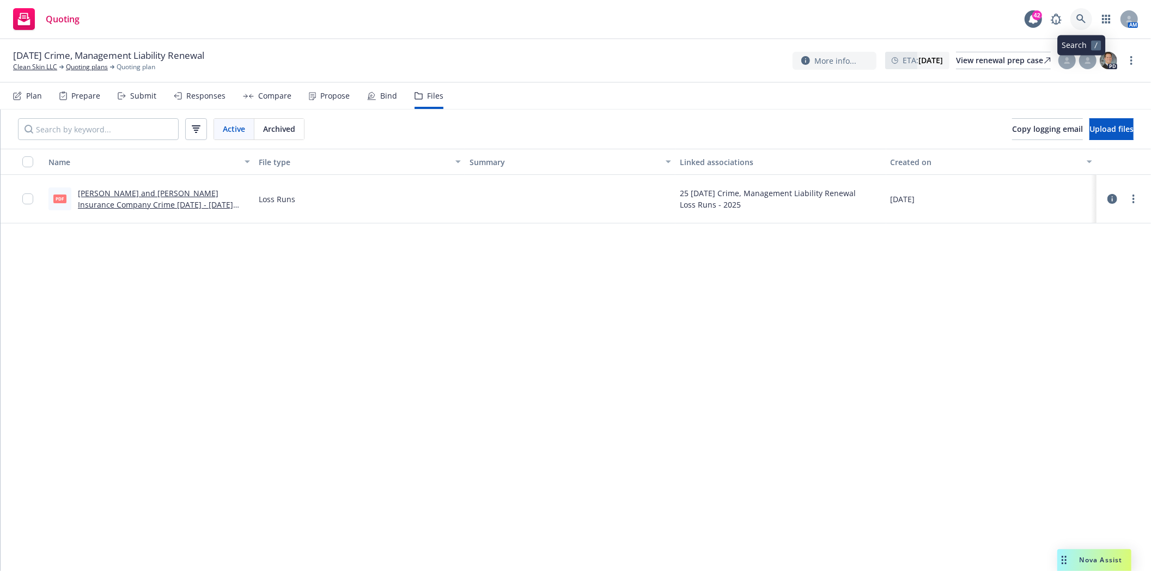
click at [1079, 19] on icon at bounding box center [1081, 19] width 10 height 10
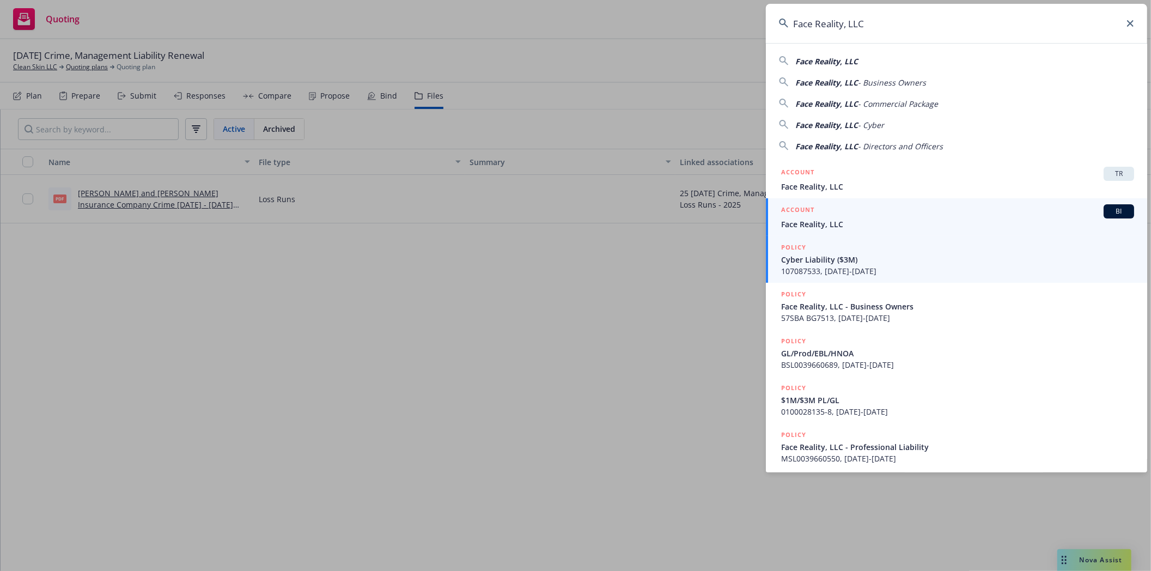
type input "Face Reality, LLC"
click at [815, 223] on span "Face Reality, LLC" at bounding box center [957, 223] width 353 height 11
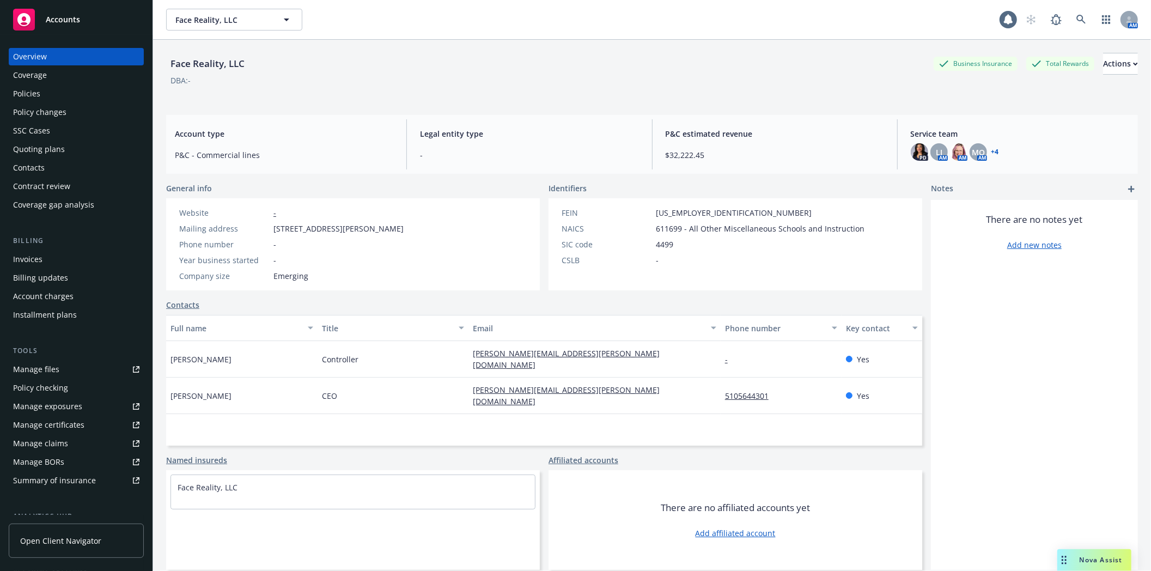
click at [39, 90] on div "Policies" at bounding box center [26, 93] width 27 height 17
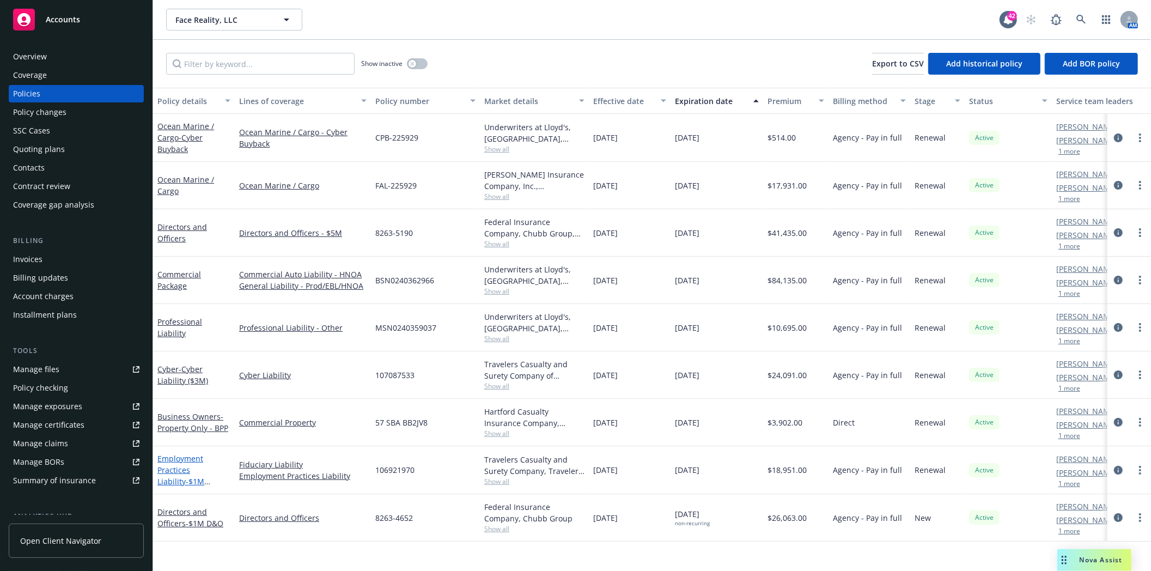
click at [184, 477] on span "- $1M EPL/$1M FID" at bounding box center [183, 487] width 53 height 22
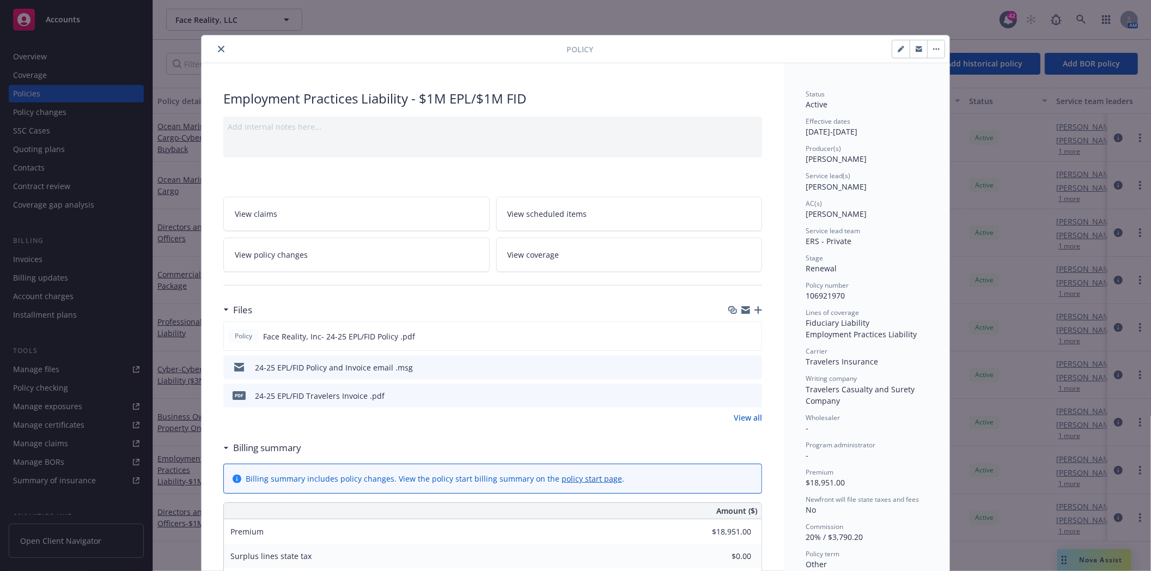
click at [750, 368] on icon "preview file" at bounding box center [752, 367] width 10 height 8
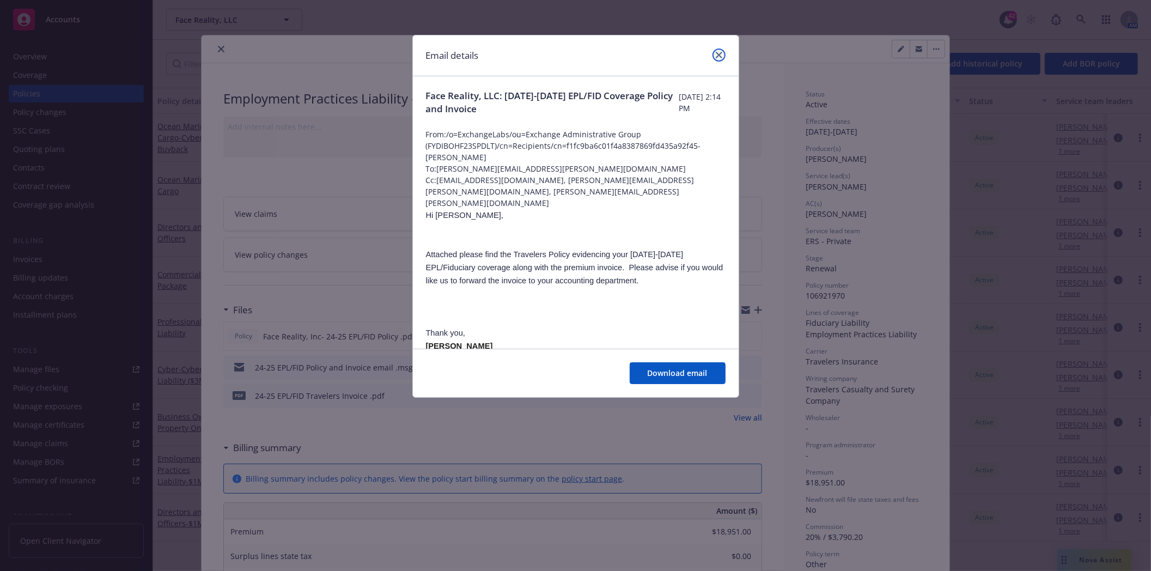
click at [719, 55] on icon "close" at bounding box center [719, 55] width 7 height 7
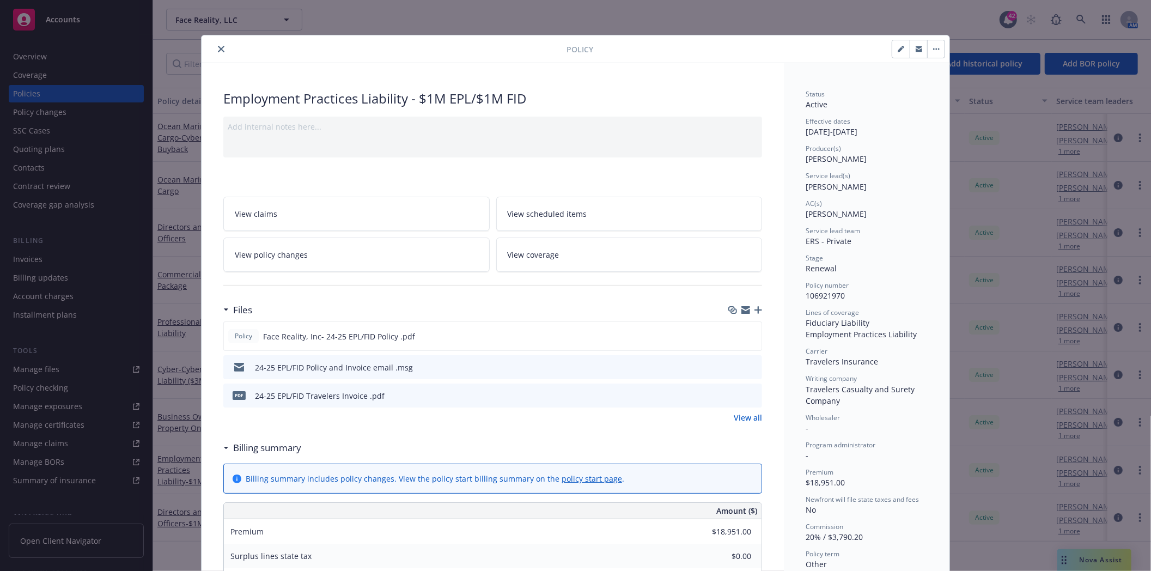
click at [747, 393] on icon "preview file" at bounding box center [752, 395] width 10 height 8
click at [219, 44] on button "close" at bounding box center [221, 48] width 13 height 13
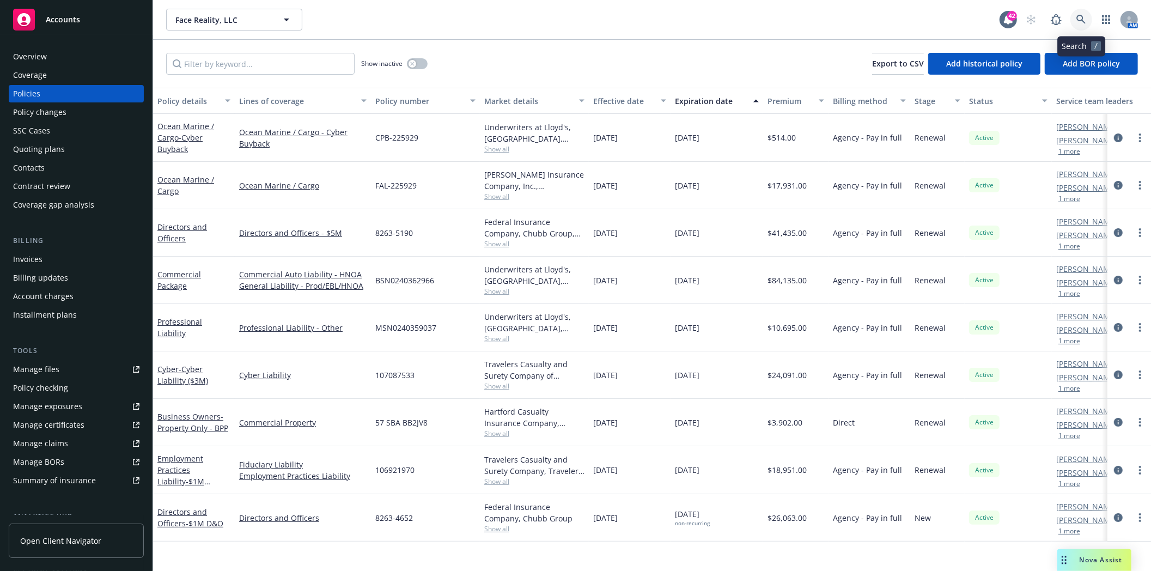
click at [1081, 15] on icon at bounding box center [1080, 19] width 9 height 9
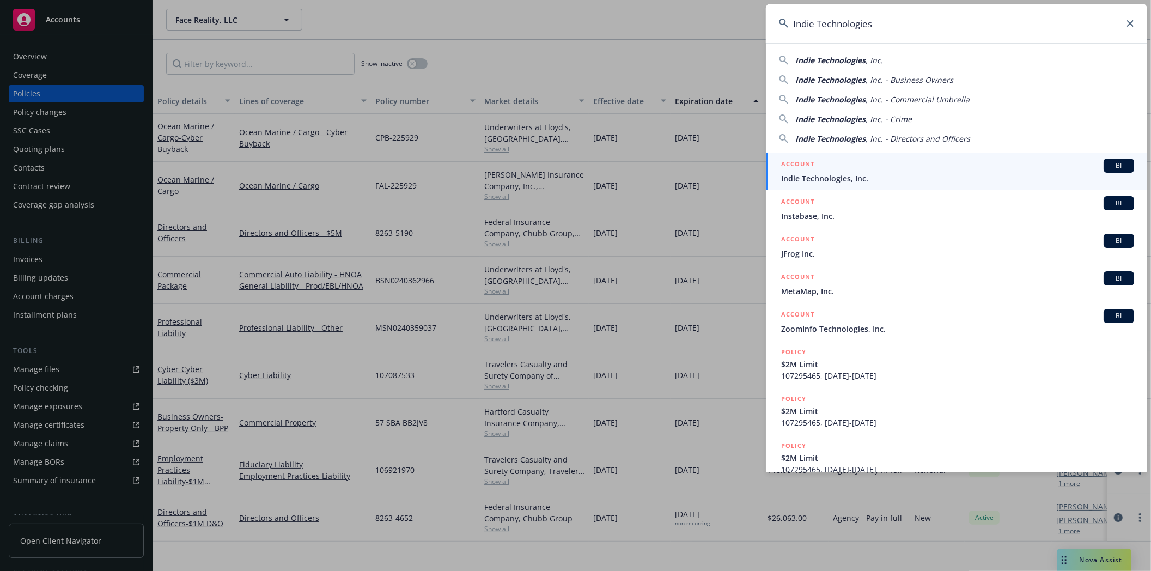
type input "Indie Technologies"
click at [831, 175] on span "Indie Technologies, Inc." at bounding box center [957, 178] width 353 height 11
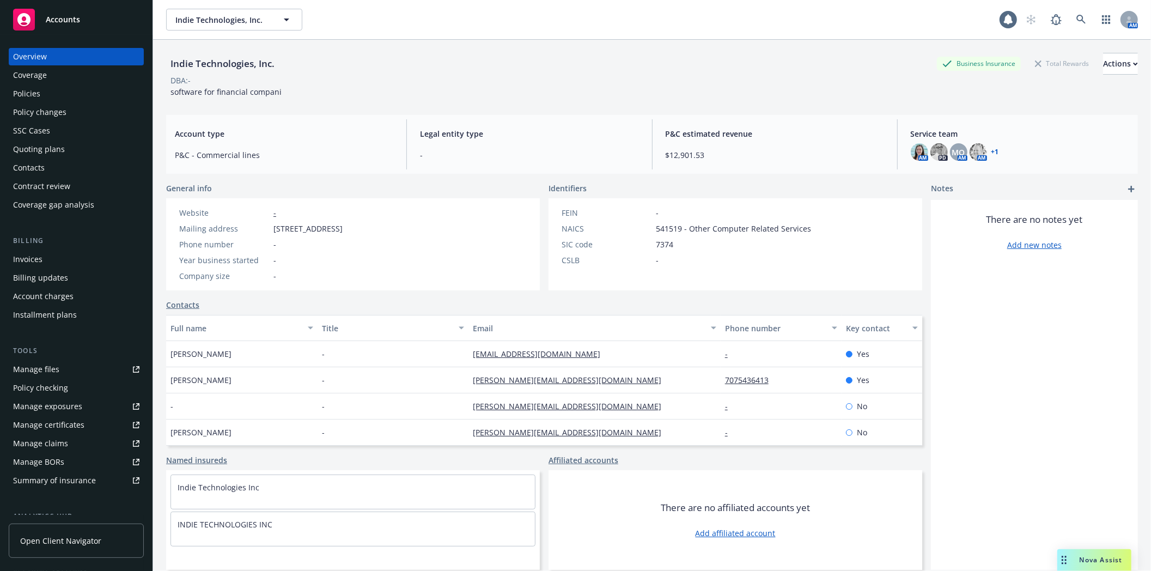
click at [28, 93] on div "Policies" at bounding box center [26, 93] width 27 height 17
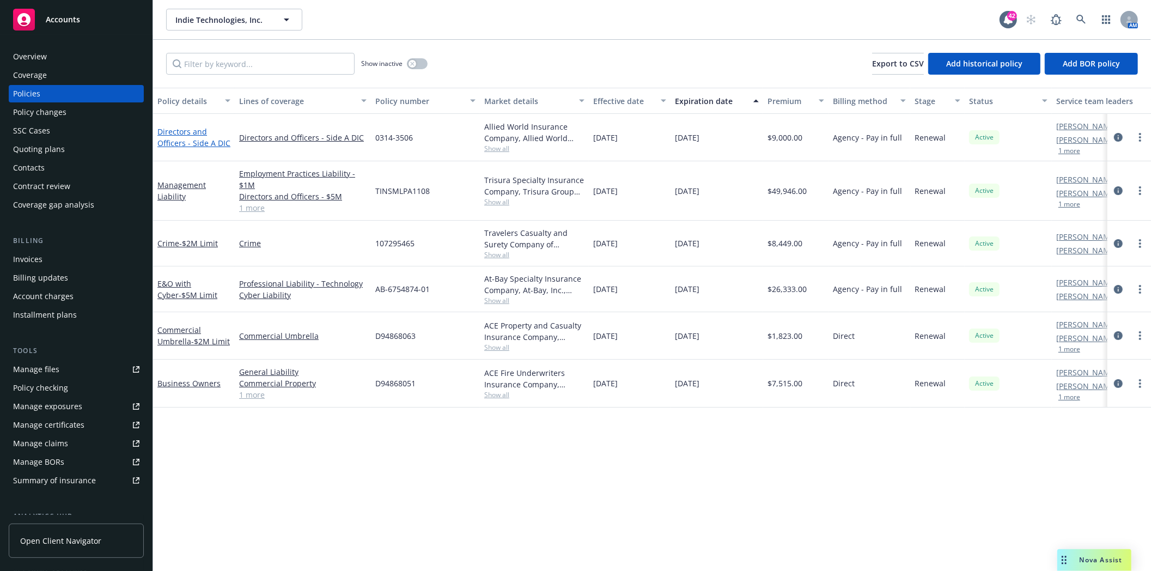
click at [179, 139] on link "Directors and Officers - Side A DIC" at bounding box center [193, 137] width 73 height 22
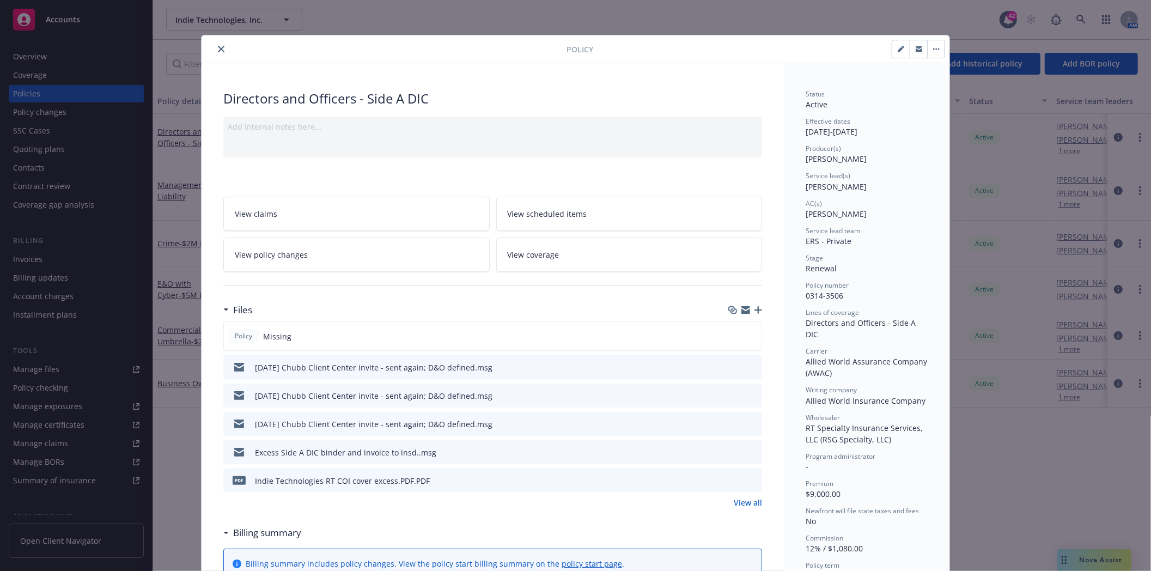
click at [749, 450] on icon "preview file" at bounding box center [752, 452] width 10 height 8
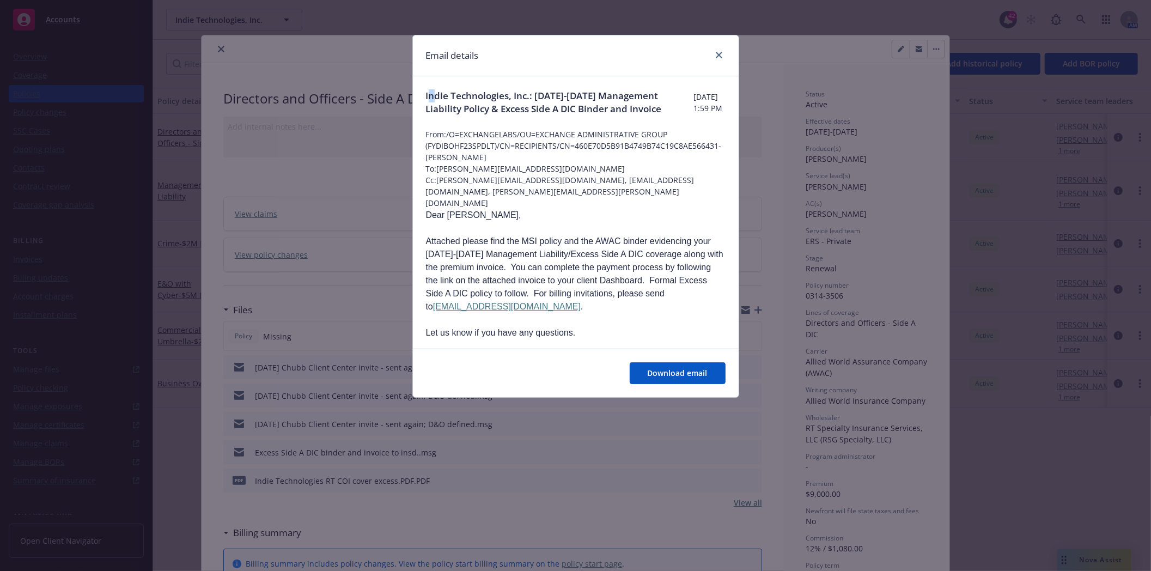
click at [431, 93] on span "Indie Technologies, Inc.: 2025-2026 Management Liability Policy & Excess Side A…" at bounding box center [560, 102] width 268 height 26
click at [423, 94] on div "Indie Technologies, Inc.: 2025-2026 Management Liability Policy & Excess Side A…" at bounding box center [576, 314] width 326 height 477
drag, startPoint x: 426, startPoint y: 95, endPoint x: 576, endPoint y: 111, distance: 150.0
click at [576, 111] on span "Indie Technologies, Inc.: 2025-2026 Management Liability Policy & Excess Side A…" at bounding box center [560, 102] width 268 height 26
copy span "Indie Technologies, Inc.: 2025-2026 Management Liability Policy & Excess Side A…"
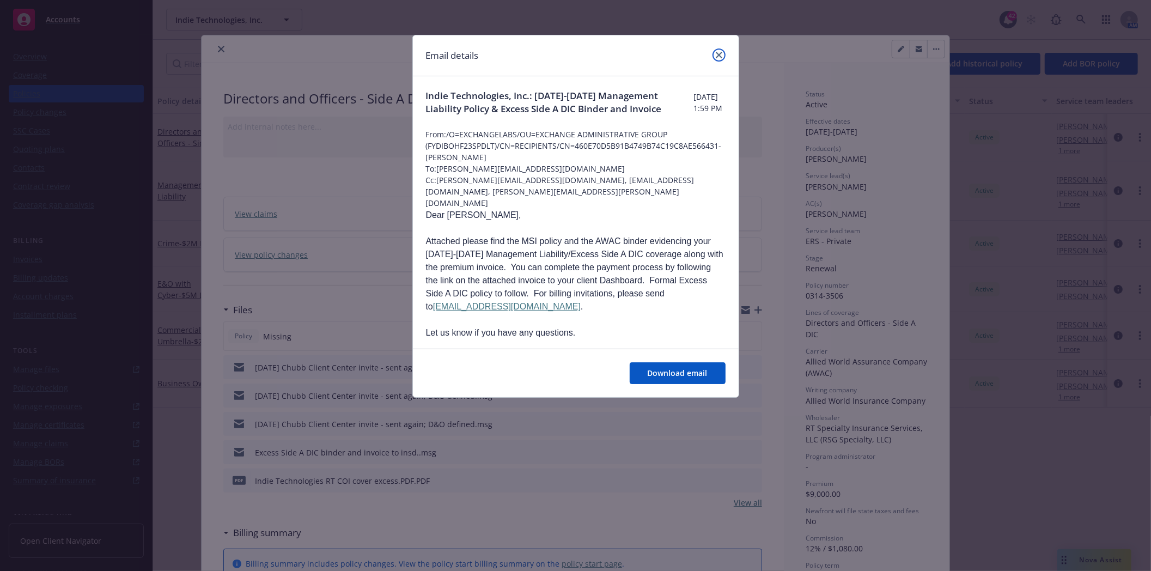
drag, startPoint x: 724, startPoint y: 53, endPoint x: 714, endPoint y: 55, distance: 10.6
click at [724, 53] on link "close" at bounding box center [718, 54] width 13 height 13
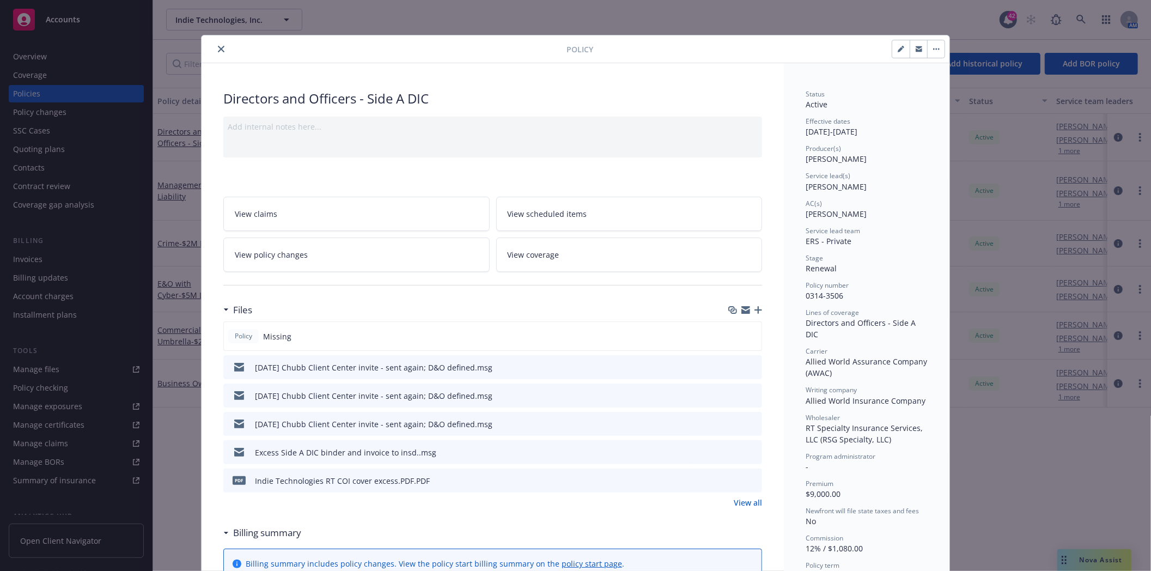
click at [218, 50] on icon "close" at bounding box center [221, 49] width 7 height 7
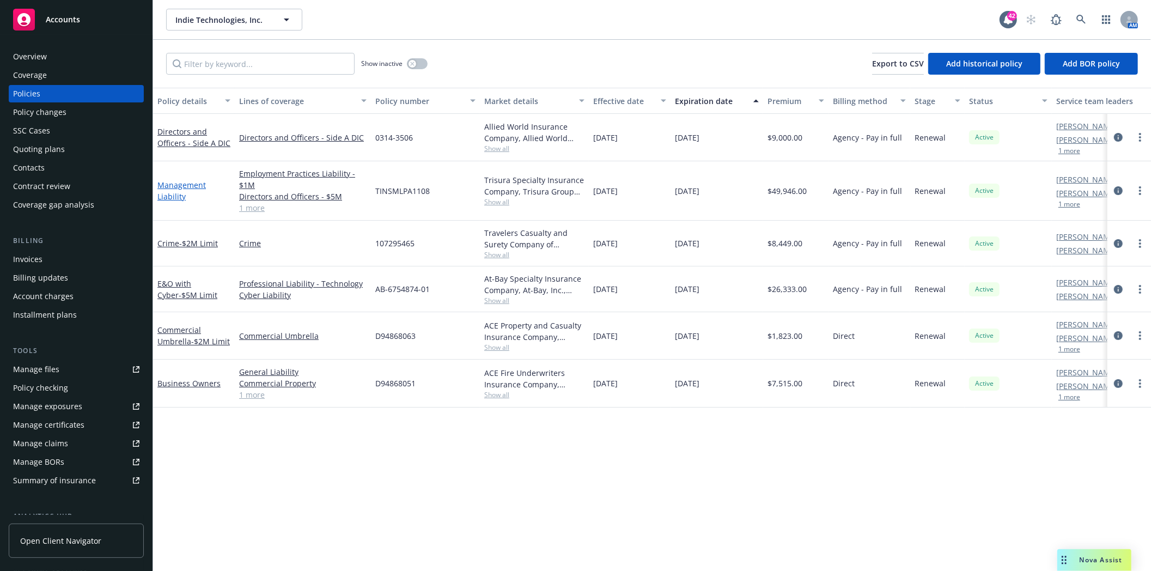
click at [171, 197] on link "Management Liability" at bounding box center [181, 191] width 48 height 22
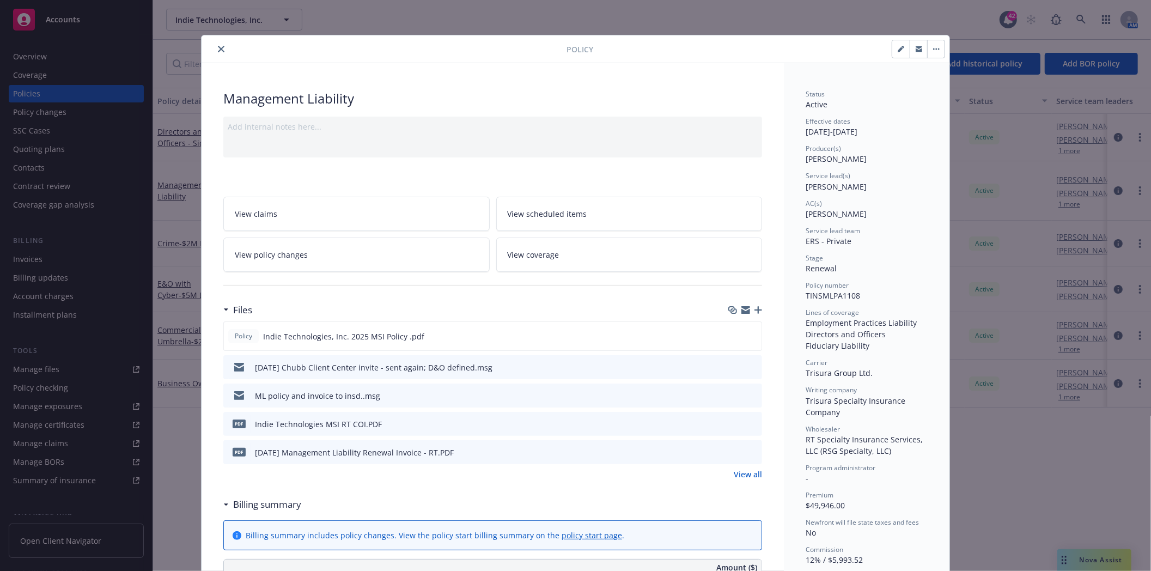
click at [748, 395] on icon "preview file" at bounding box center [752, 395] width 10 height 8
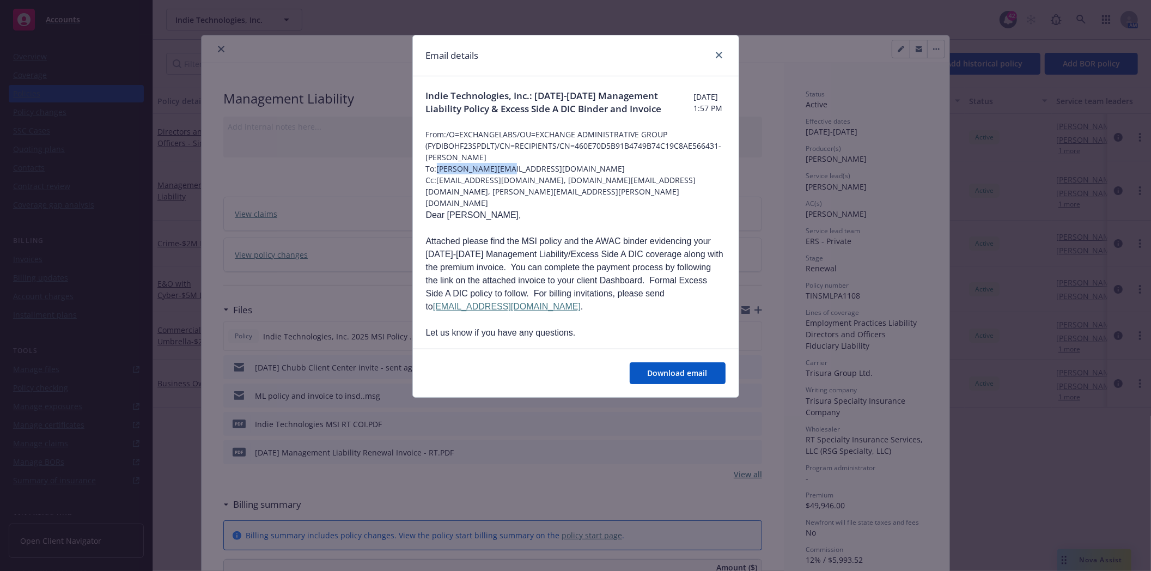
drag, startPoint x: 496, startPoint y: 176, endPoint x: 438, endPoint y: 176, distance: 58.3
click at [438, 174] on span "To: richard@found.com" at bounding box center [576, 168] width 300 height 11
copy span "richard@found.com"
drag, startPoint x: 527, startPoint y: 192, endPoint x: 439, endPoint y: 191, distance: 87.7
click at [439, 191] on span "Cc: crystalsogar@found.com, steven.ichihara@newfront.com, Erik.Stenson@newfront…" at bounding box center [576, 191] width 300 height 34
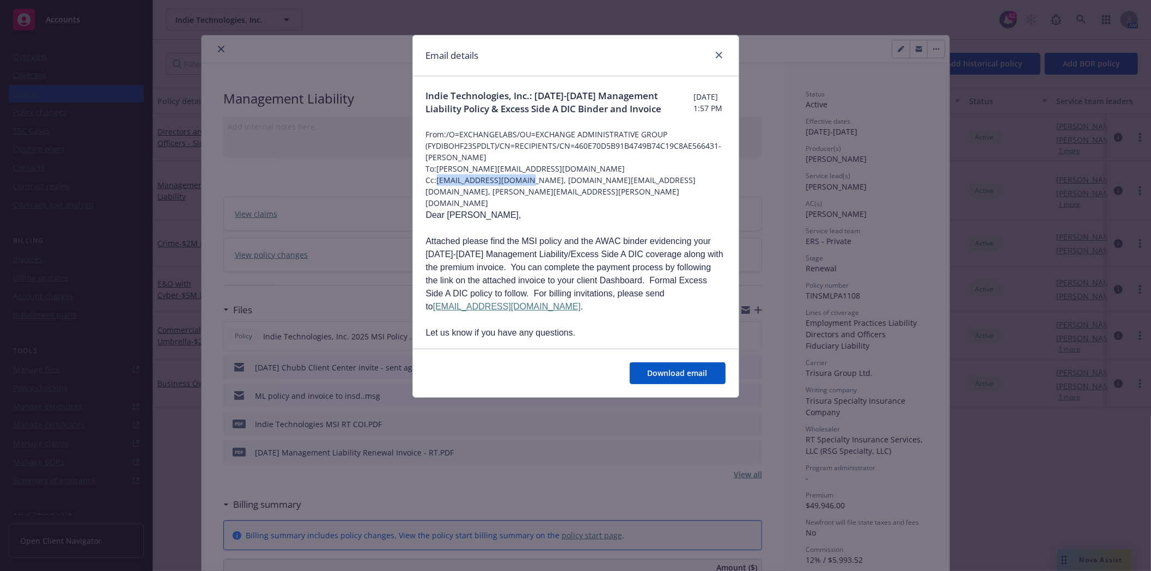
copy span "crystalsogar@found.com"
drag, startPoint x: 715, startPoint y: 53, endPoint x: 653, endPoint y: 65, distance: 63.2
click at [715, 53] on link "close" at bounding box center [718, 54] width 13 height 13
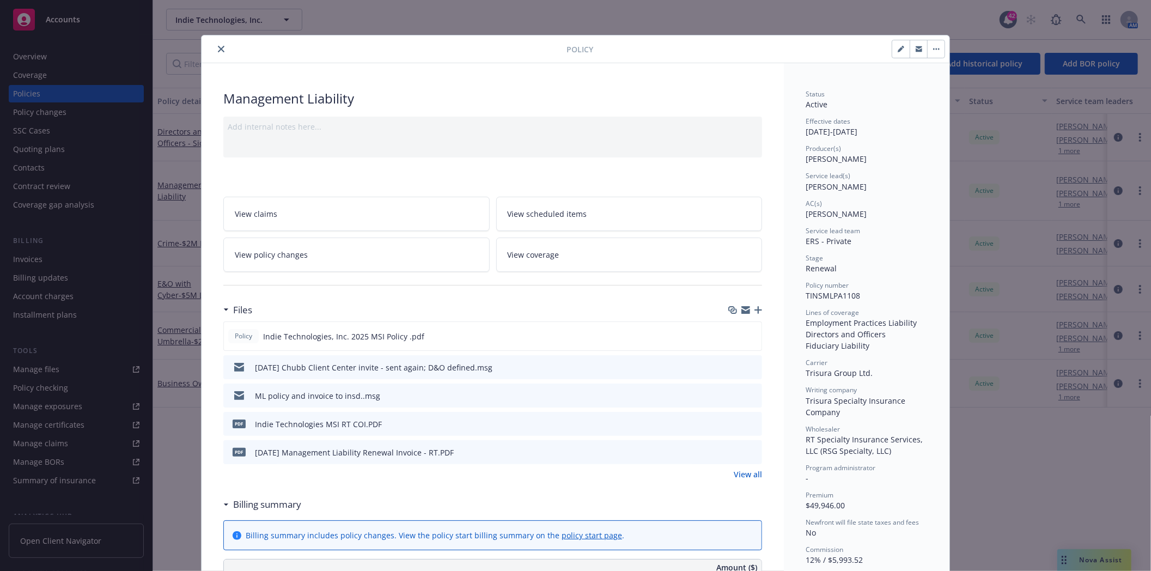
click at [218, 50] on icon "close" at bounding box center [221, 49] width 7 height 7
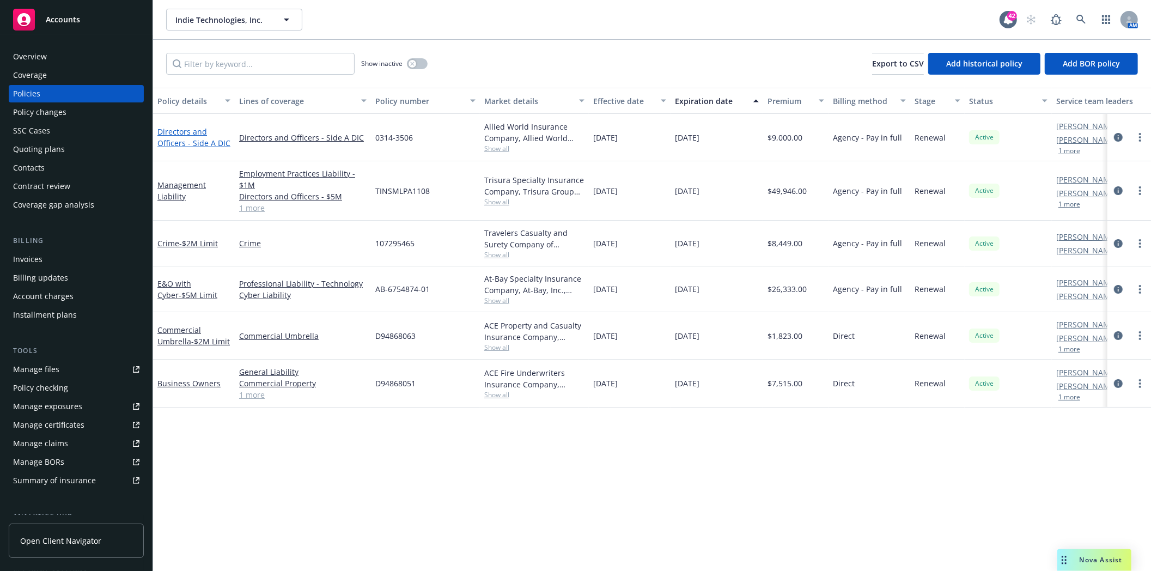
click at [184, 145] on link "Directors and Officers - Side A DIC" at bounding box center [193, 137] width 73 height 22
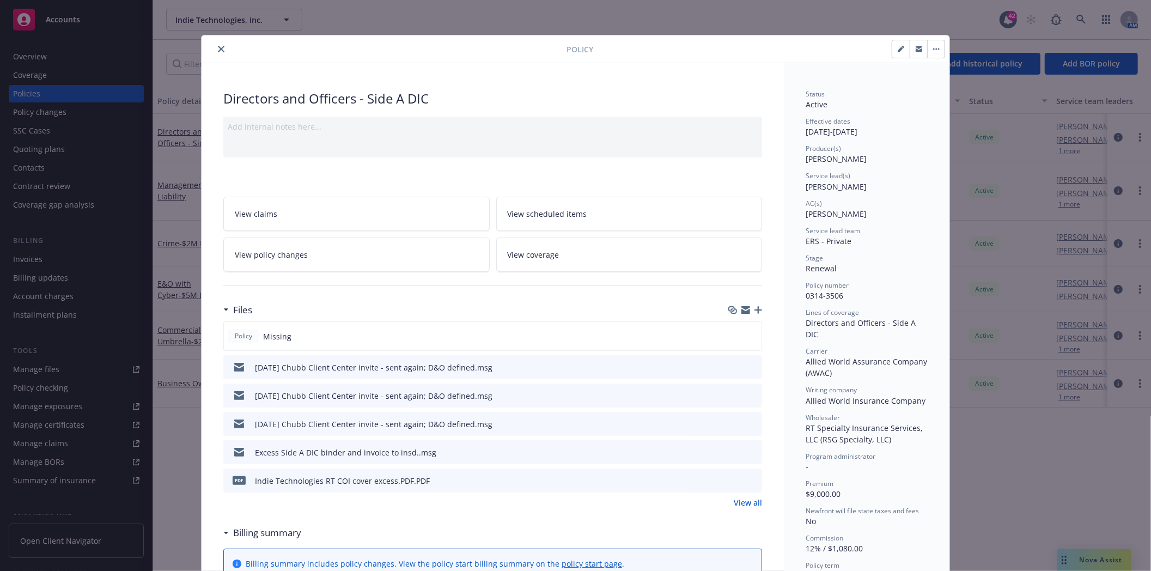
scroll to position [33, 0]
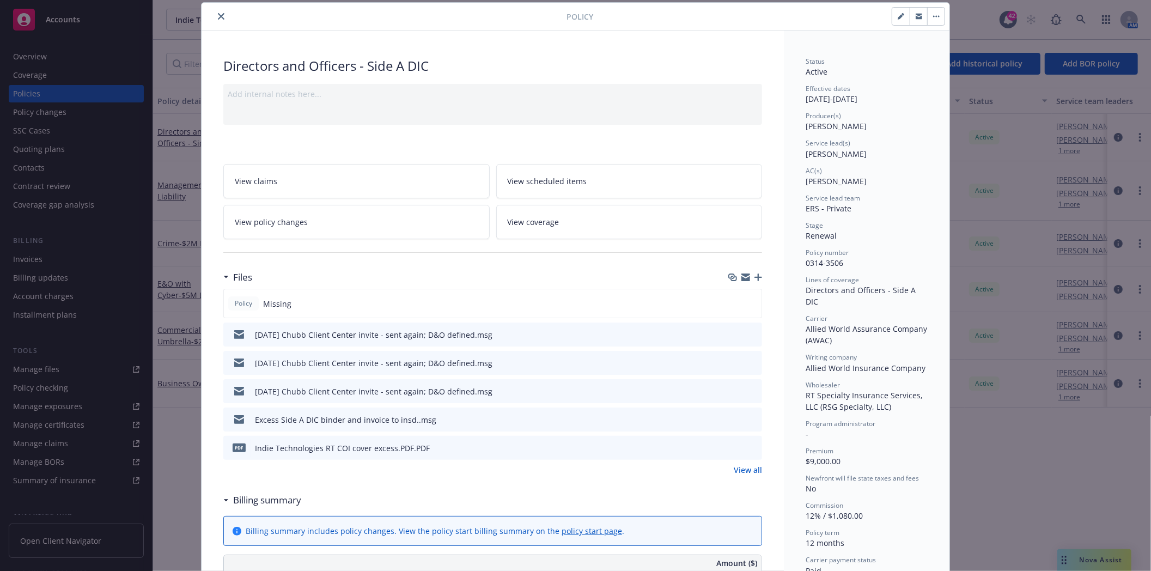
click at [755, 276] on icon "button" at bounding box center [758, 277] width 8 height 8
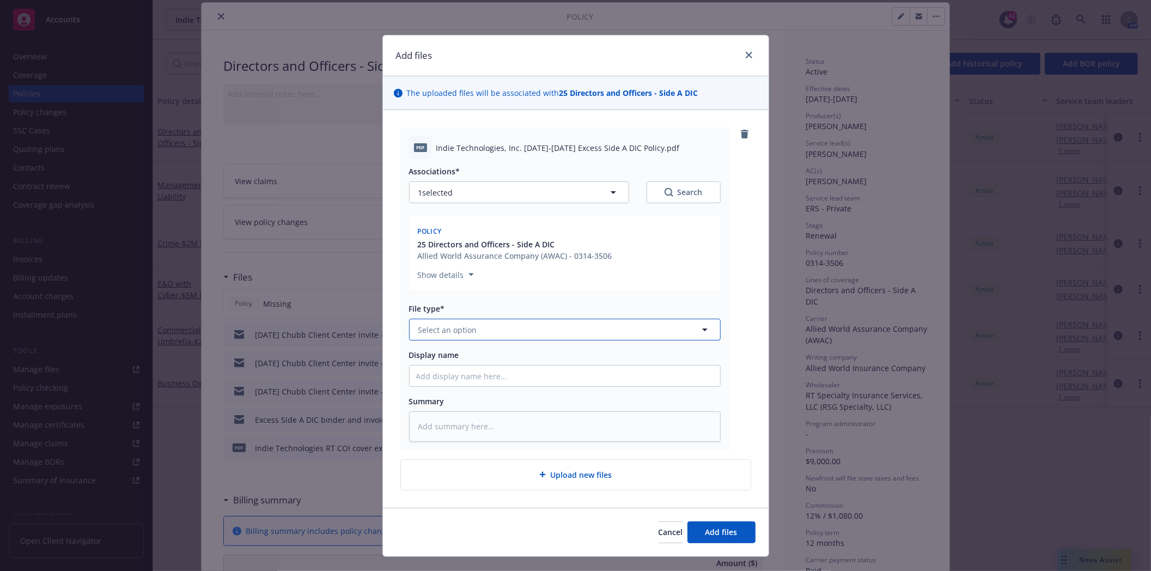
click at [497, 321] on button "Select an option" at bounding box center [565, 330] width 312 height 22
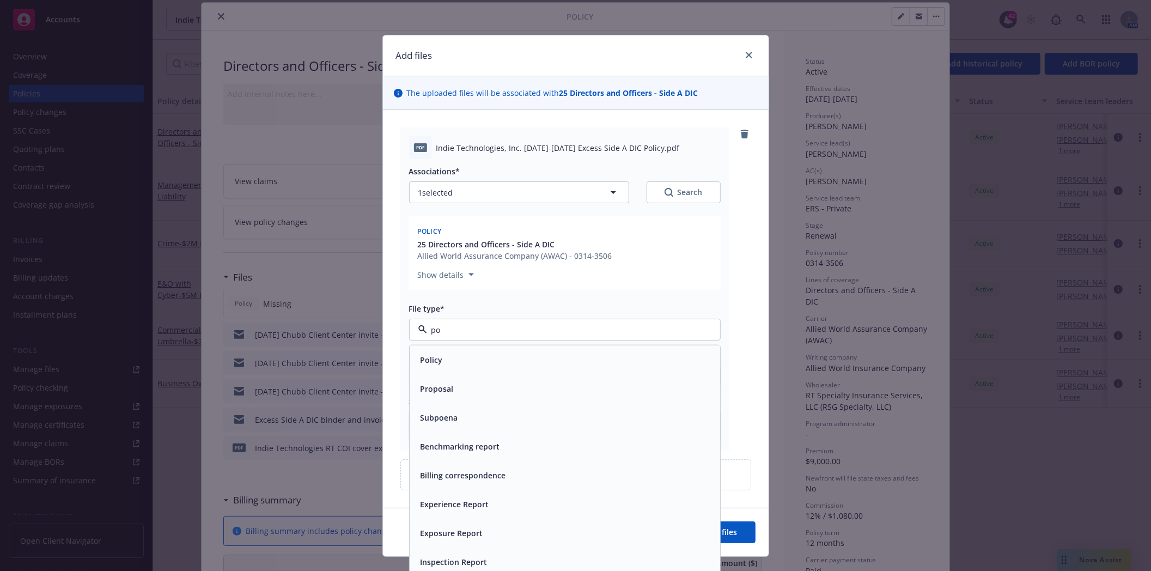
type input "pol"
click at [470, 365] on div "Policy" at bounding box center [564, 360] width 297 height 16
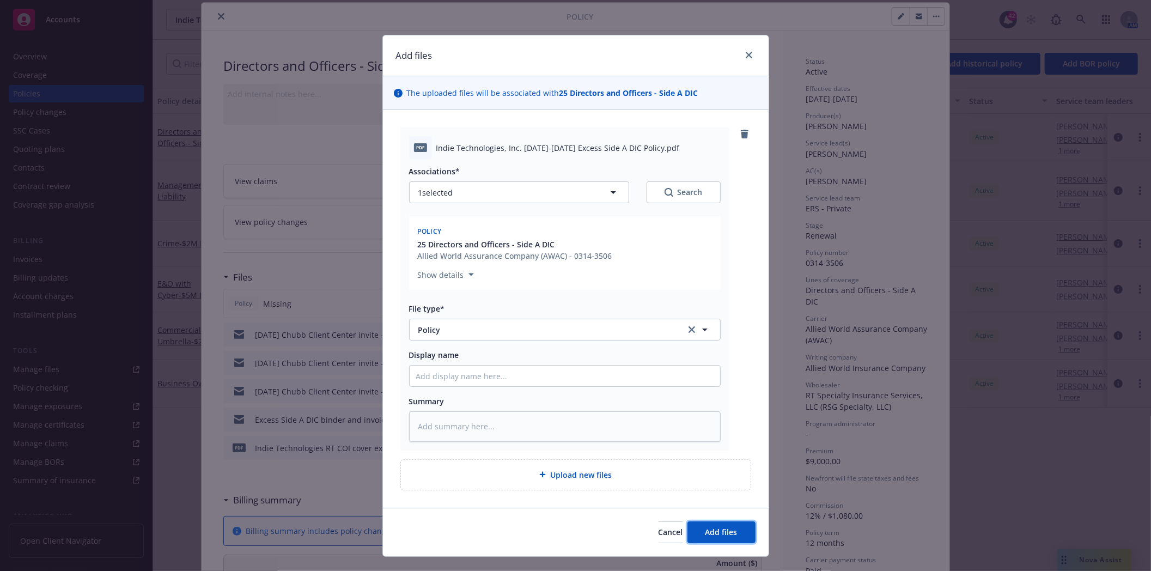
click at [721, 532] on span "Add files" at bounding box center [721, 532] width 32 height 10
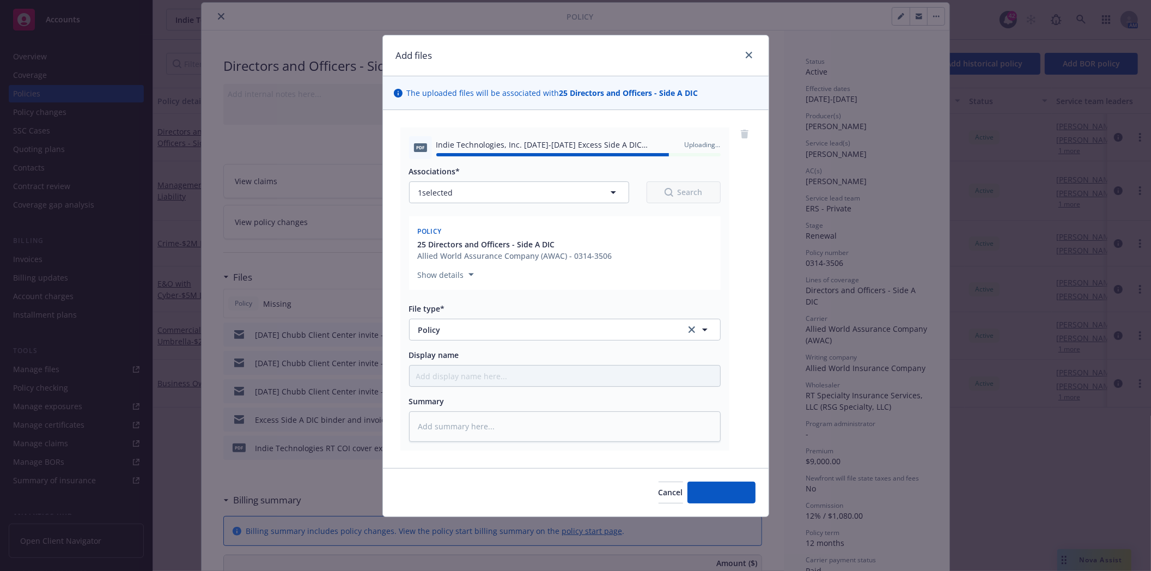
type textarea "x"
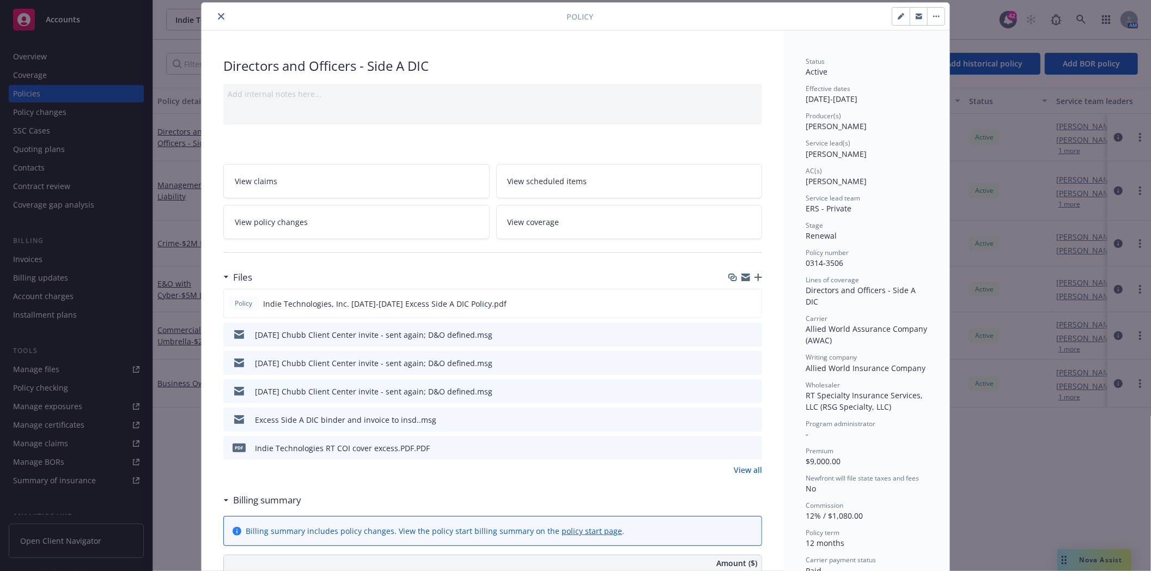
click at [218, 17] on icon "close" at bounding box center [221, 16] width 7 height 7
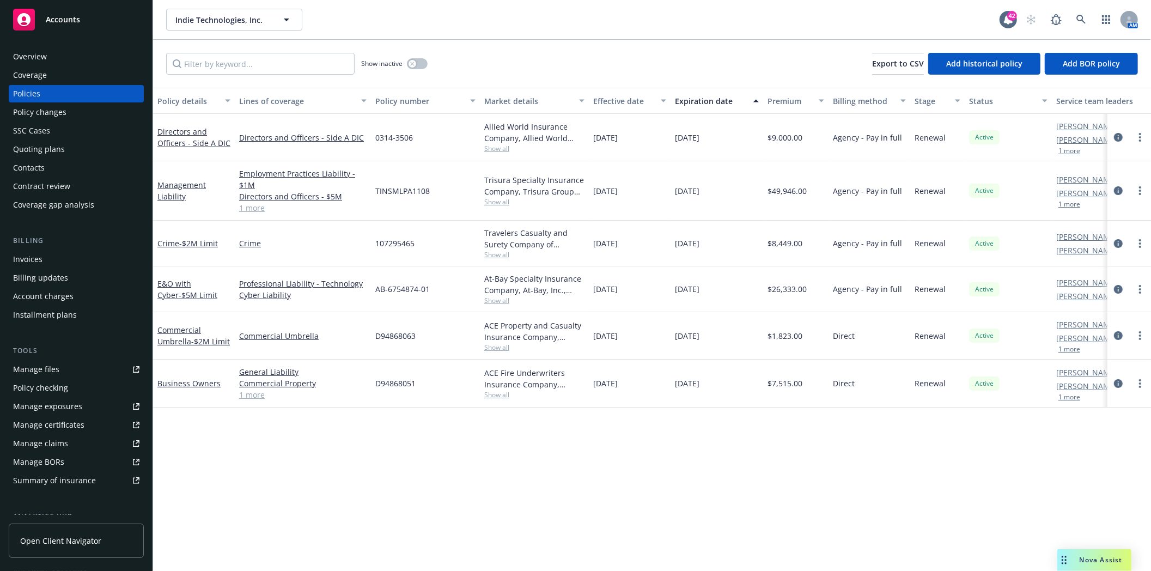
drag, startPoint x: 171, startPoint y: 185, endPoint x: 173, endPoint y: 207, distance: 21.8
click at [172, 185] on link "Management Liability" at bounding box center [181, 191] width 48 height 22
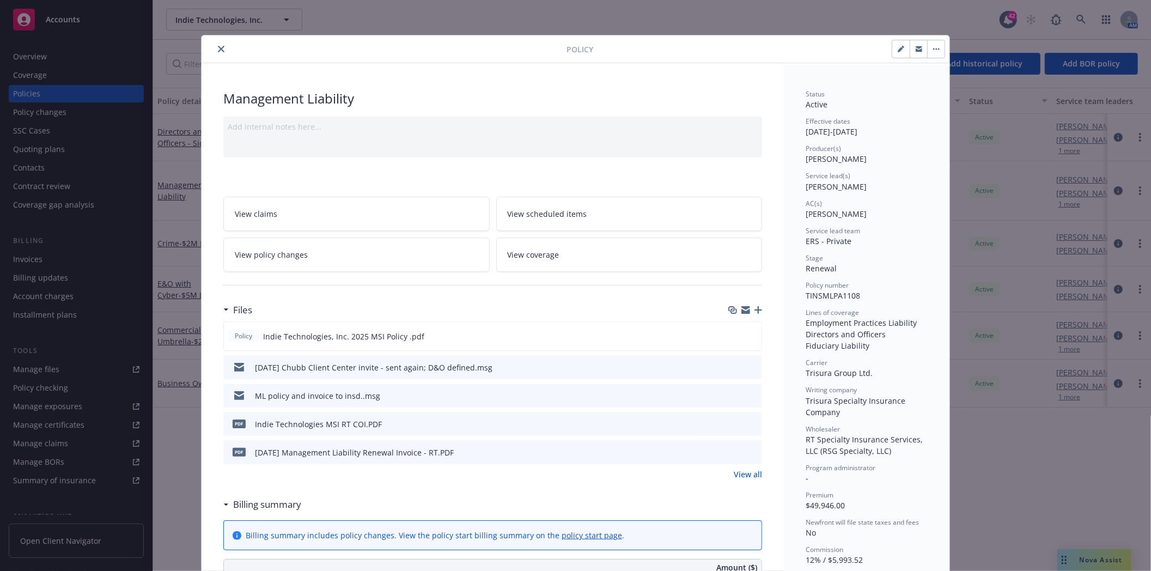
scroll to position [33, 0]
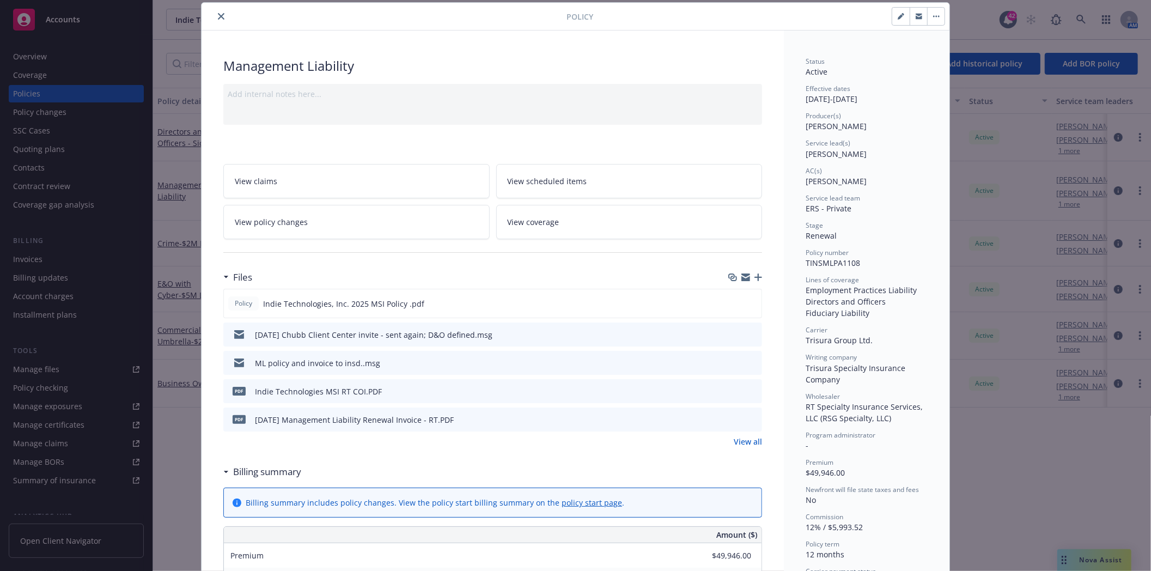
click at [750, 362] on icon "preview file" at bounding box center [752, 362] width 10 height 8
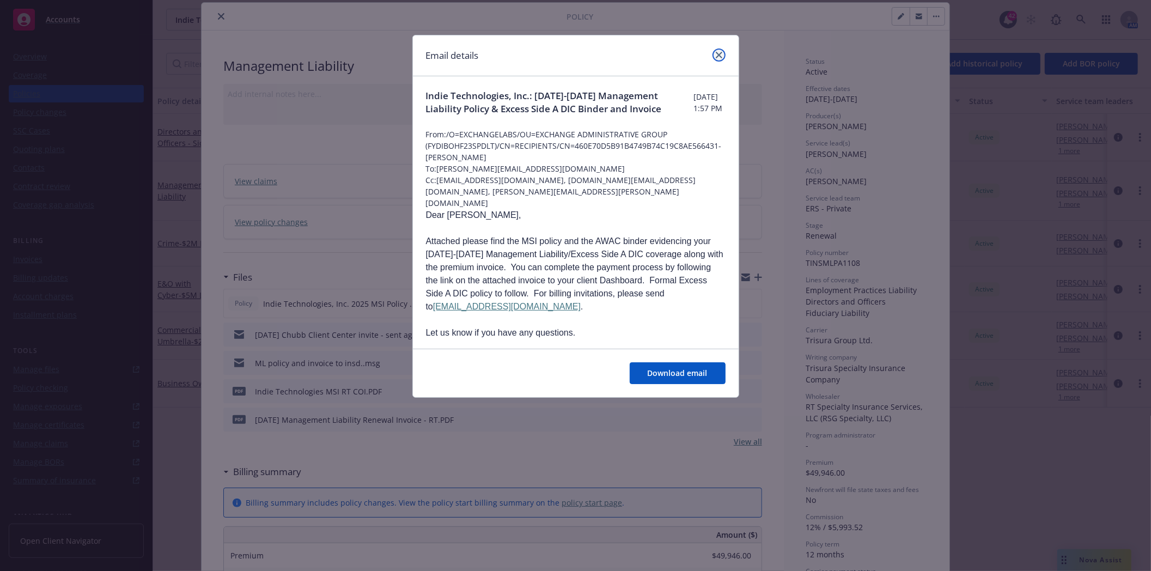
click at [717, 51] on link "close" at bounding box center [718, 54] width 13 height 13
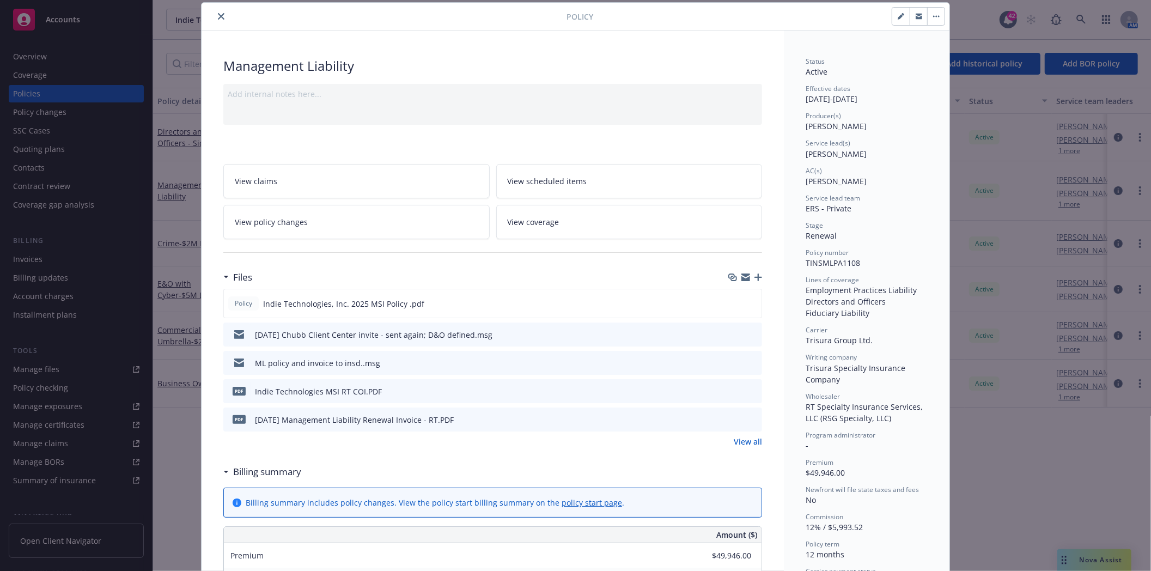
click at [750, 444] on link "View all" at bounding box center [748, 441] width 28 height 11
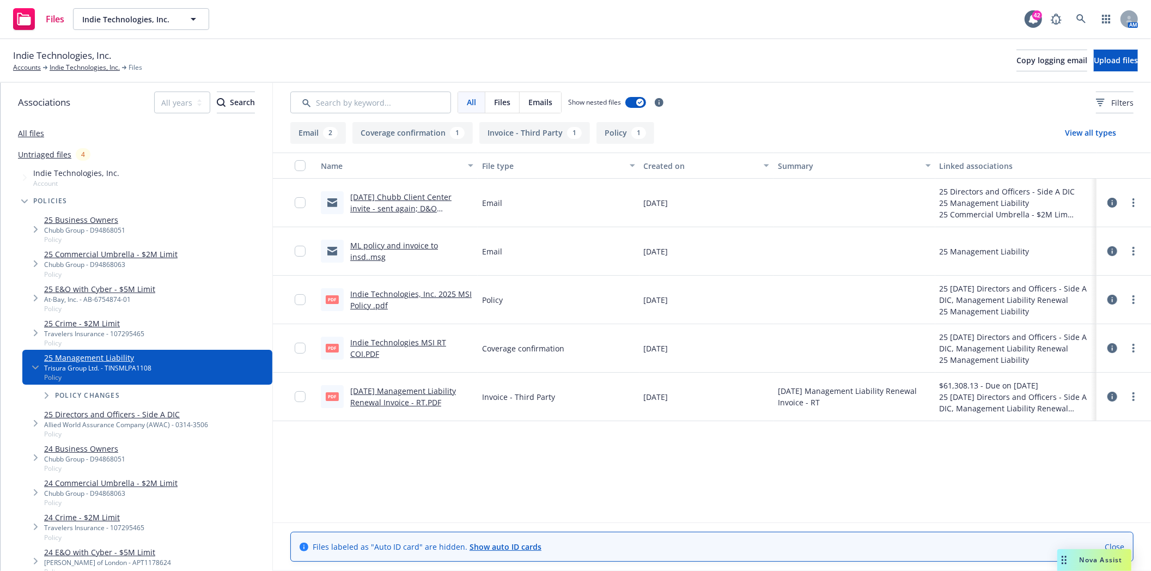
click at [389, 345] on link "Indie Technologies MSI RT COI.PDF" at bounding box center [398, 348] width 96 height 22
click at [62, 70] on link "Indie Technologies, Inc." at bounding box center [85, 68] width 70 height 10
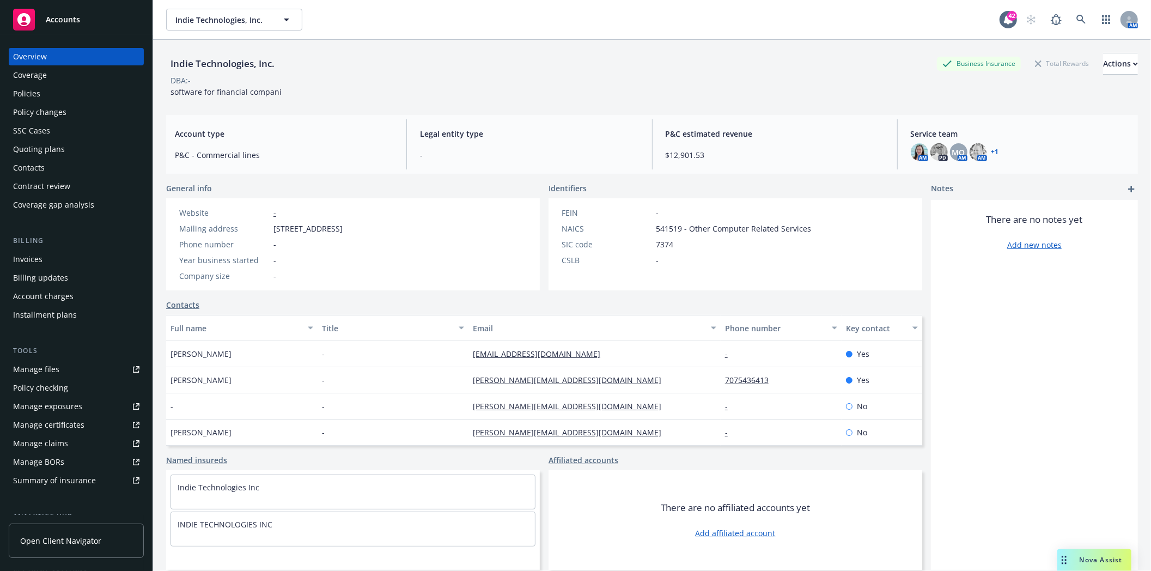
click at [40, 95] on div "Policies" at bounding box center [76, 93] width 126 height 17
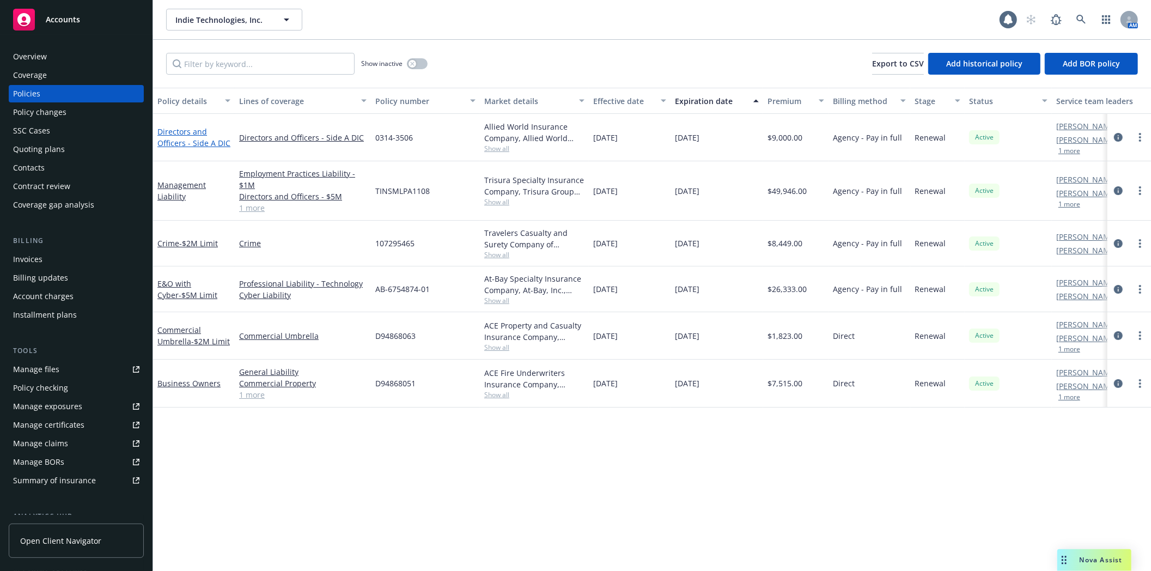
click at [184, 144] on link "Directors and Officers - Side A DIC" at bounding box center [193, 137] width 73 height 22
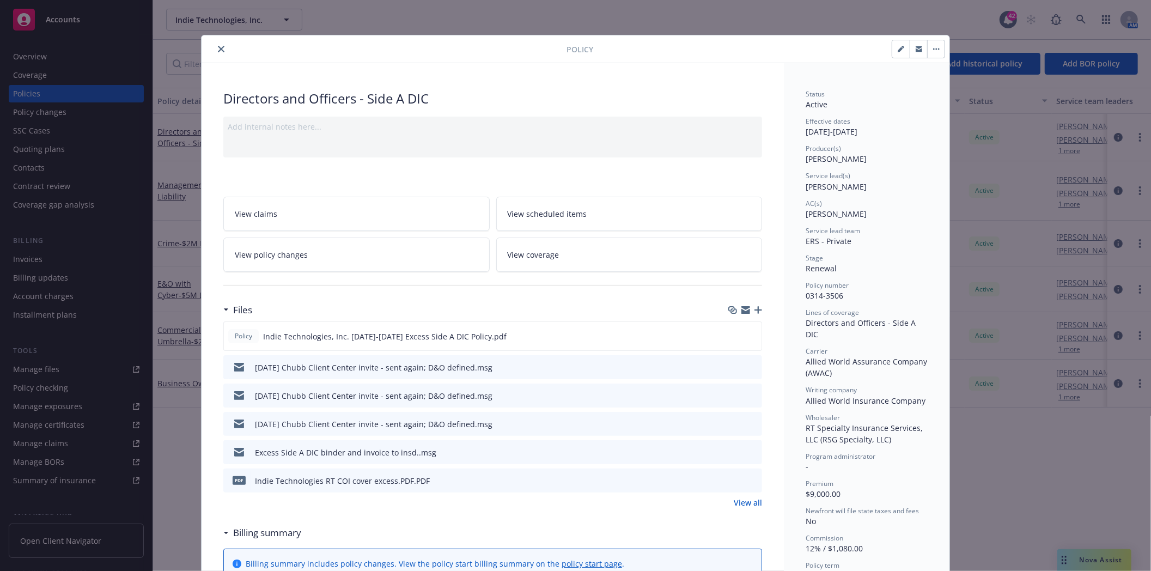
click at [748, 501] on link "View all" at bounding box center [748, 502] width 28 height 11
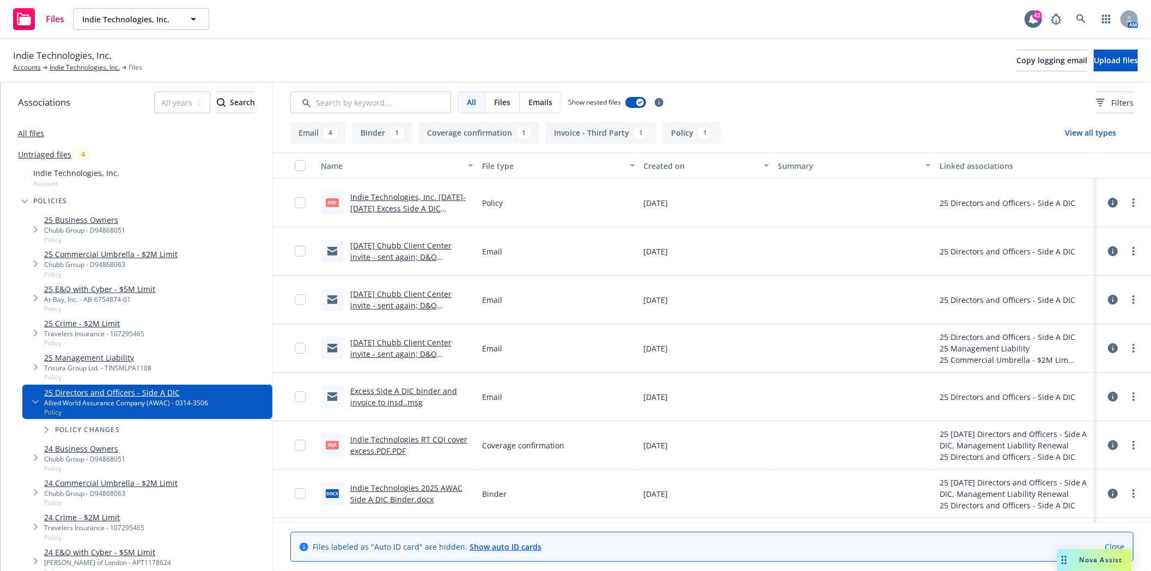
click at [411, 486] on link "Indie Technologies 2025 AWAC Side A DIC Binder.docx" at bounding box center [406, 494] width 112 height 22
click at [77, 69] on link "Indie Technologies, Inc." at bounding box center [85, 68] width 70 height 10
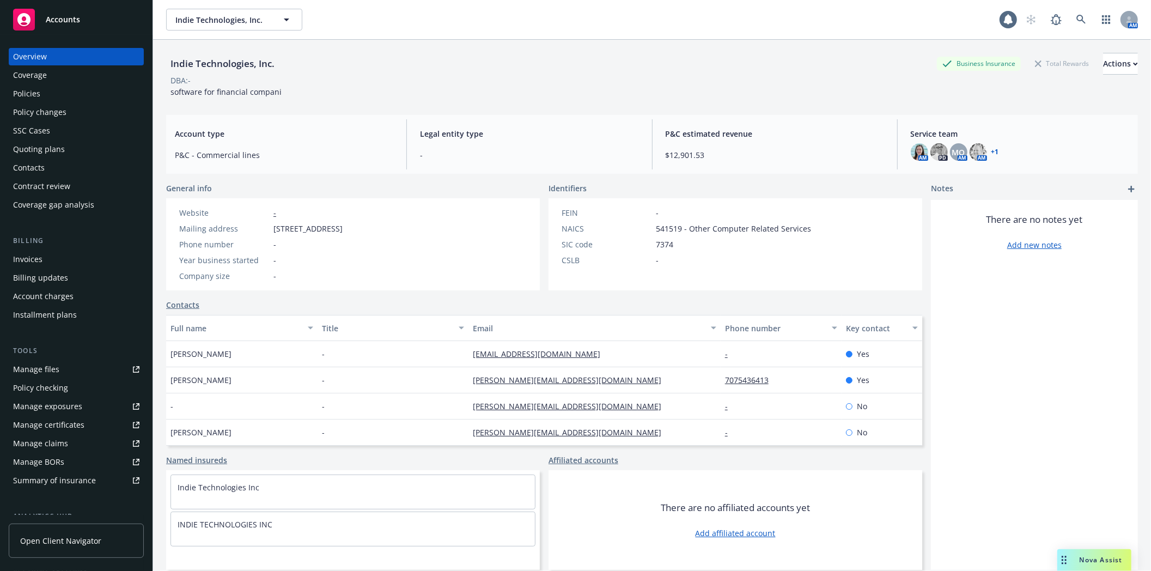
click at [28, 93] on div "Policies" at bounding box center [26, 93] width 27 height 17
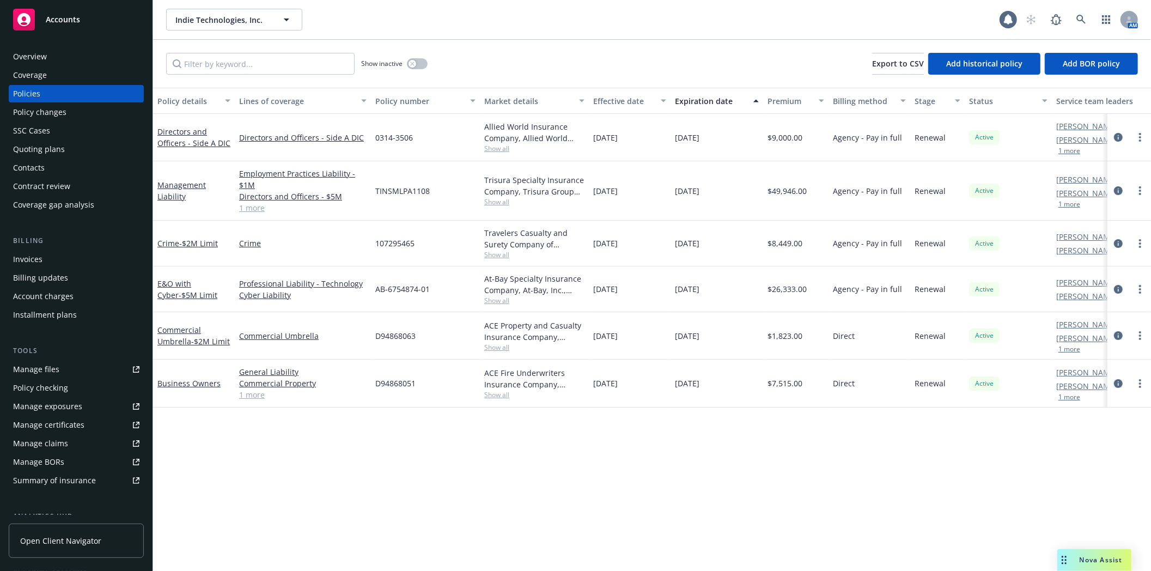
click at [176, 140] on link "Directors and Officers - Side A DIC" at bounding box center [193, 137] width 73 height 22
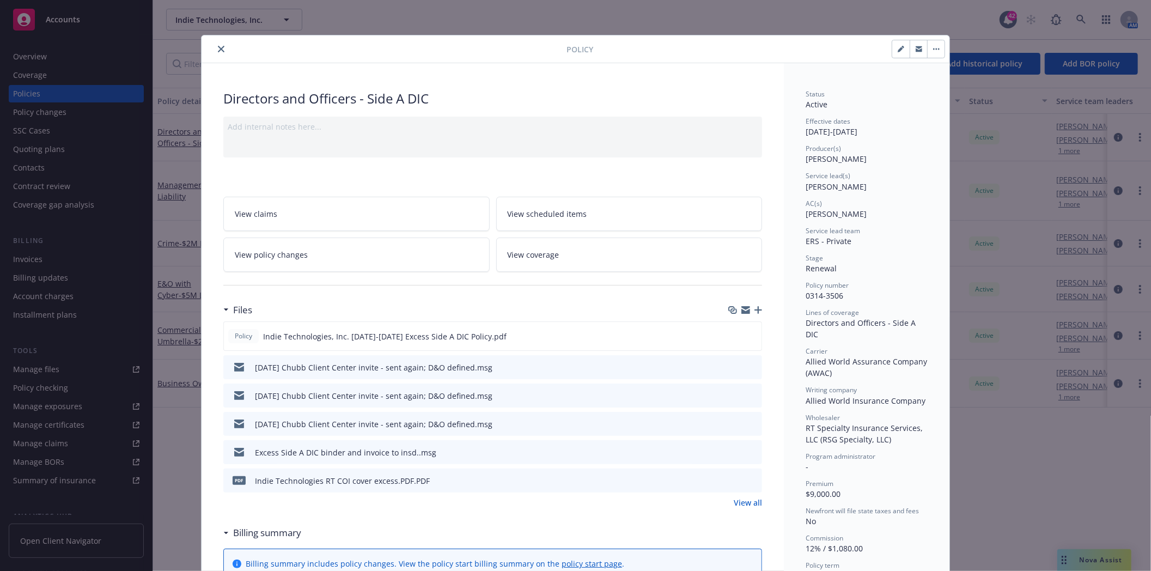
click at [755, 311] on icon "button" at bounding box center [758, 310] width 8 height 8
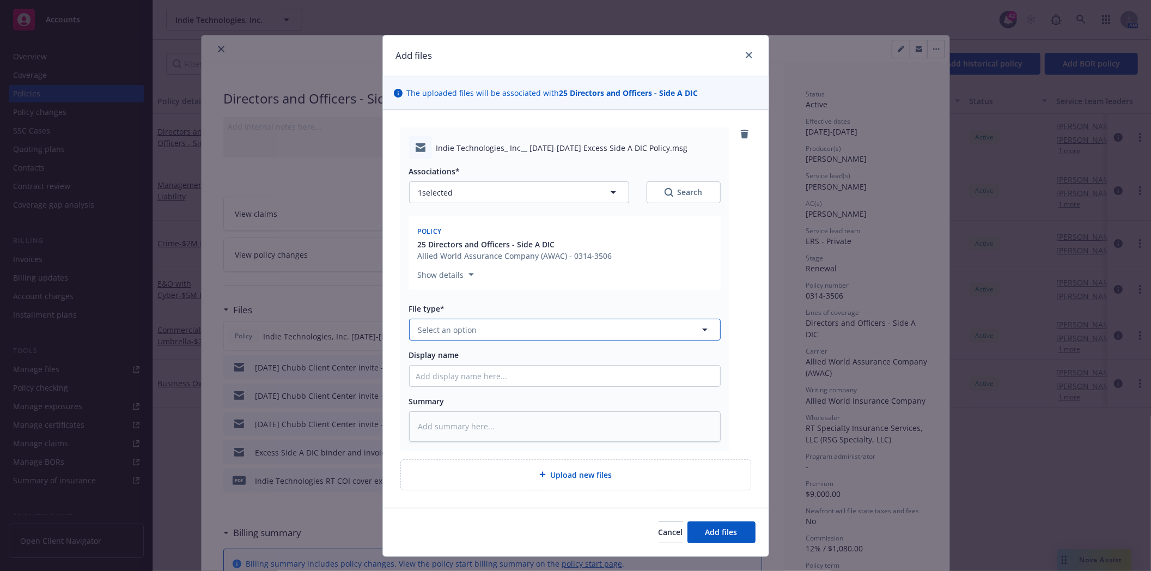
click at [492, 327] on button "Select an option" at bounding box center [565, 330] width 312 height 22
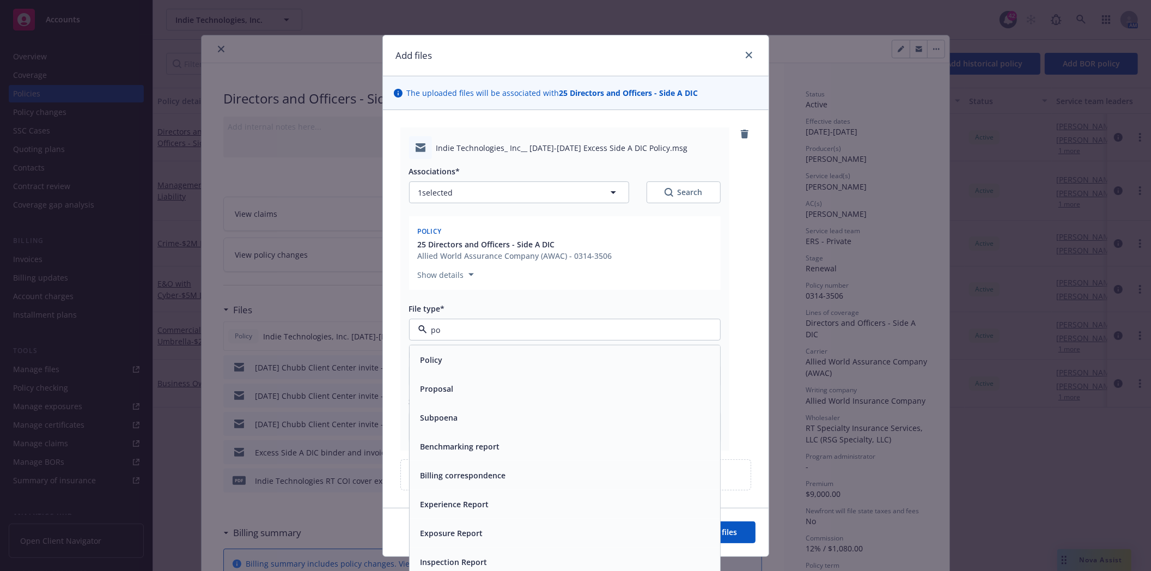
type input "pol"
click at [443, 419] on span "Policy delivery" at bounding box center [447, 417] width 54 height 11
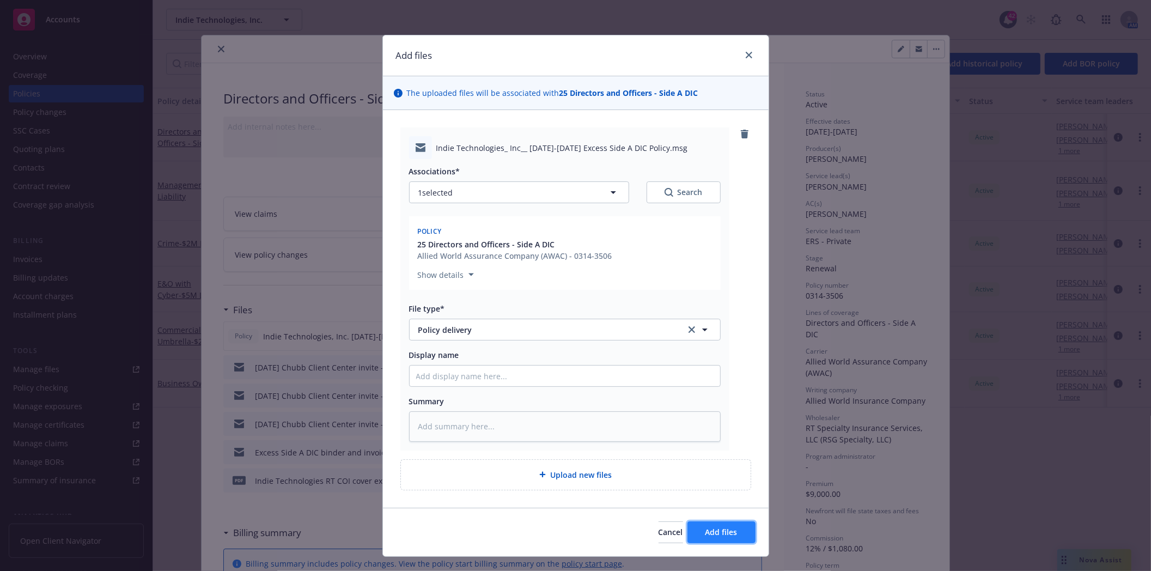
click at [709, 529] on span "Add files" at bounding box center [721, 532] width 32 height 10
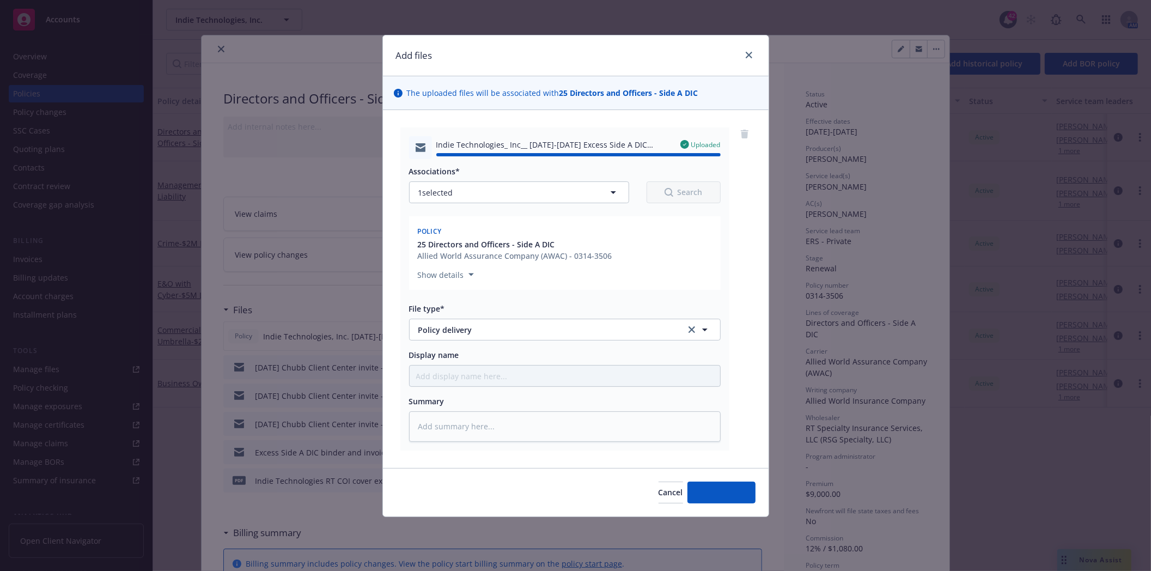
type textarea "x"
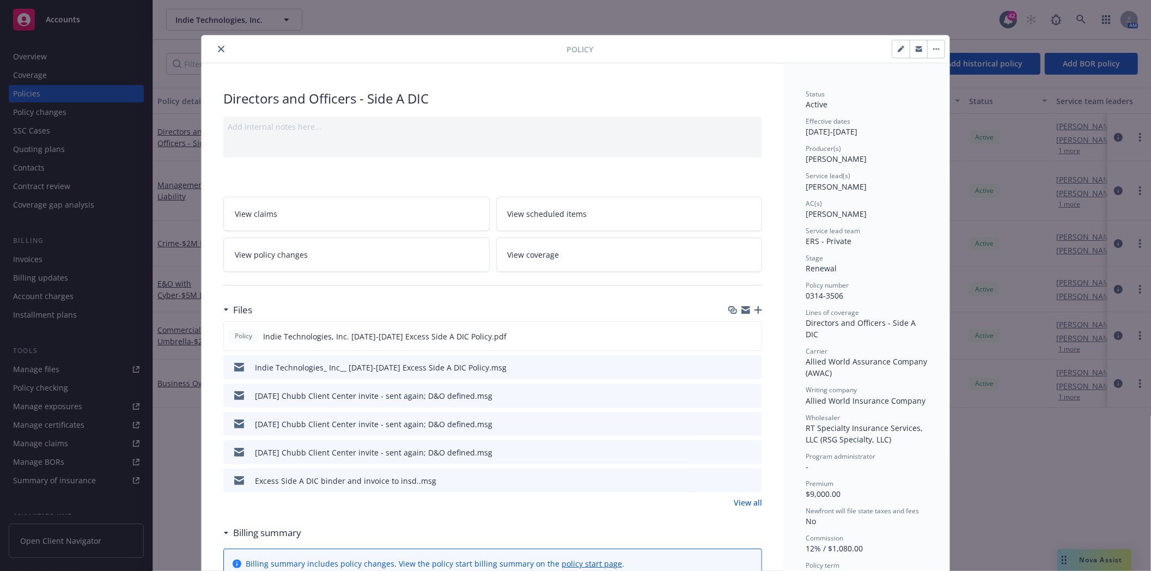
click at [218, 51] on icon "close" at bounding box center [221, 49] width 7 height 7
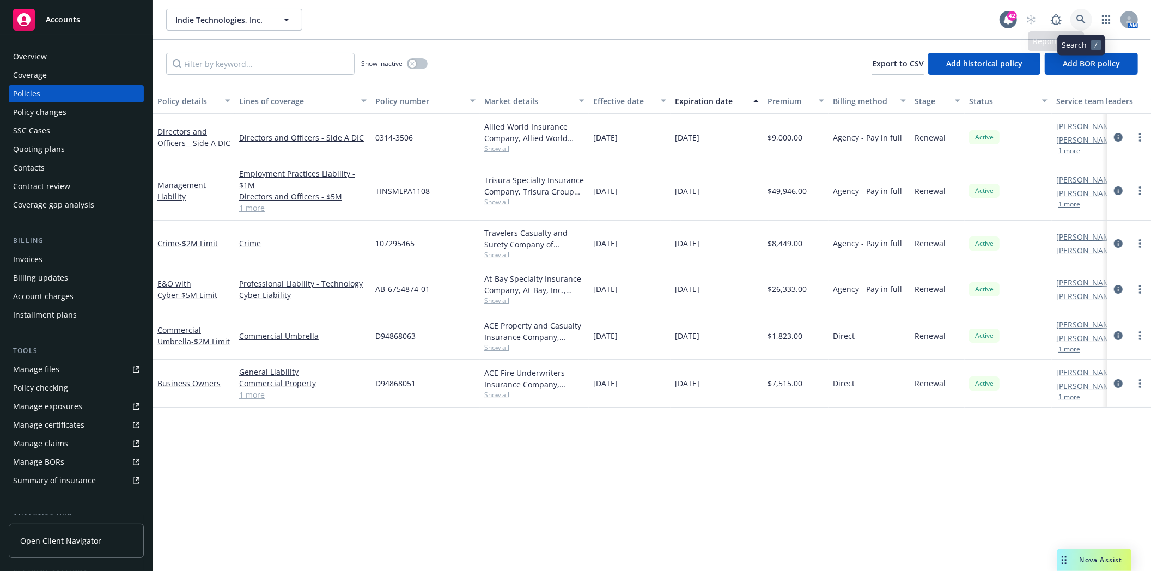
click at [1081, 18] on icon at bounding box center [1081, 20] width 10 height 10
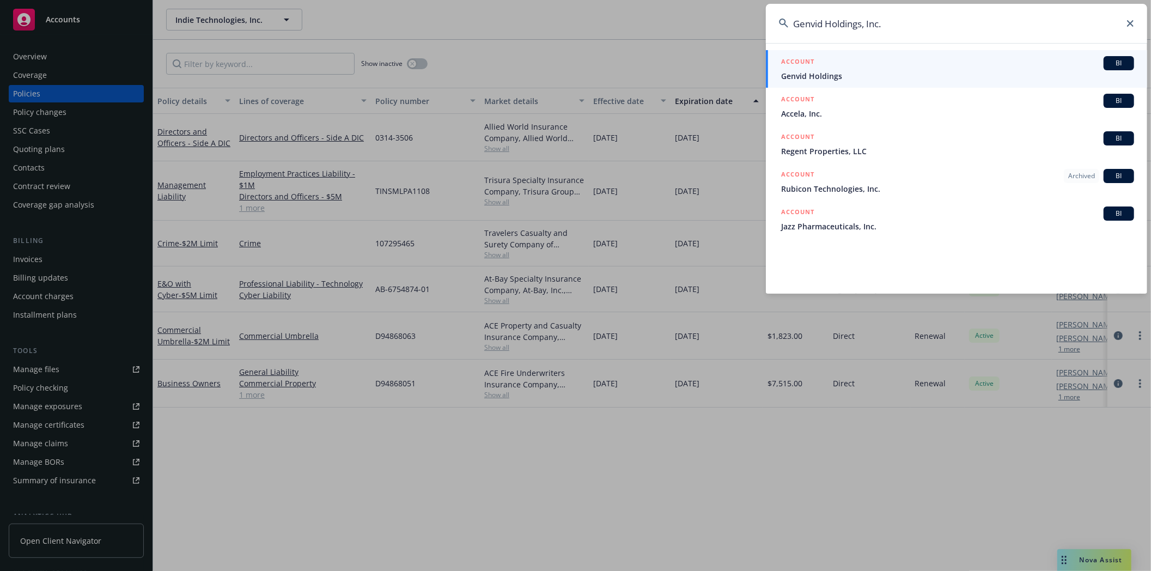
type input "Genvid Holdings, Inc."
click at [832, 76] on span "Genvid Holdings" at bounding box center [957, 75] width 353 height 11
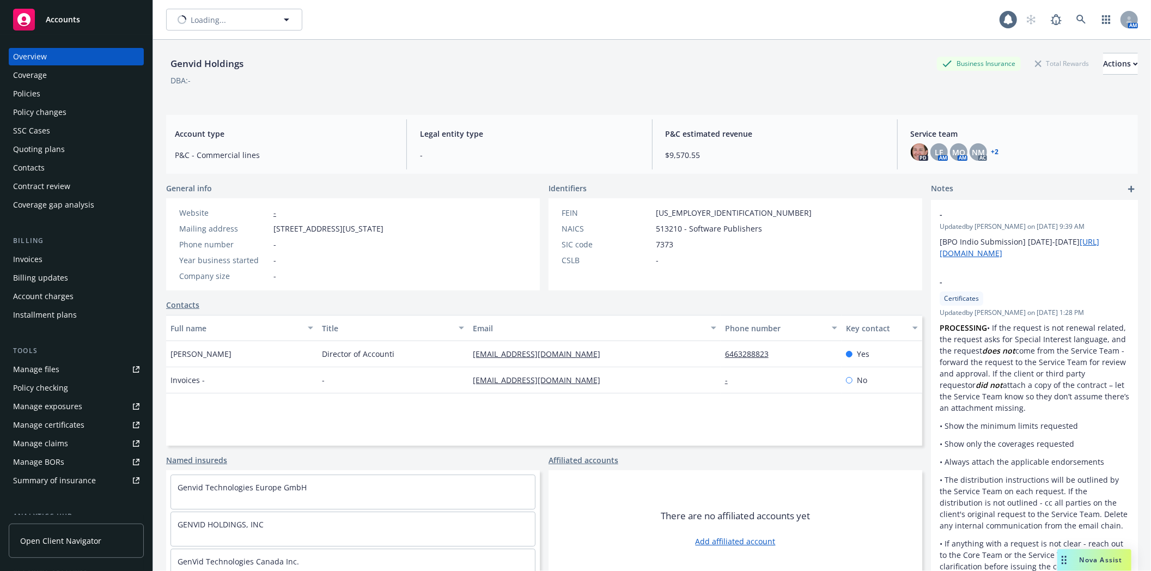
click at [53, 95] on div "Policies" at bounding box center [76, 93] width 126 height 17
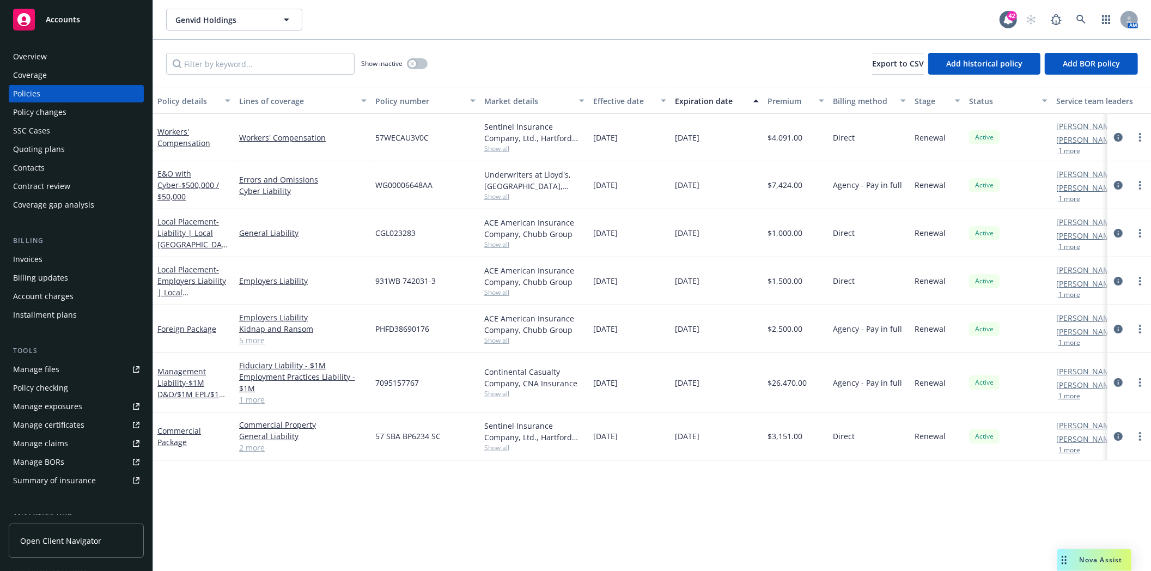
click at [40, 150] on div "Quoting plans" at bounding box center [39, 149] width 52 height 17
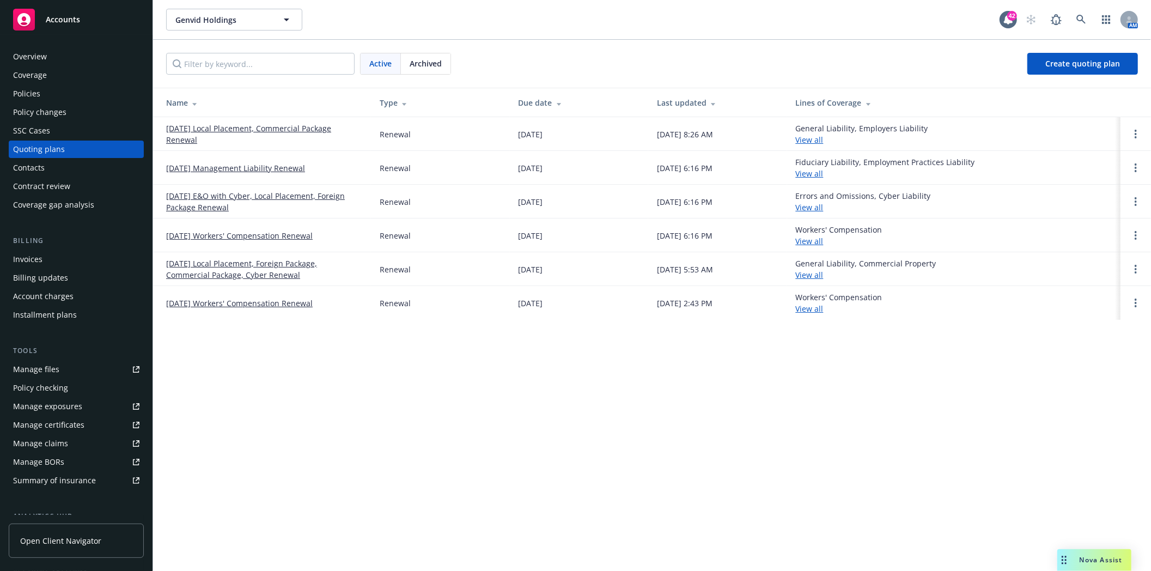
click at [200, 167] on link "11/27/25 Management Liability Renewal" at bounding box center [235, 167] width 139 height 11
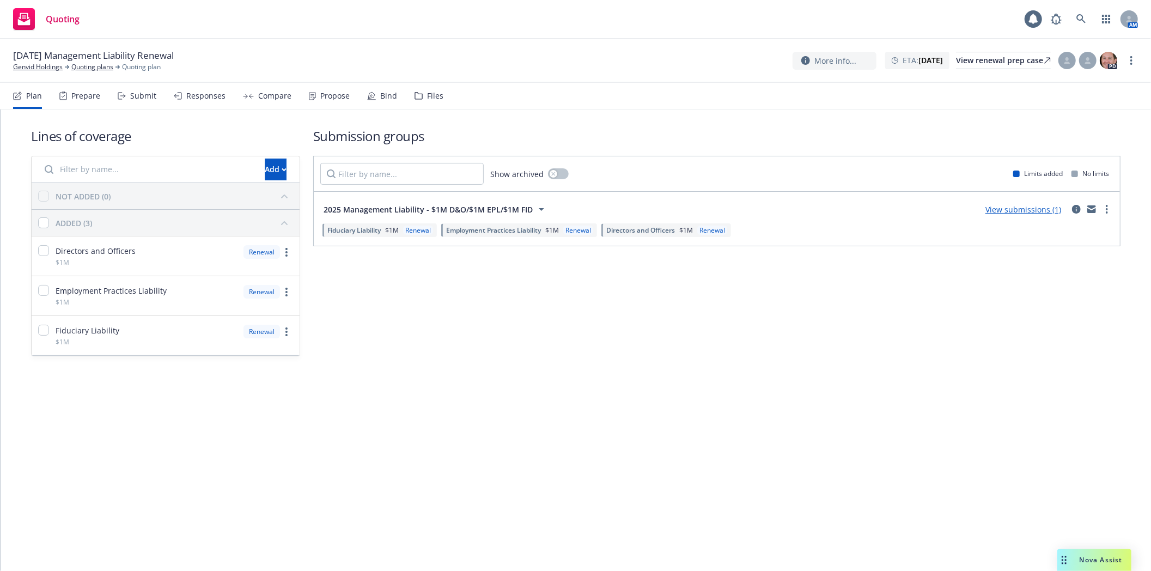
click at [427, 95] on div "Files" at bounding box center [435, 96] width 16 height 9
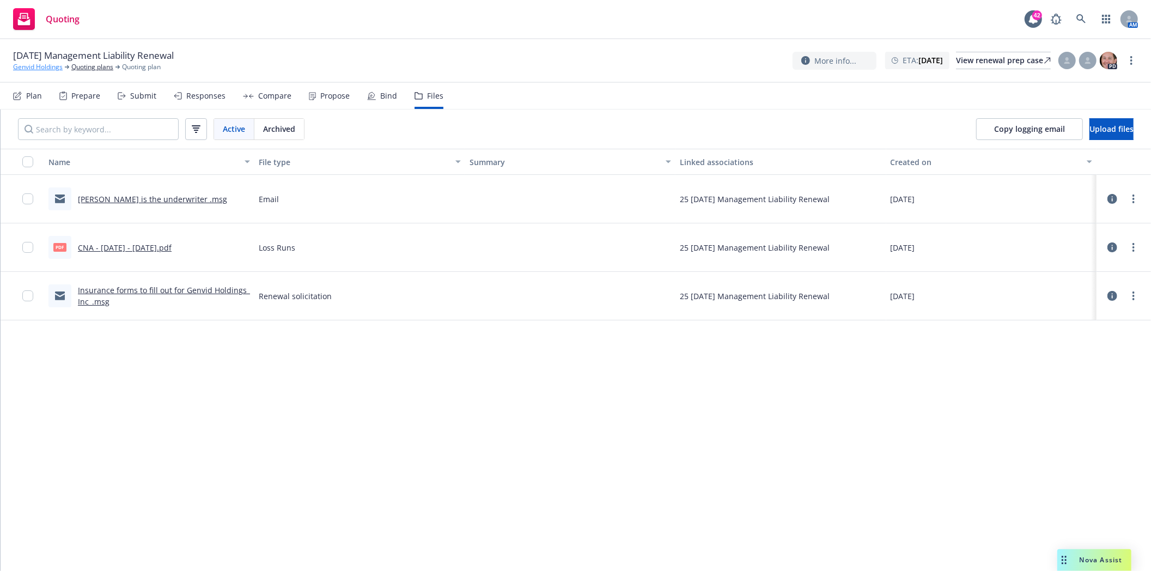
click at [35, 67] on link "Genvid Holdings" at bounding box center [38, 67] width 50 height 10
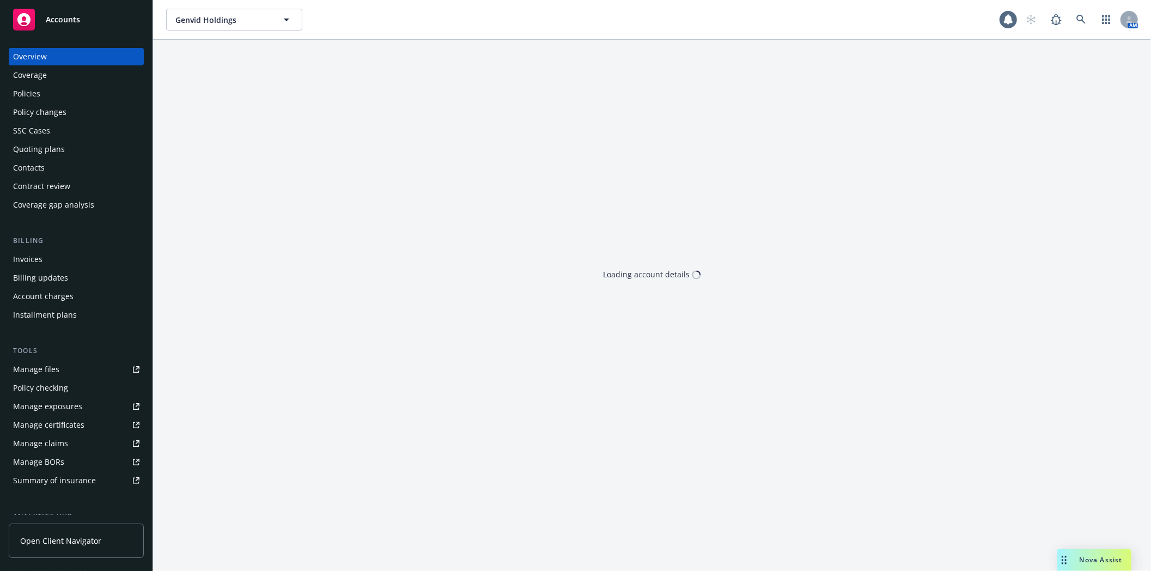
click at [38, 93] on div "Policies" at bounding box center [26, 93] width 27 height 17
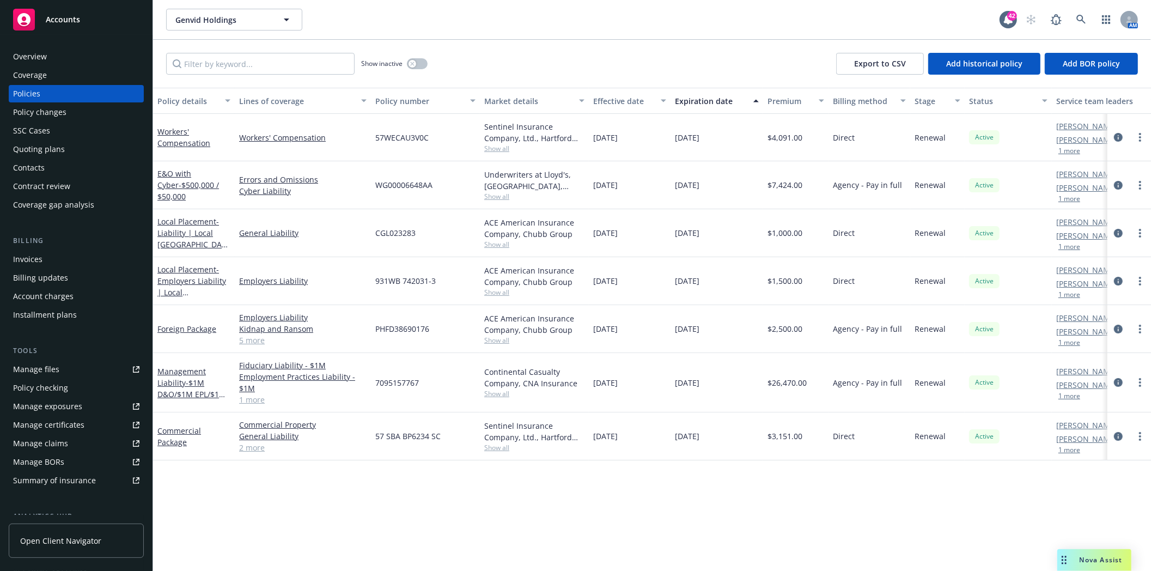
click at [41, 153] on div "Quoting plans" at bounding box center [39, 149] width 52 height 17
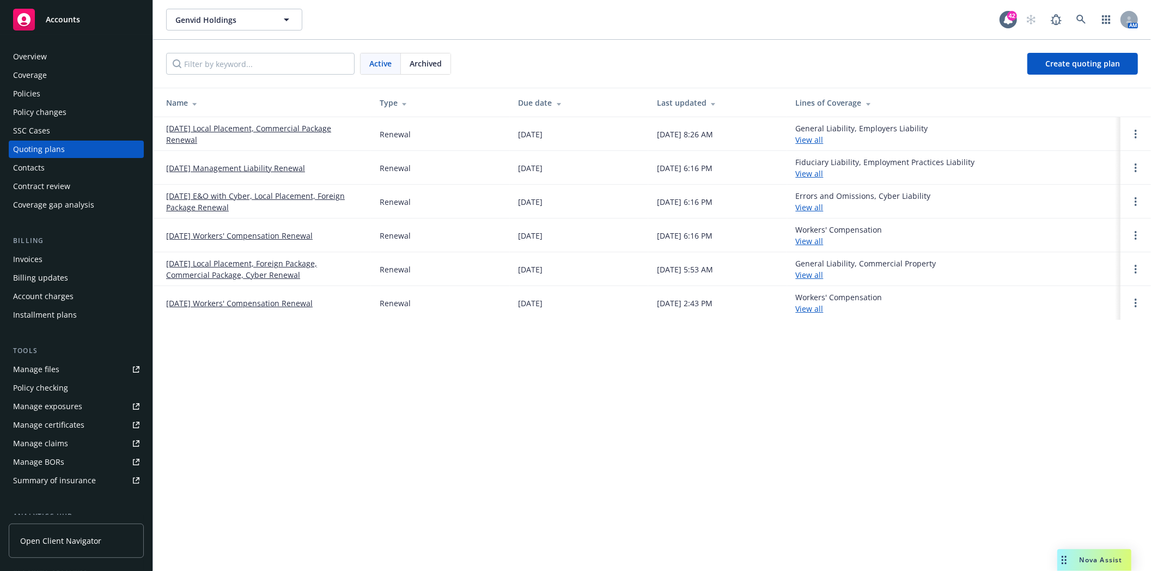
click at [205, 166] on link "[DATE] Management Liability Renewal" at bounding box center [235, 167] width 139 height 11
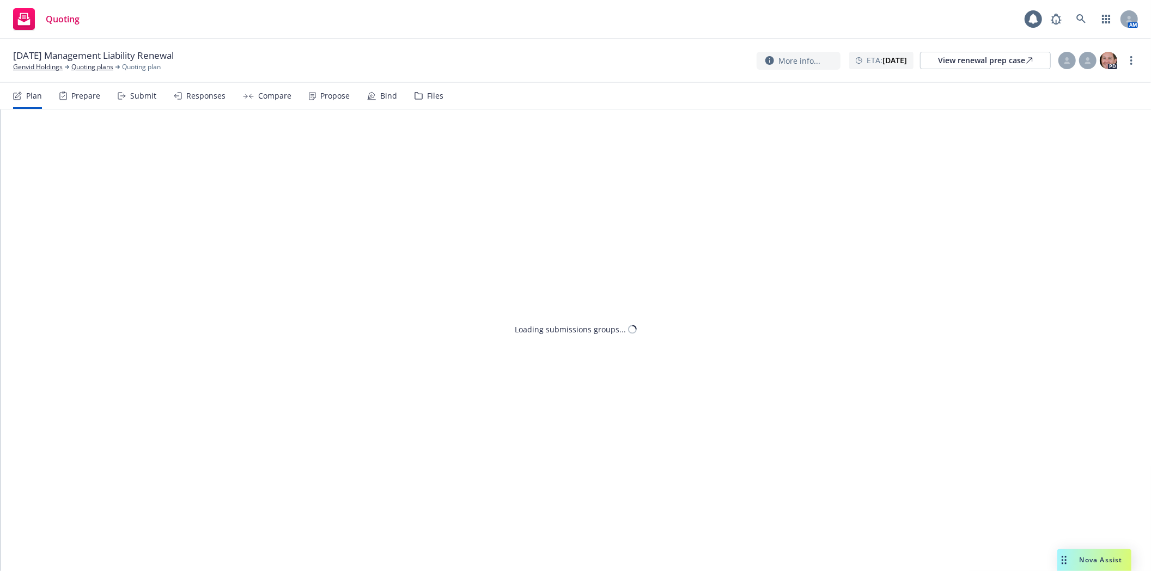
click at [422, 88] on div "Files" at bounding box center [428, 96] width 29 height 26
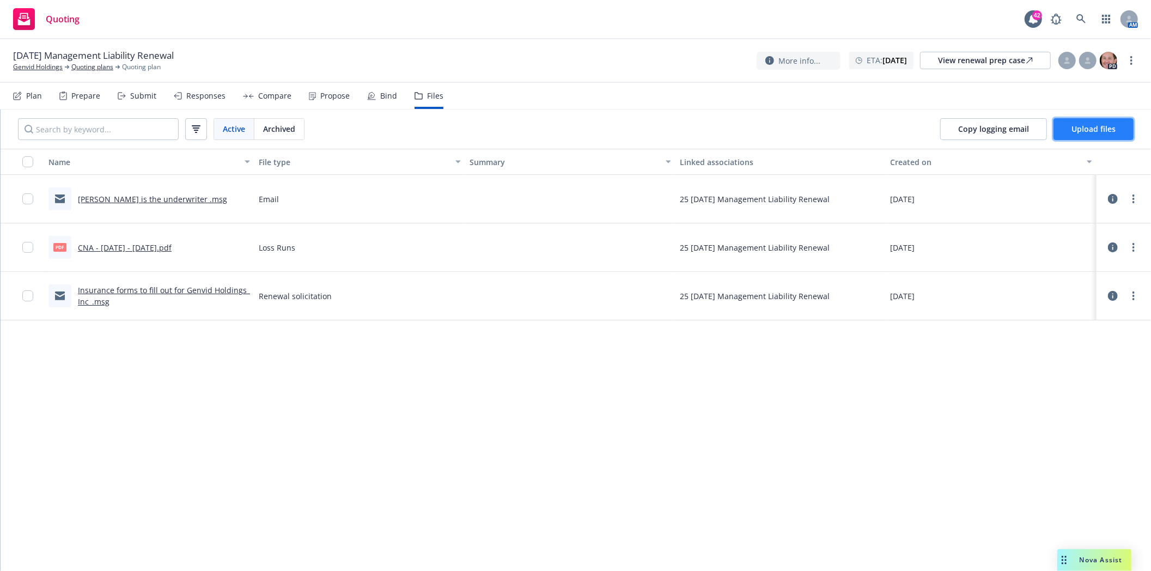
click at [1076, 130] on span "Upload files" at bounding box center [1093, 129] width 44 height 10
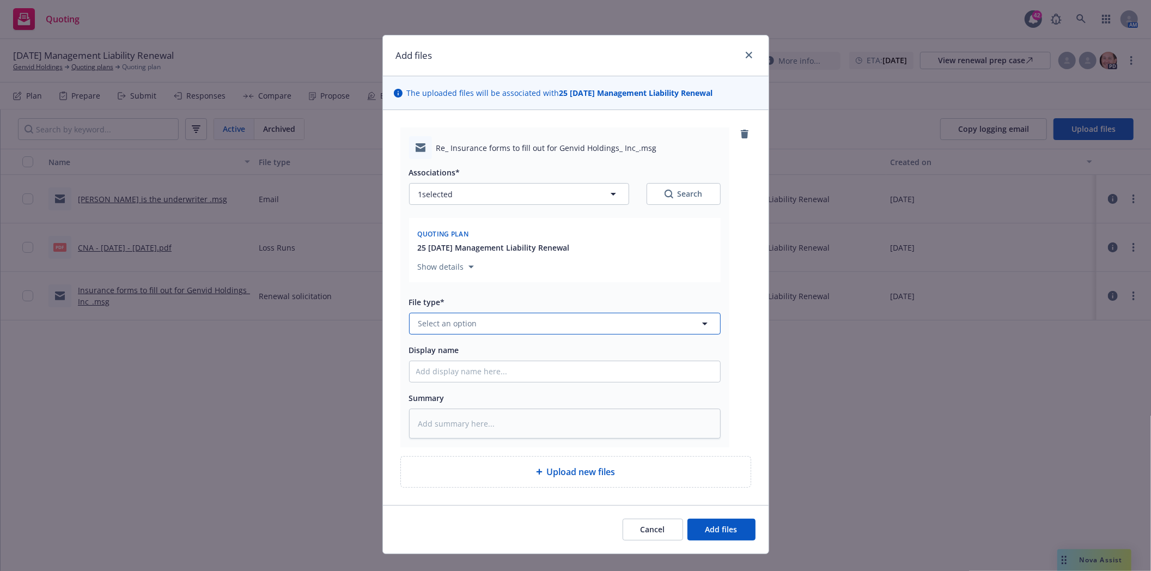
click at [472, 327] on button "Select an option" at bounding box center [565, 324] width 312 height 22
type input "em"
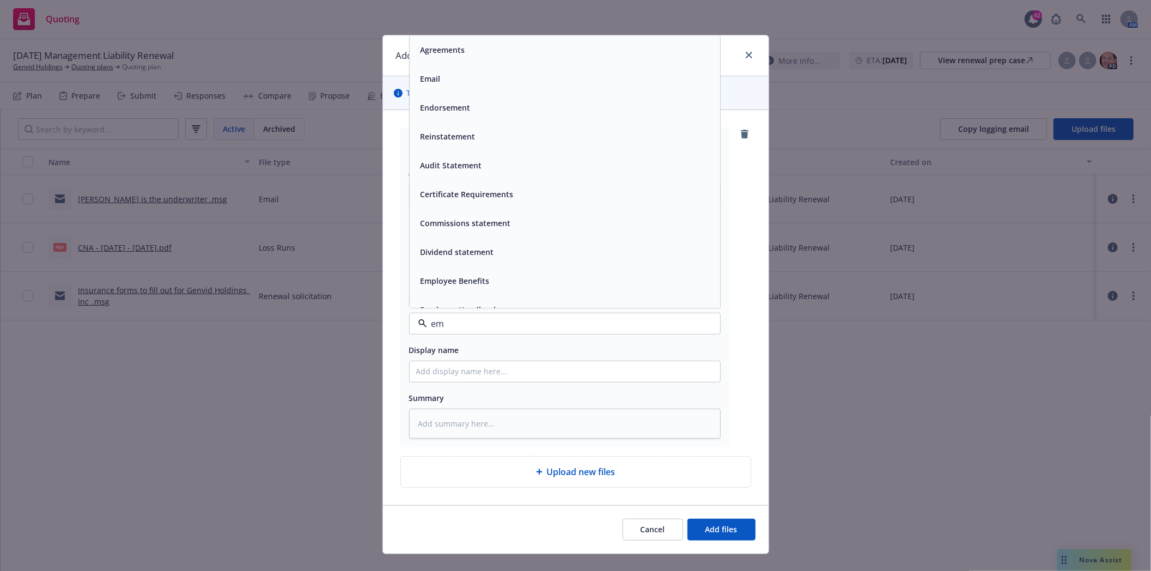
click at [428, 82] on span "Email" at bounding box center [430, 78] width 20 height 11
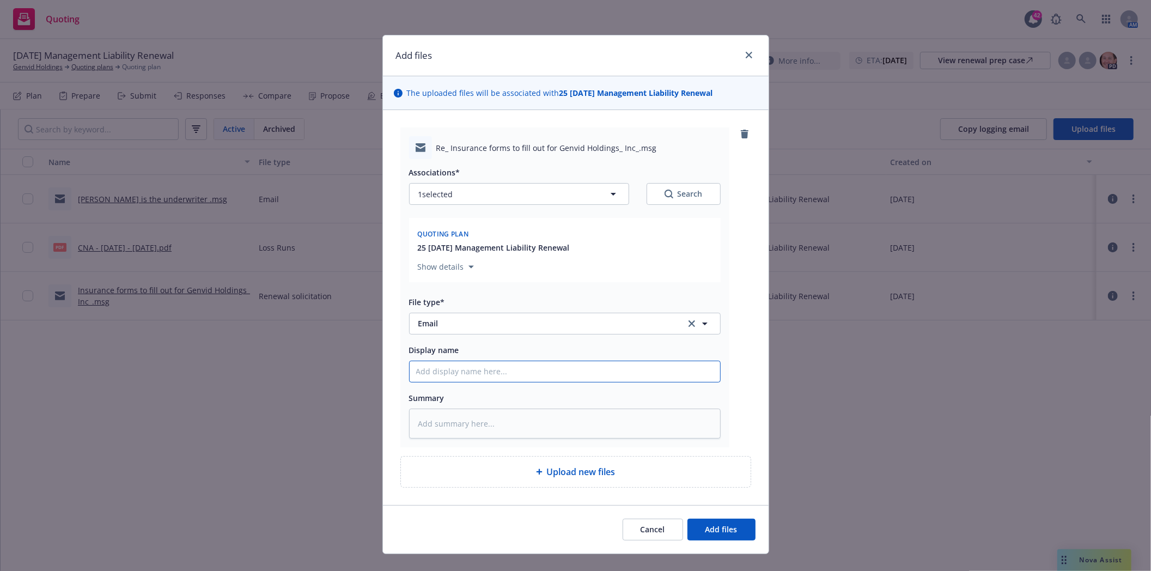
click at [450, 371] on input "Display name" at bounding box center [565, 371] width 310 height 21
type textarea "x"
type input "R"
type textarea "x"
type input "Re"
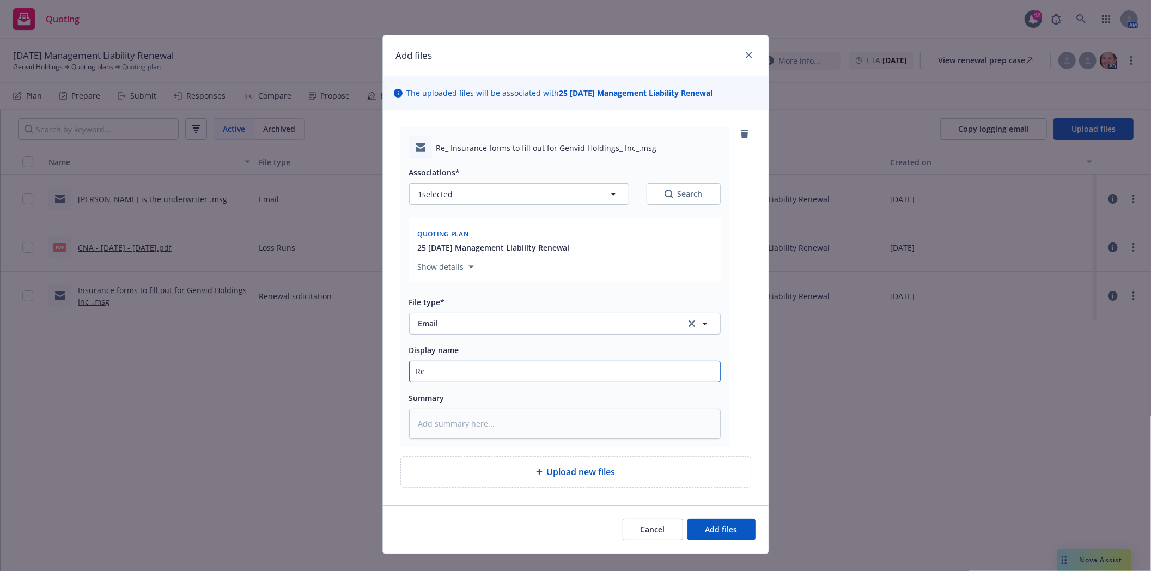
type textarea "x"
type input "Ren"
type textarea "x"
type input "Rene"
type textarea "x"
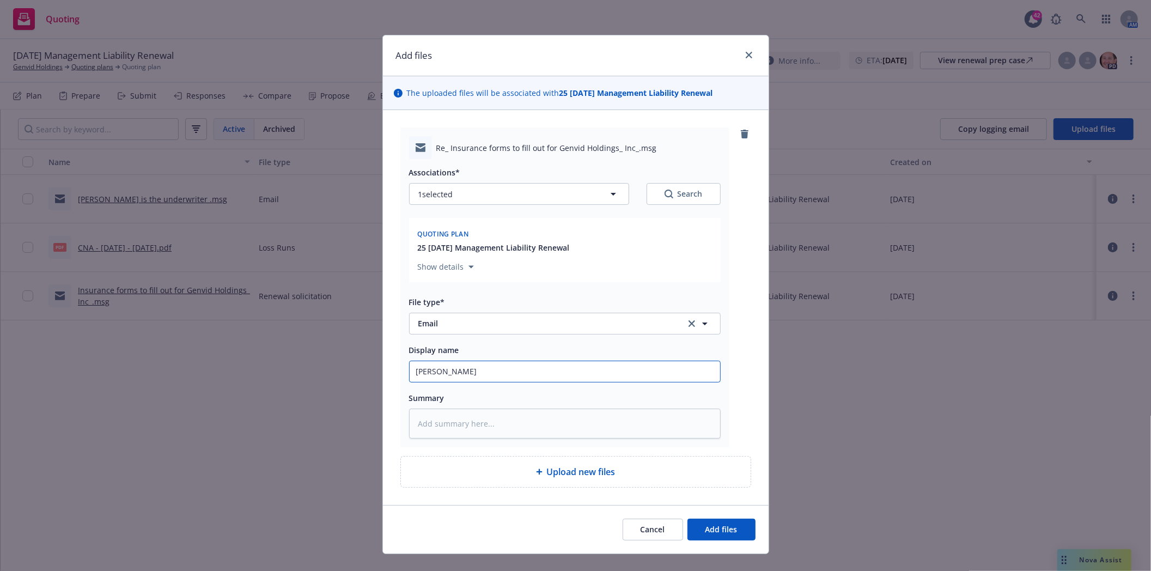
type input "Renew"
type textarea "x"
type input "Renewa"
type textarea "x"
type input "Renewal"
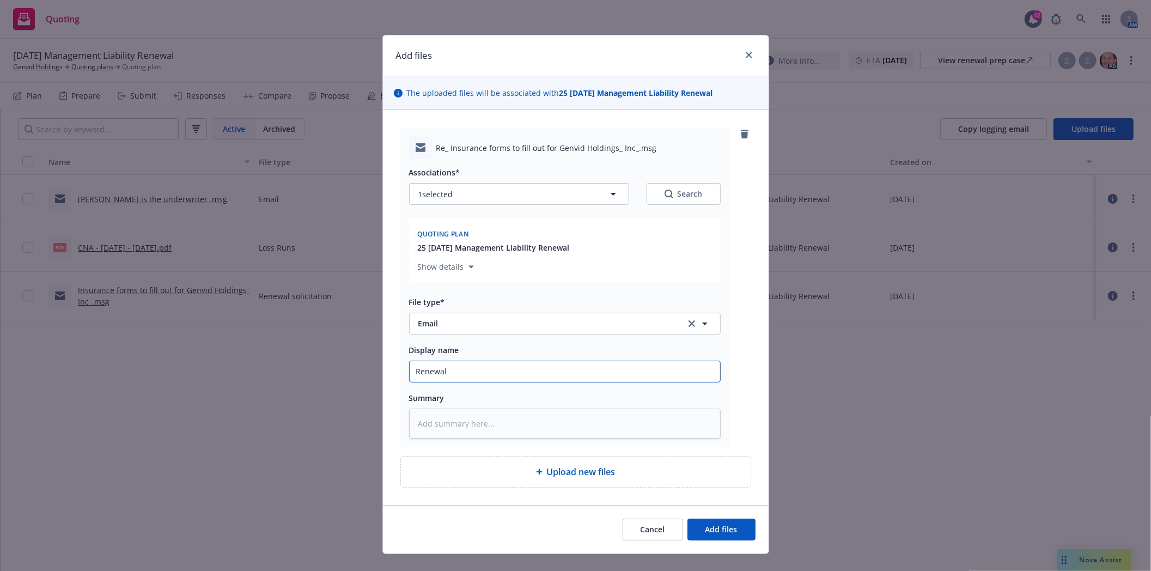
type textarea "x"
type input "Renewal"
type textarea "x"
type input "Renewal I"
type textarea "x"
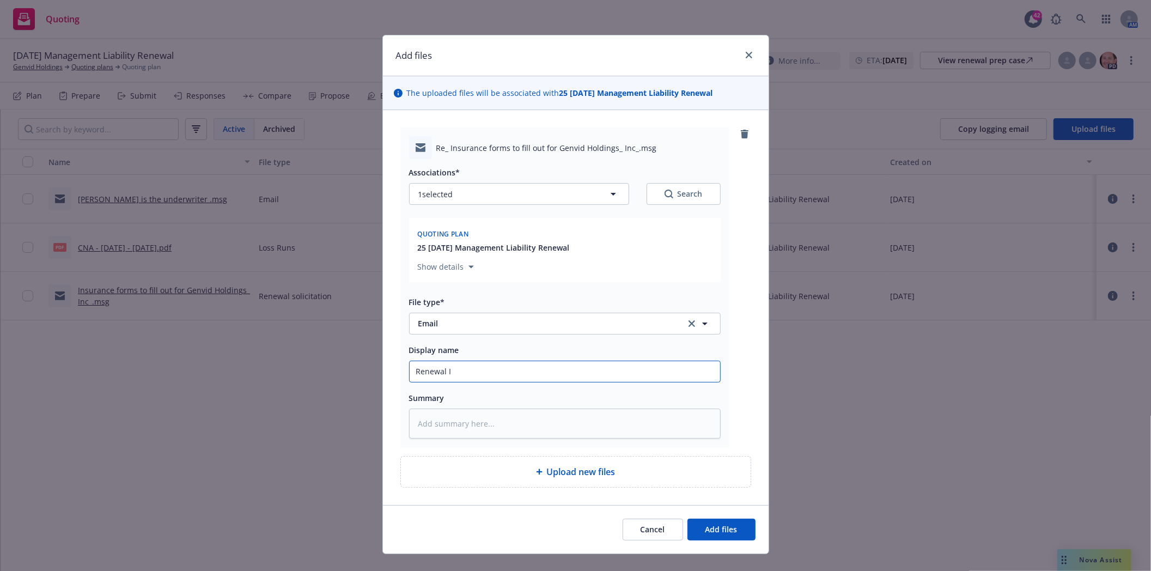
type input "Renewal In"
type textarea "x"
type input "Renewal Inf"
type textarea "x"
type input "Renewal Info"
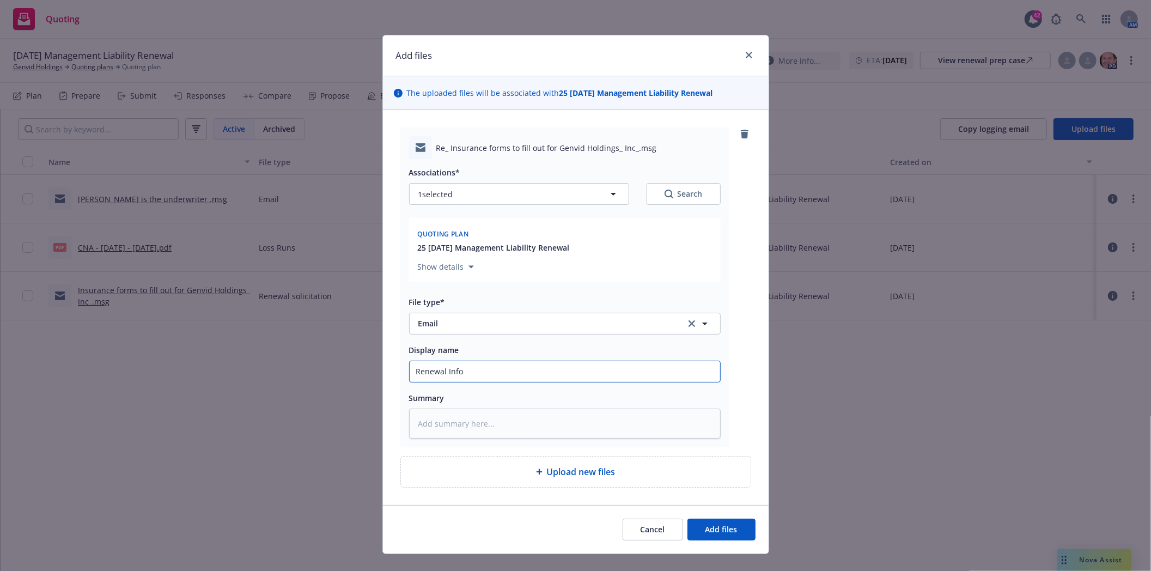
type textarea "x"
type input "Renewal Info."
type textarea "x"
type input "Renewal Info."
type textarea "x"
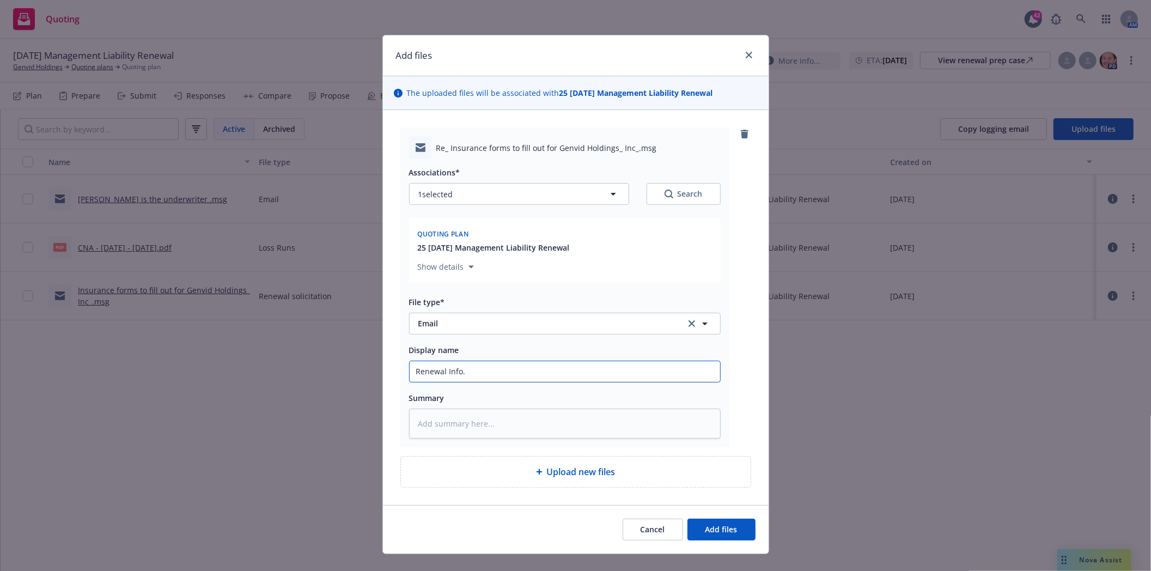
type input "Renewal Info."
type textarea "x"
type input "Renewal Info. C"
type textarea "x"
type input "Renewal Info. Cl"
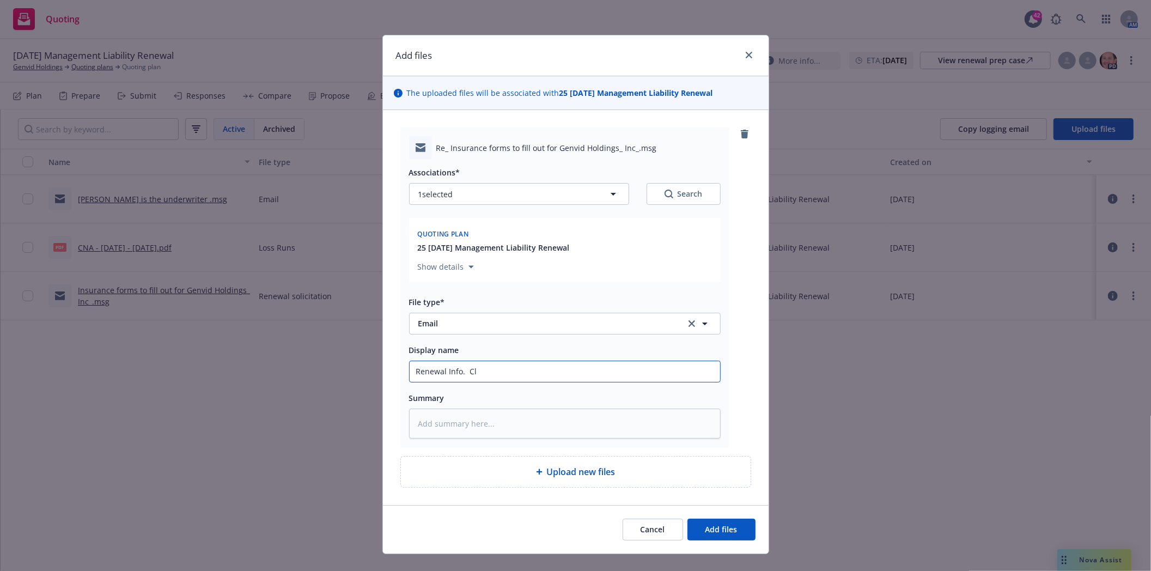
type textarea "x"
type input "Renewal Info. Cli"
type textarea "x"
type input "Renewal Info. Clie"
type textarea "x"
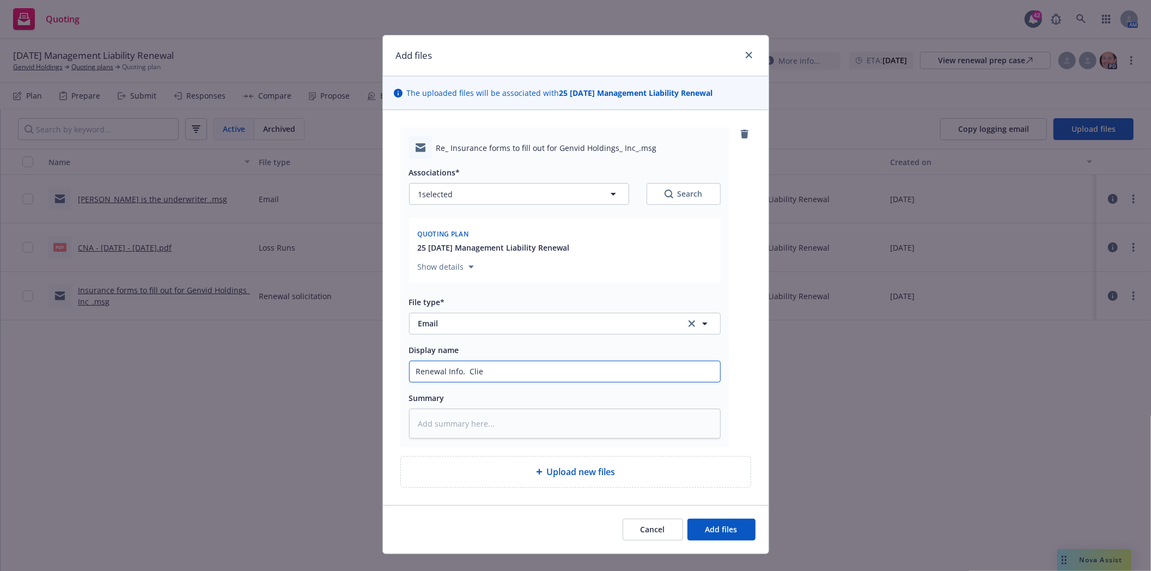
type input "Renewal Info. Clien"
type textarea "x"
type input "Renewal Info. Client"
type textarea "x"
type input "Renewal Info. Client"
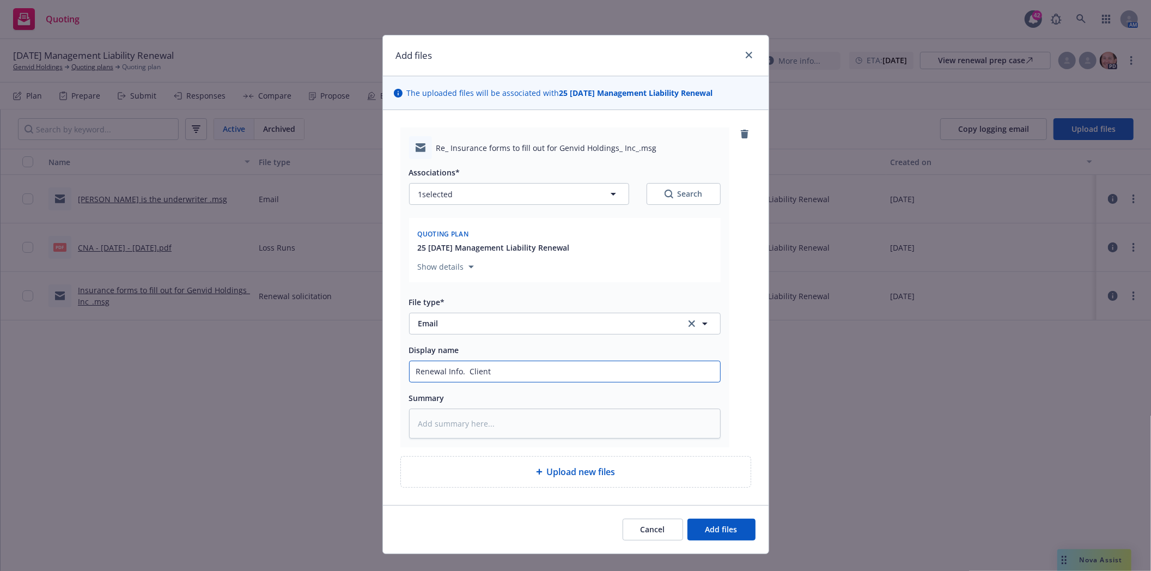
type textarea "x"
type input "Renewal Info. Client a"
type textarea "x"
type input "Renewal Info. Client ad"
type textarea "x"
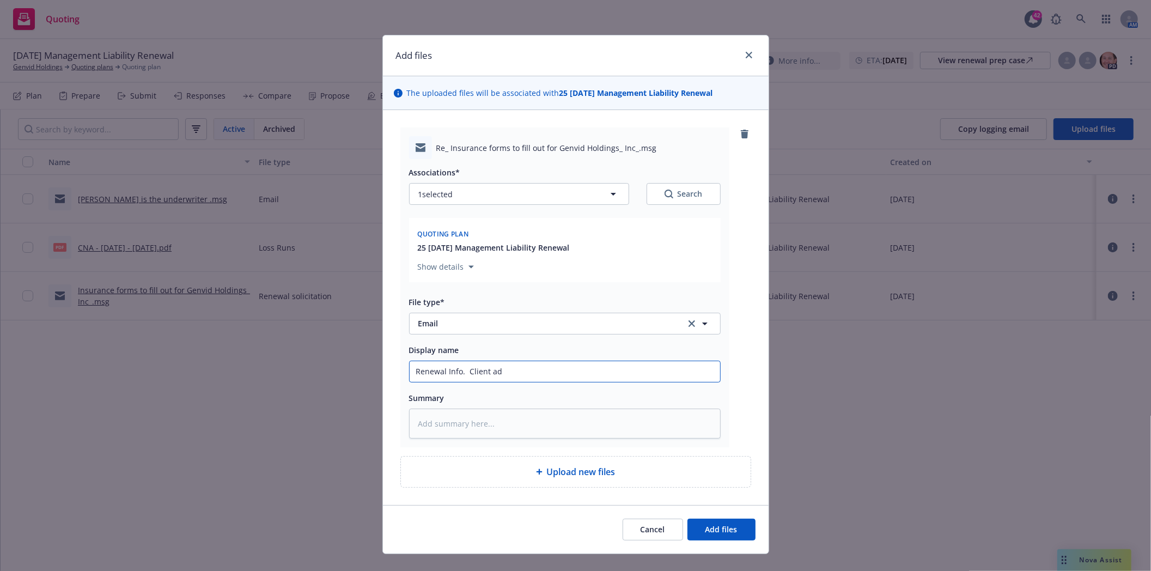
type input "Renewal Info. Client adv"
type textarea "x"
type input "Renewal Info. Client advi"
type textarea "x"
type input "Renewal Info. Client advis"
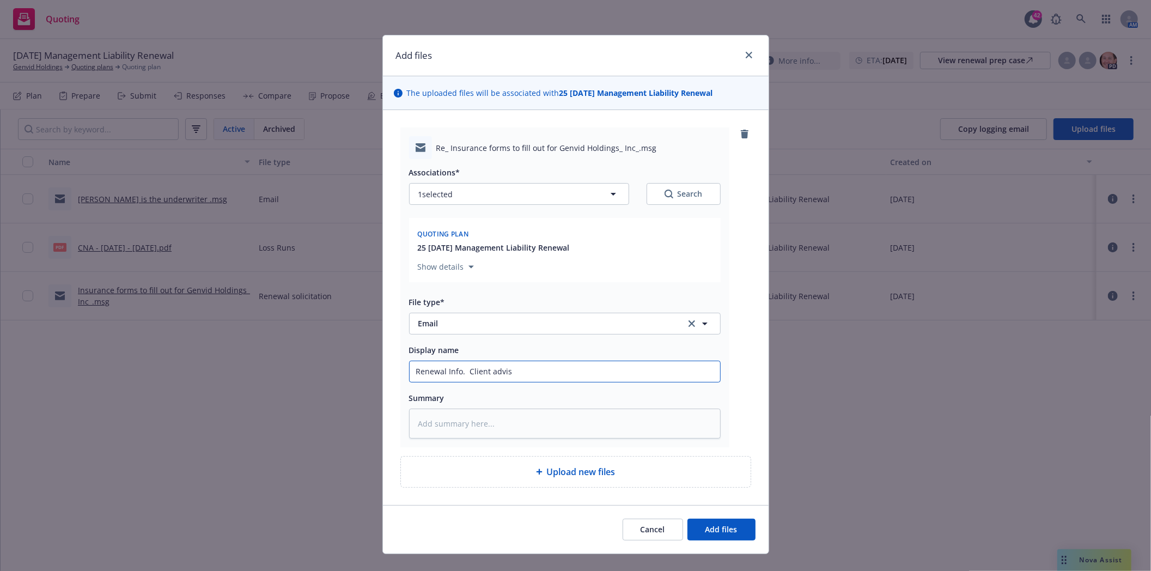
type textarea "x"
type input "Renewal Info. Client advise"
type textarea "x"
type input "Renewal Info. Client advised"
type textarea "x"
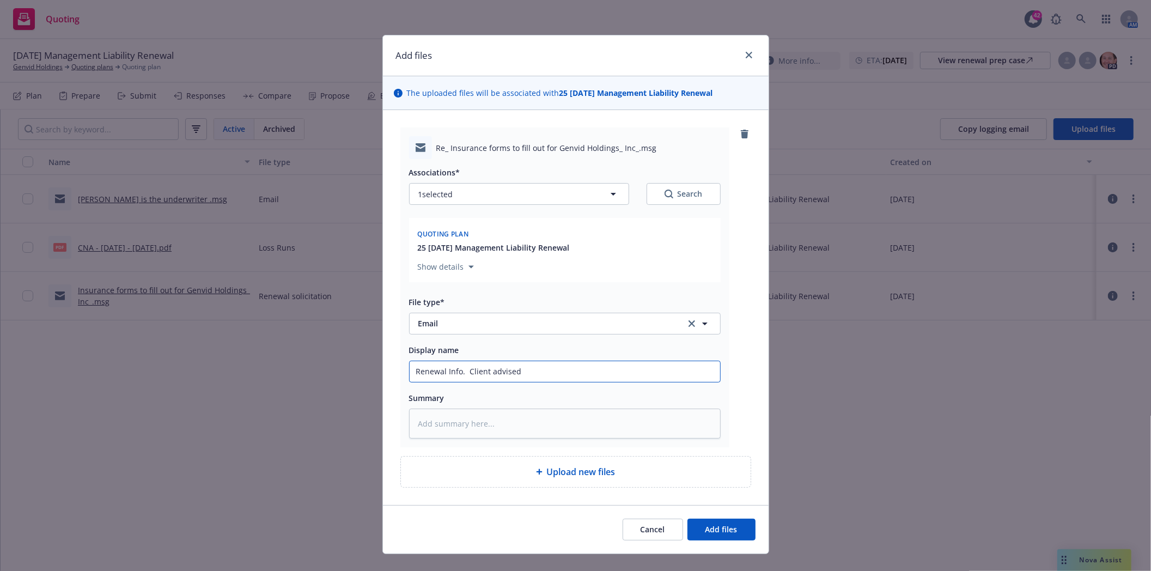
type input "Renewal Info. Client advised"
type textarea "x"
type input "Renewal Info. Client advised t"
type textarea "x"
type input "Renewal Info. Client advised th"
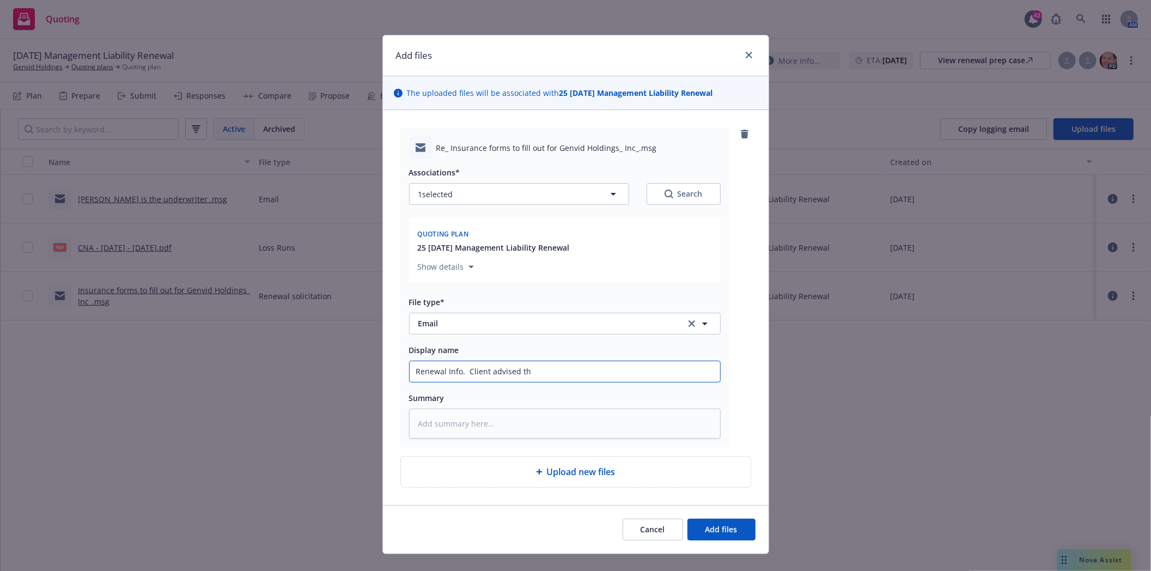
type textarea "x"
type input "Renewal Info. Client advised the"
type textarea "x"
type input "Renewal Info. Client advised they"
type textarea "x"
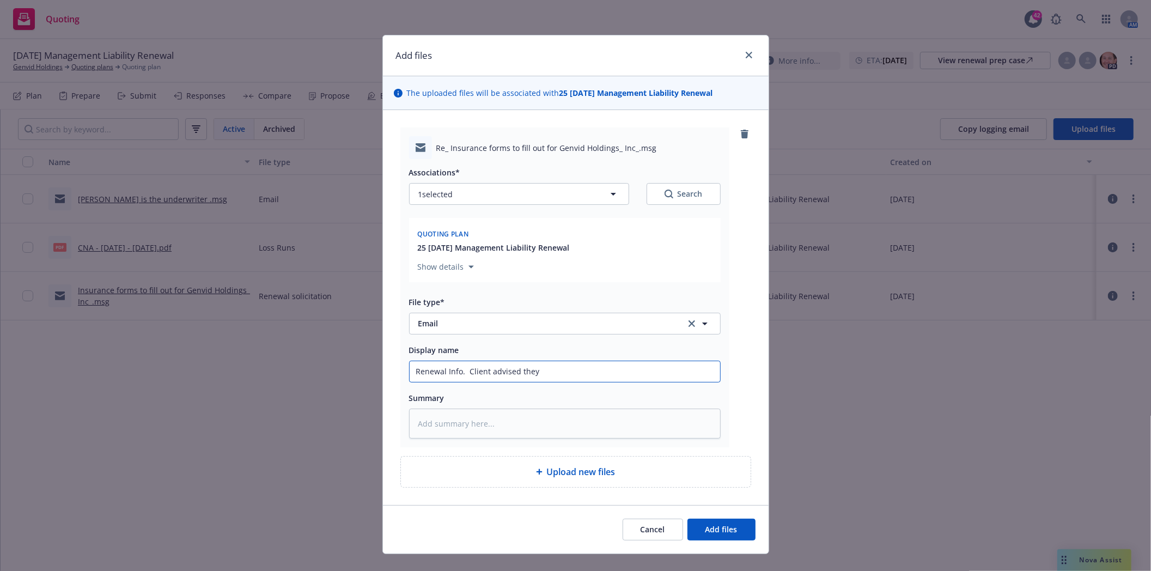
type input "Renewal Info. Client advised they"
type textarea "x"
type input "Renewal Info. Client advised they o"
type textarea "x"
type input "Renewal Info. Client advised they on"
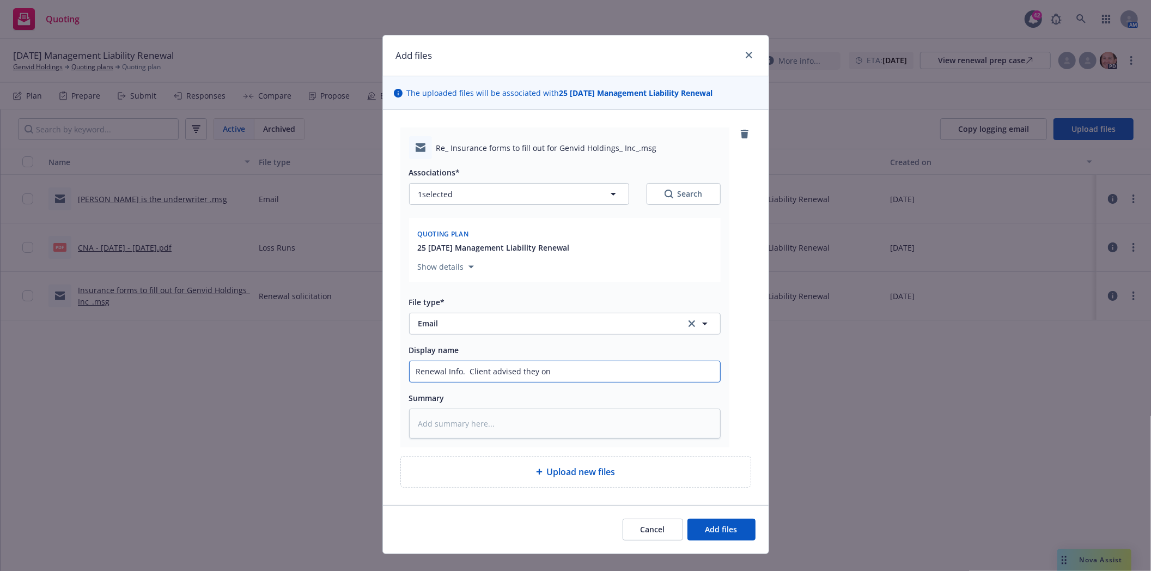
type textarea "x"
type input "Renewal Info. Client advised they onl"
type textarea "x"
type input "Renewal Info. Client advised they only"
type textarea "x"
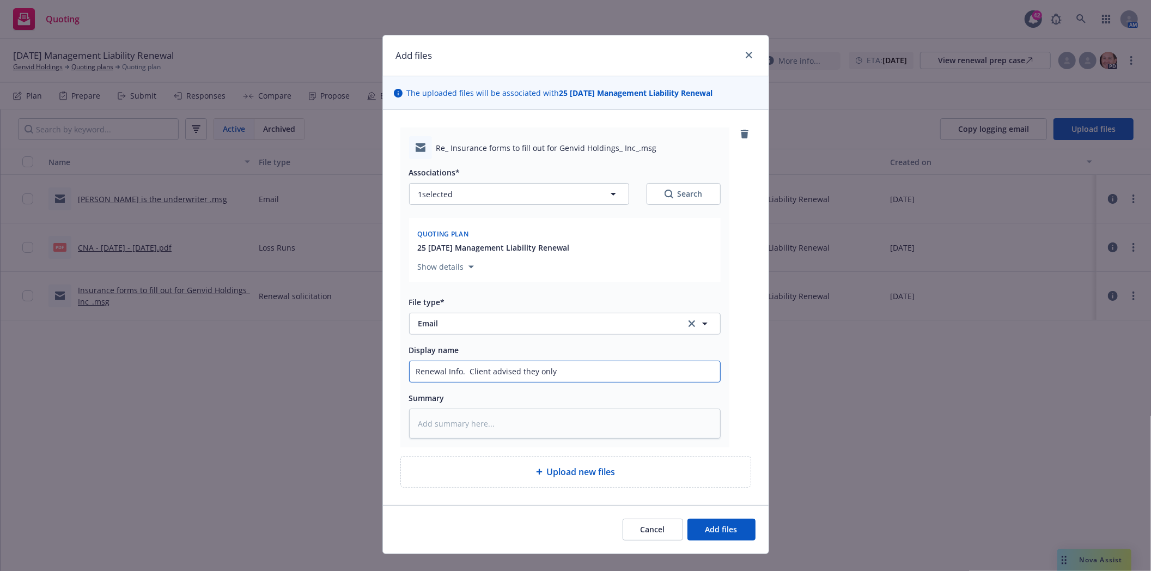
type input "Renewal Info. Client advised they only"
type textarea "x"
type input "Renewal Info. Client advised they only wna"
type textarea "x"
type input "Renewal Info. Client advised they only wnat"
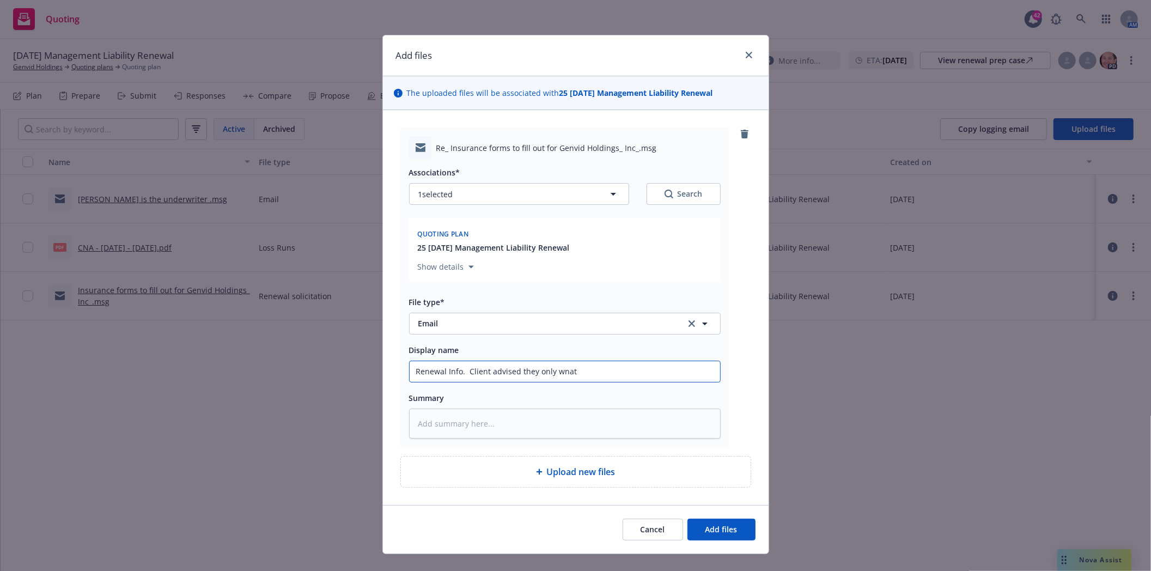
type textarea "x"
type input "Renewal Info. Client advised they only wnat"
type textarea "x"
type input "Renewal Info. Client advised they only wnat"
type textarea "x"
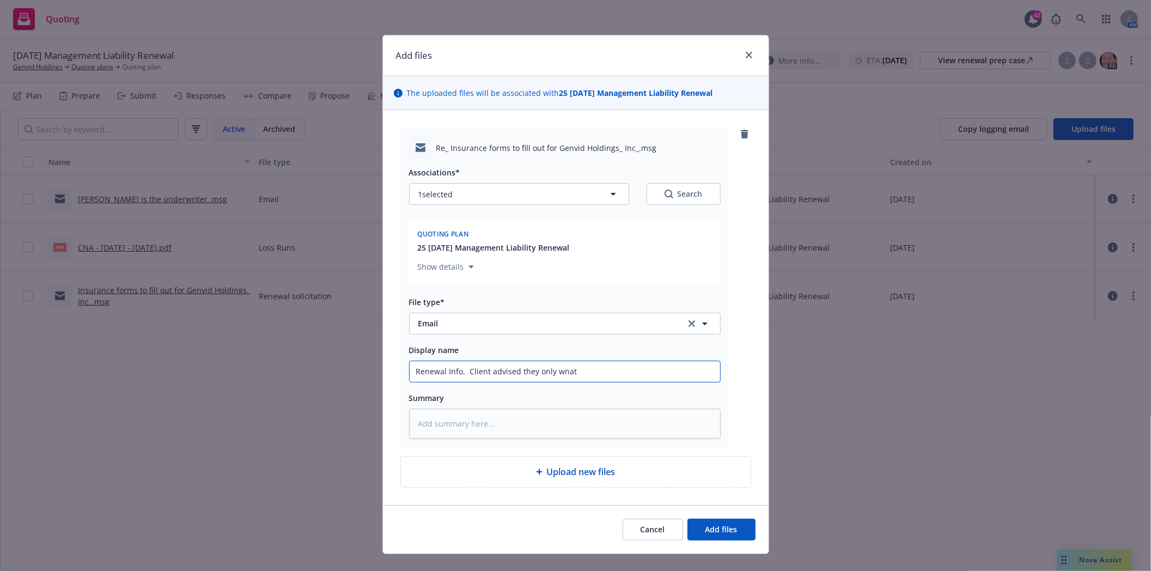
type input "Renewal Info. Client advised they only wna"
type textarea "x"
type input "Renewal Info. Client advised they only wn"
type textarea "x"
type input "Renewal Info. Client advised they only w"
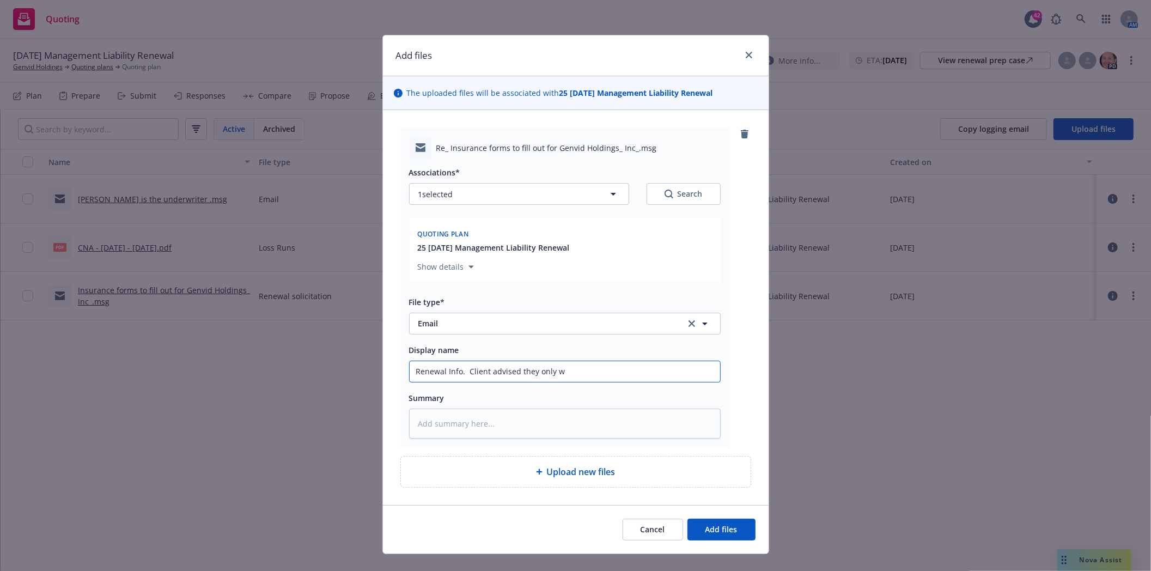
type textarea "x"
type input "Renewal Info. Client advised they only wa"
type textarea "x"
type input "Renewal Info. Client advised they only wan"
type textarea "x"
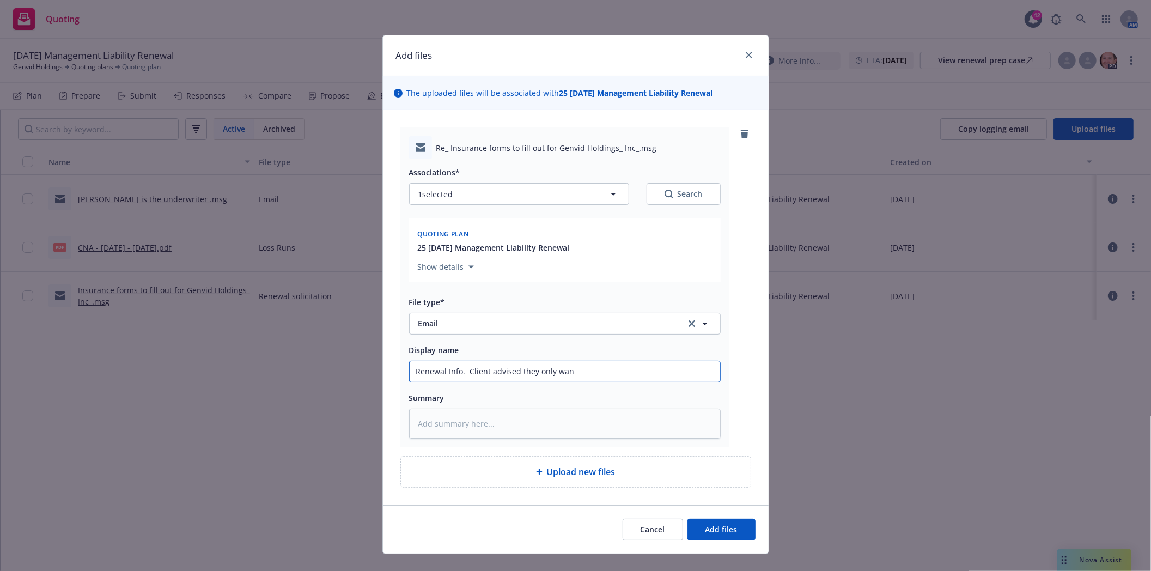
type input "Renewal Info. Client advised they only want"
type textarea "x"
type input "Renewal Info. Client advised they only want"
type textarea "x"
type input "Renewal Info. Client advised they only want t"
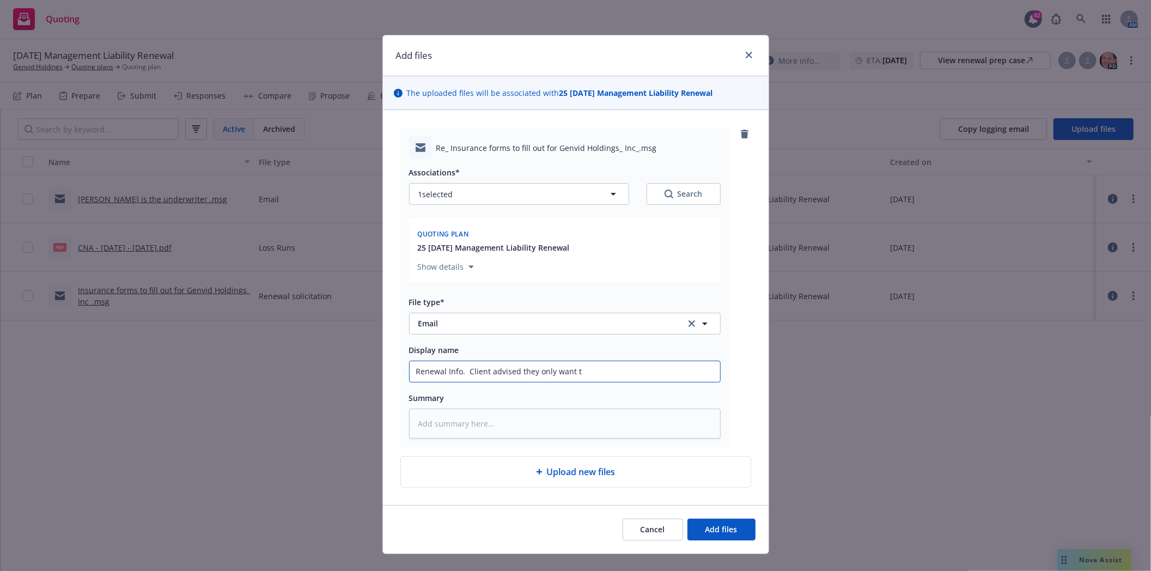
type textarea "x"
type input "Renewal Info. Client advised they only want to"
type textarea "x"
type input "Renewal Info. Client advised they only want to"
type textarea "x"
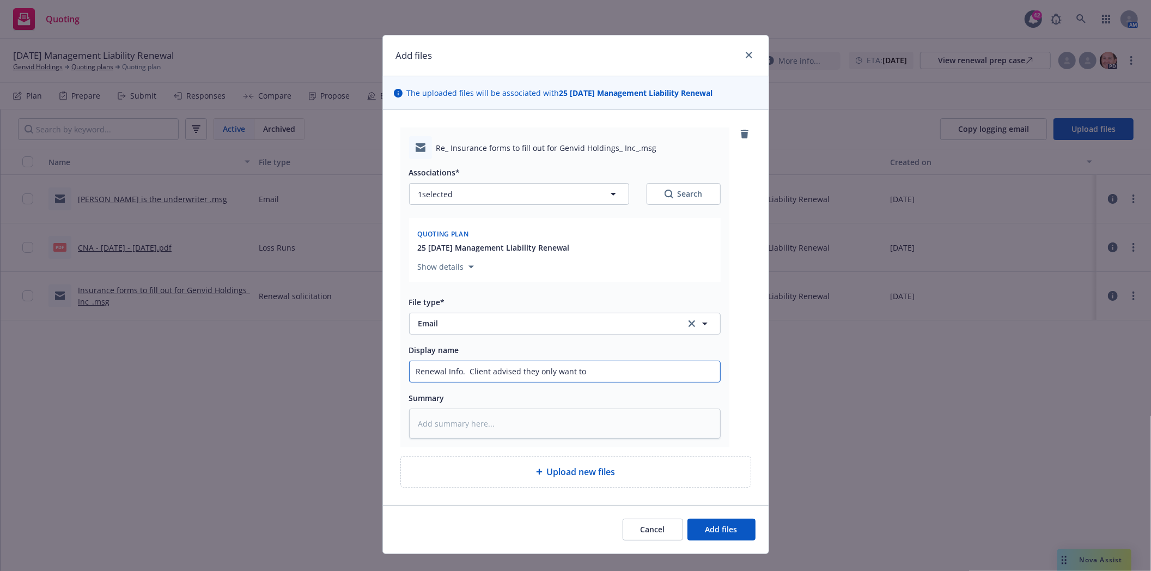
type input "Renewal Info. Client advised they only want to r"
type textarea "x"
type input "Renewal Info. Client advised they only want to re"
type textarea "x"
type input "Renewal Info. Client advised they only want to ren"
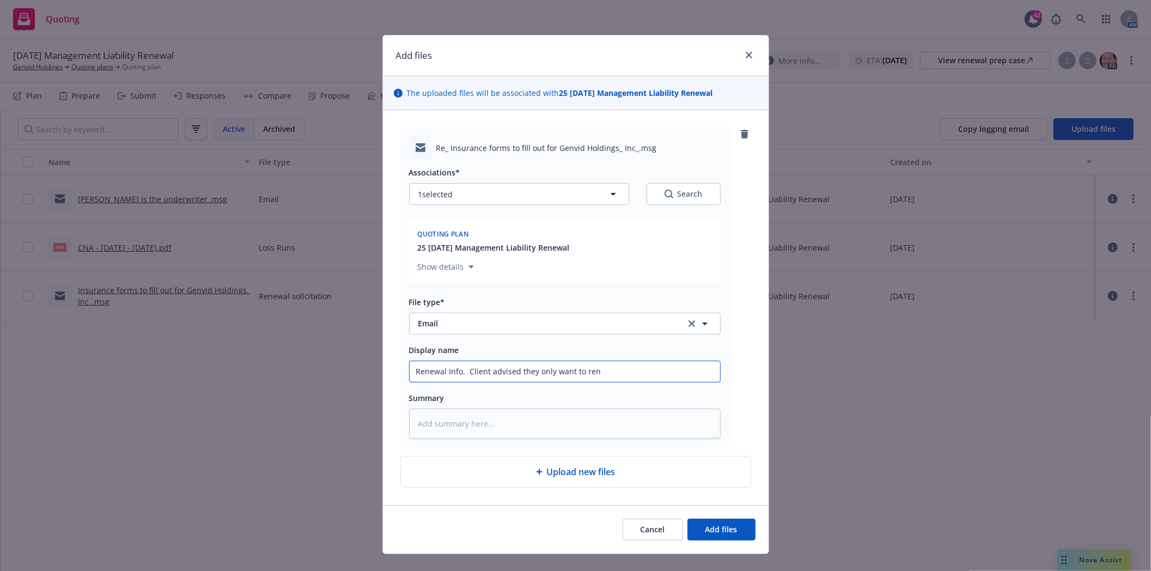
type textarea "x"
type input "Renewal Info. Client advised they only want to rene"
type textarea "x"
type input "Renewal Info. Client advised they only want to renew"
type textarea "x"
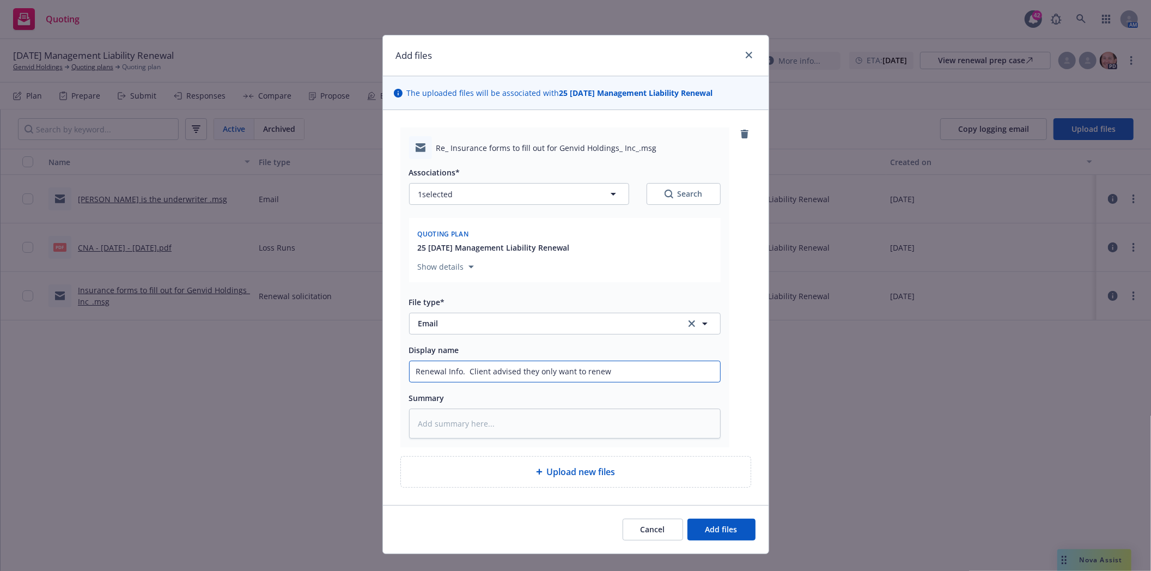
type input "Renewal Info. Client advised they only want to renew"
type textarea "x"
type input "Renewal Info. Client advised they only want to renew t"
type textarea "x"
type input "Renewal Info. Client advised they only want to renew th"
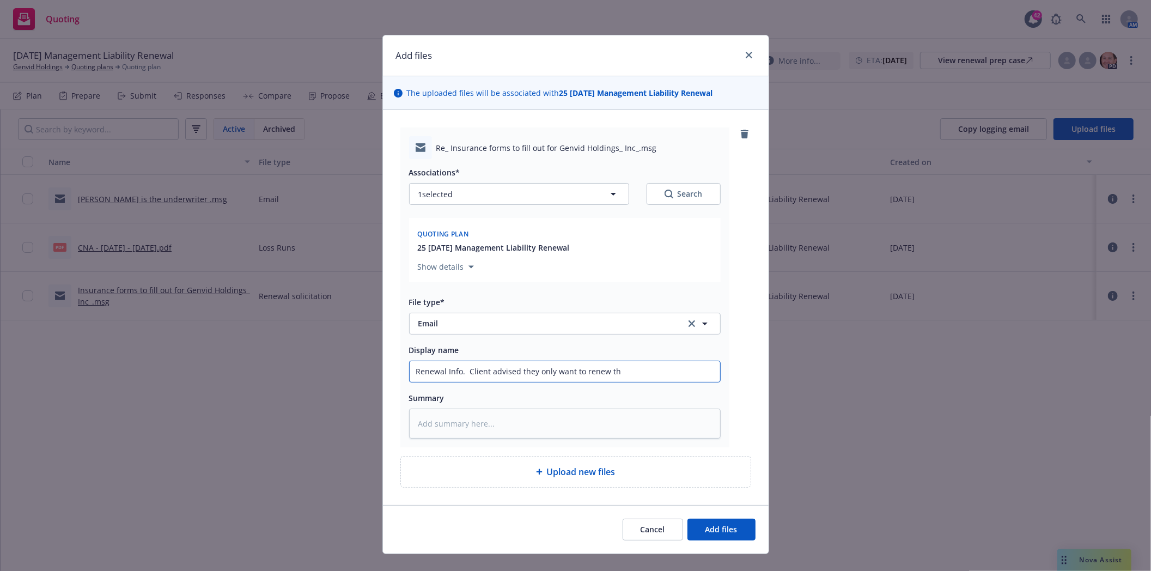
type textarea "x"
type input "Renewal Info. Client advised they only want to renew the"
type textarea "x"
type input "Renewal Info. Client advised they only want to renew the"
type textarea "x"
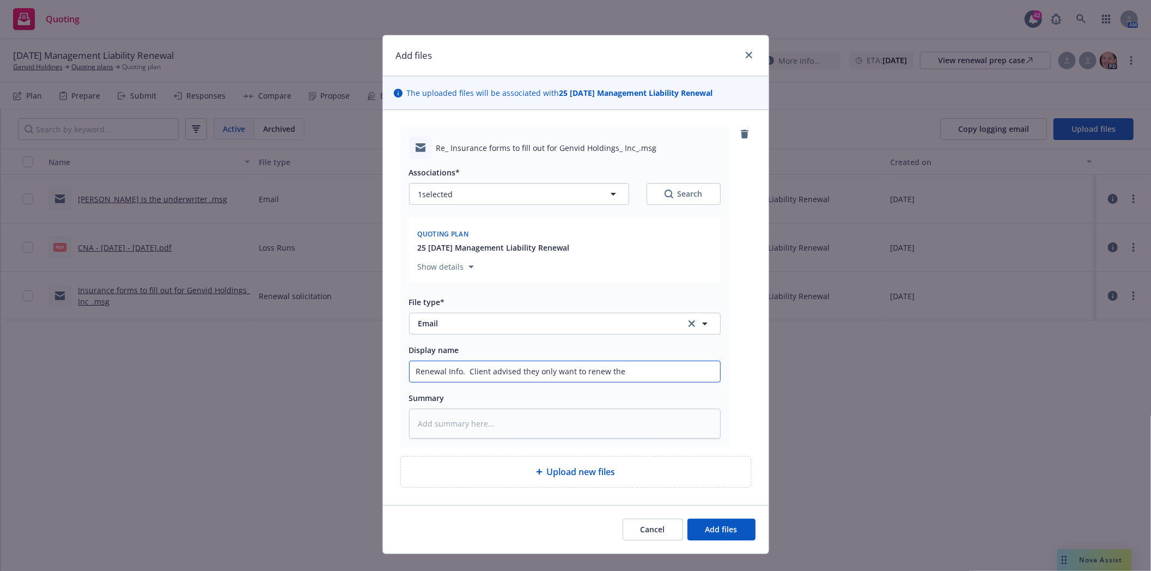
type input "Renewal Info. Client advised they only want to renew the D"
type textarea "x"
type input "Renewal Info. Client advised they only want to renew the D$"
type textarea "x"
type input "Renewal Info. Client advised they only want to renew the D$+"
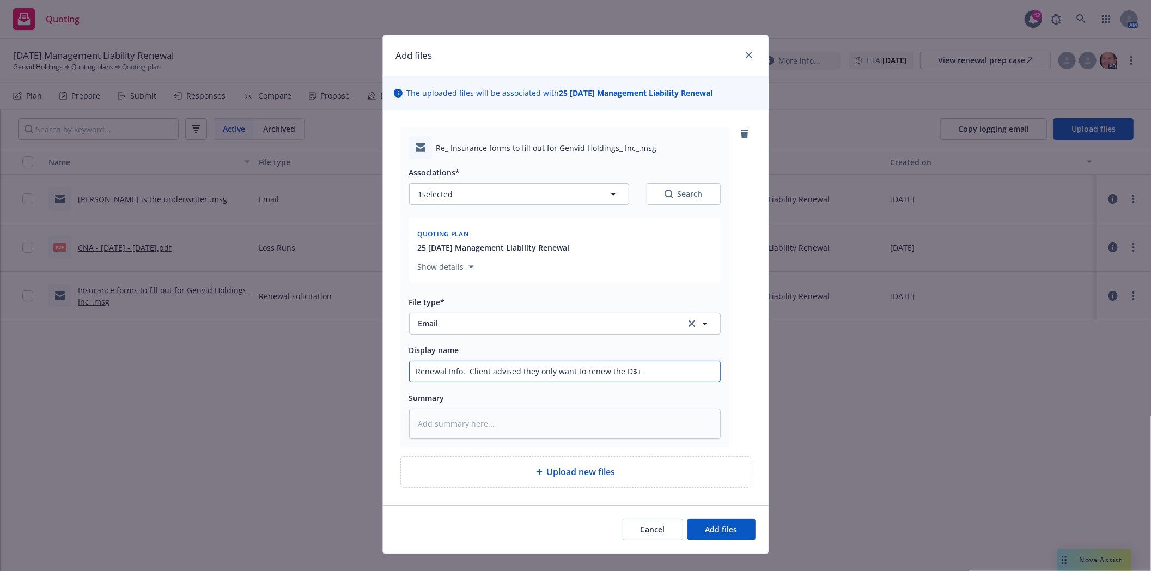
type textarea "x"
type input "Renewal Info. Client advised they only want to renew the D$"
type textarea "x"
type input "Renewal Info. Client advised they only want to renew the D"
type textarea "x"
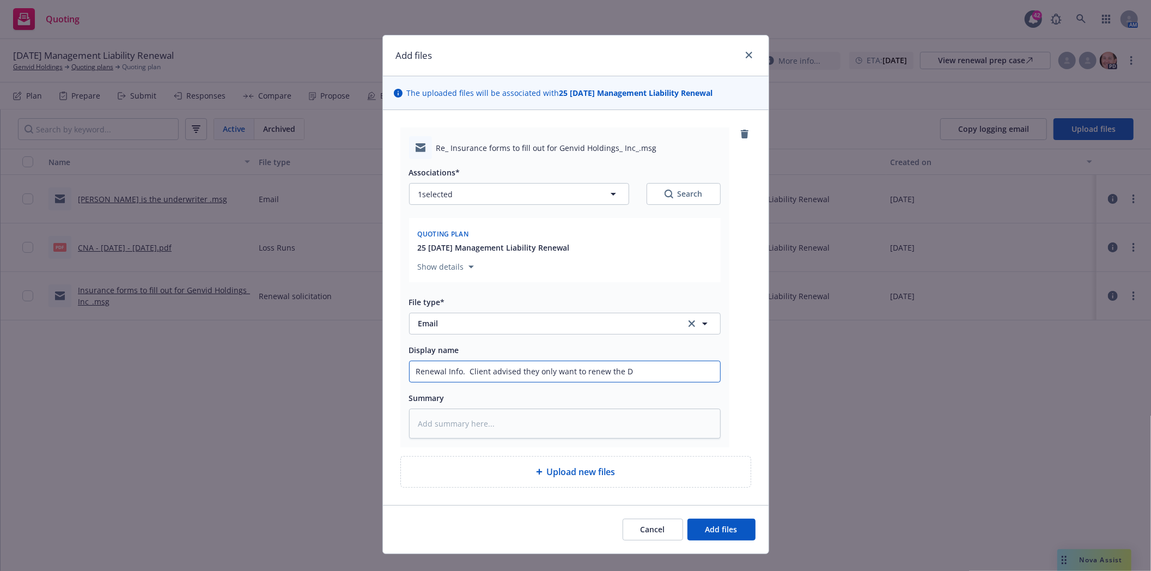
type input "Renewal Info. Client advised they only want to renew the D&"
type textarea "x"
type input "Renewal Info. Client advised they only want to renew the D&I"
type textarea "x"
type input "Renewal Info. Client advised they only want to renew the D&"
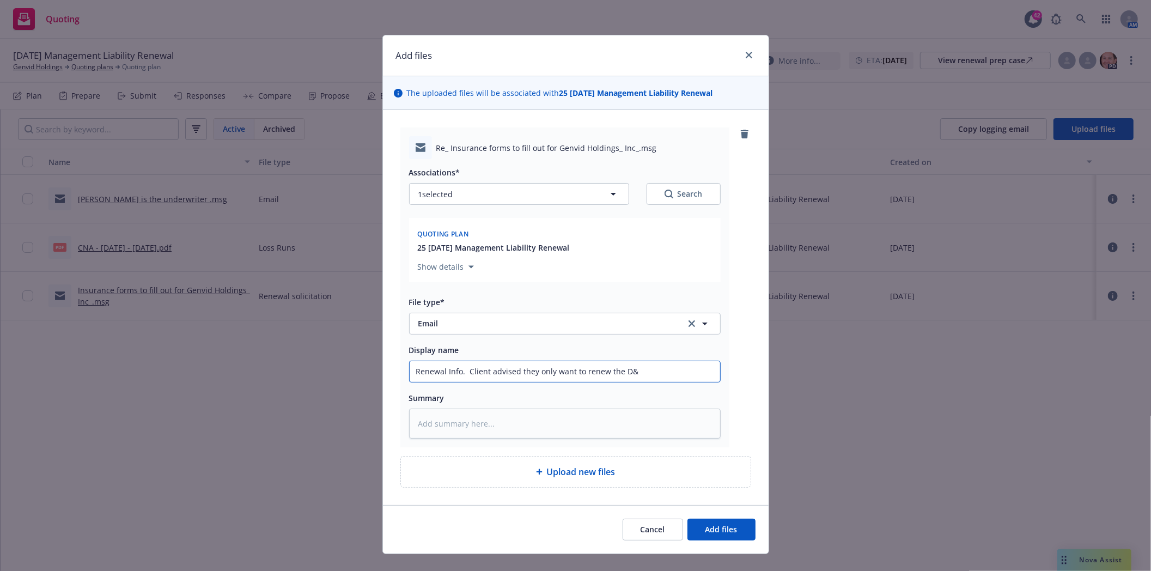
type textarea "x"
type input "Renewal Info. Client advised they only want to renew the D&O"
click at [705, 531] on span "Add files" at bounding box center [721, 529] width 32 height 10
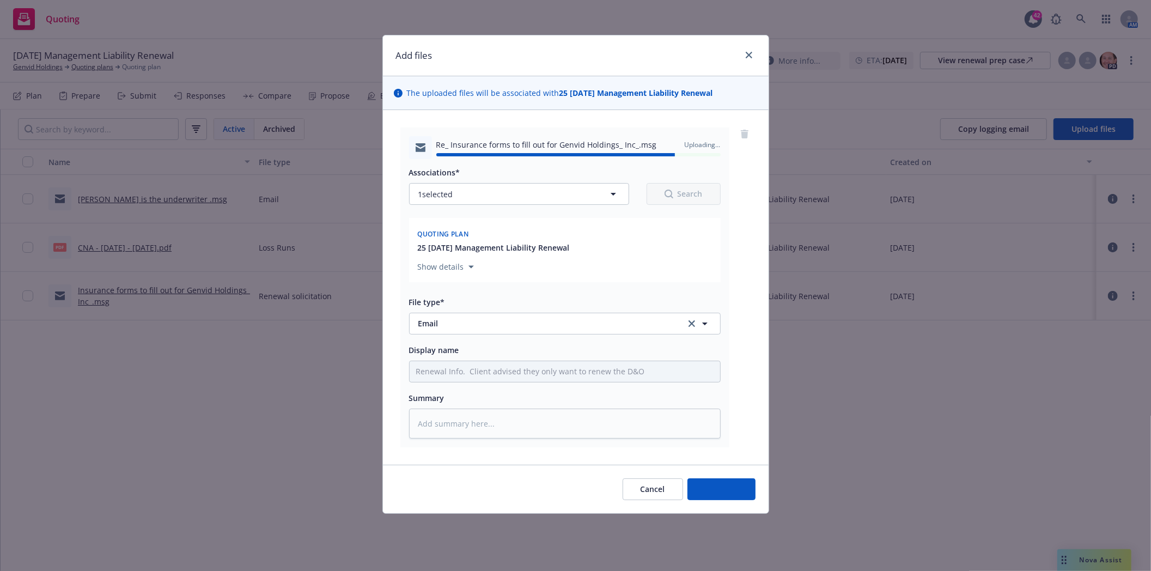
type textarea "x"
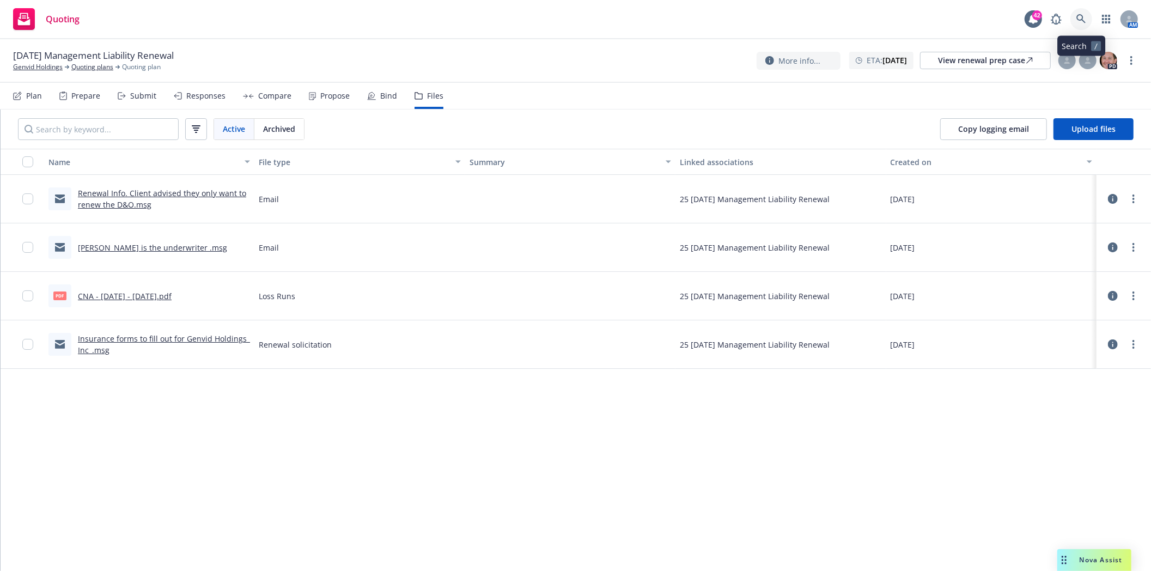
click at [1082, 17] on icon at bounding box center [1080, 18] width 9 height 9
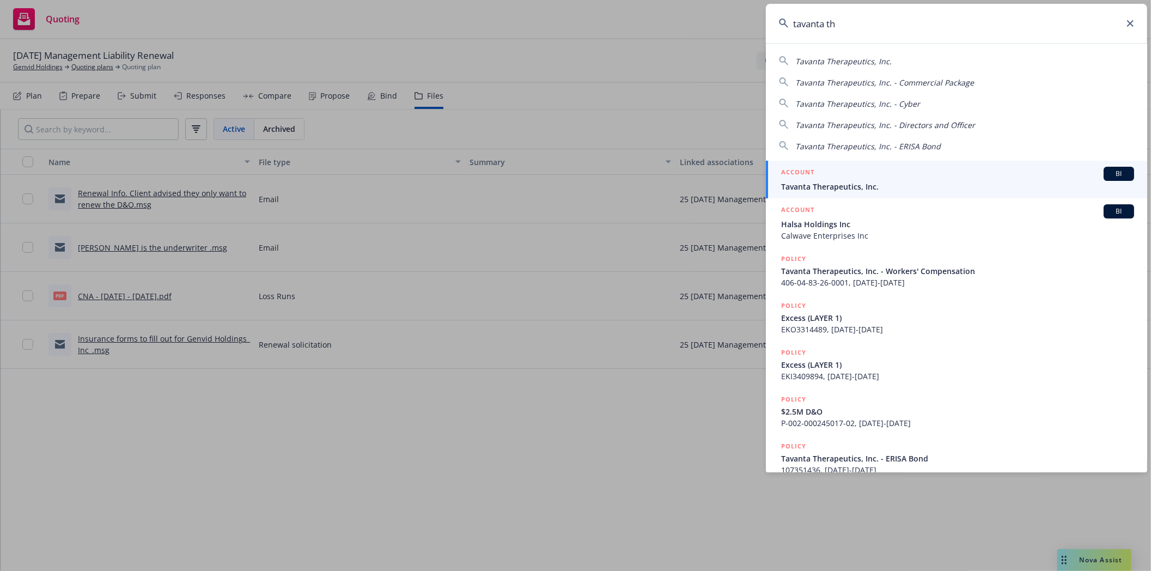
type input "tavanta th"
click at [869, 175] on div "ACCOUNT BI" at bounding box center [957, 174] width 353 height 14
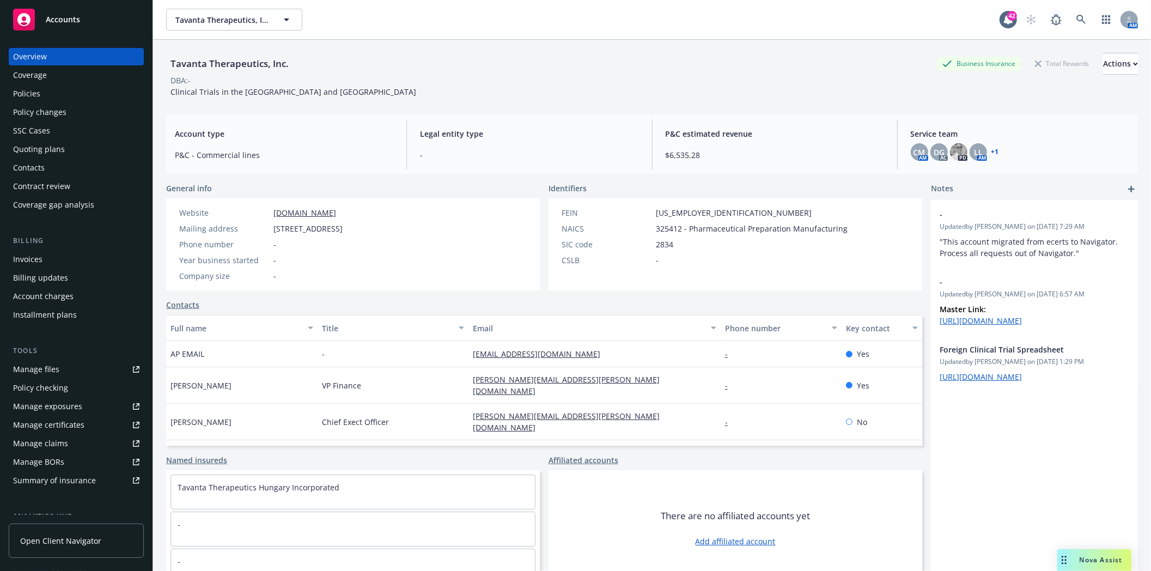
click at [44, 95] on div "Policies" at bounding box center [76, 93] width 126 height 17
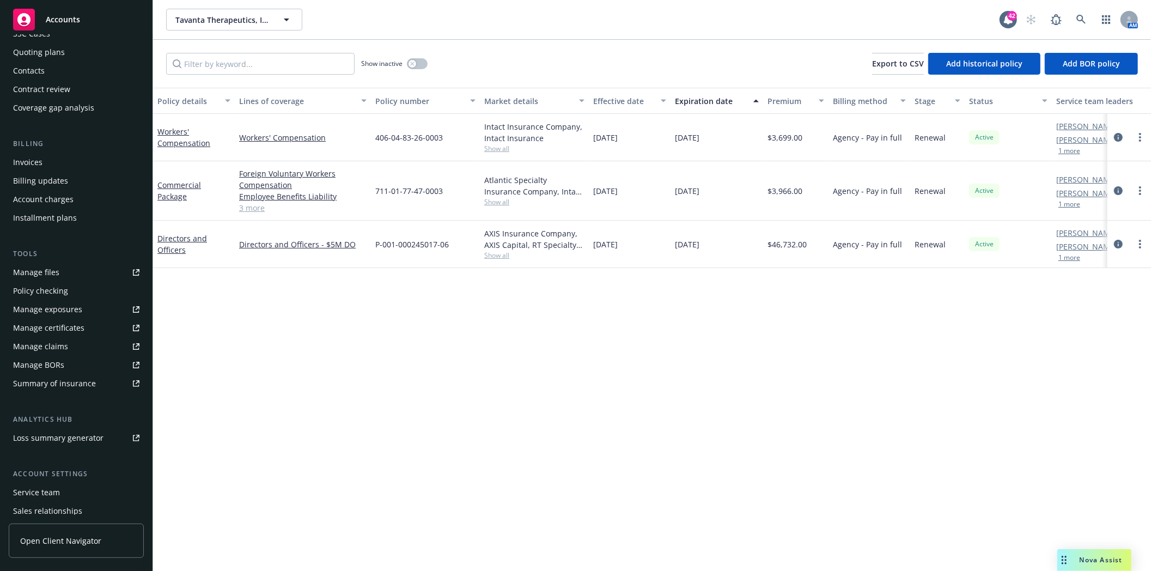
scroll to position [156, 0]
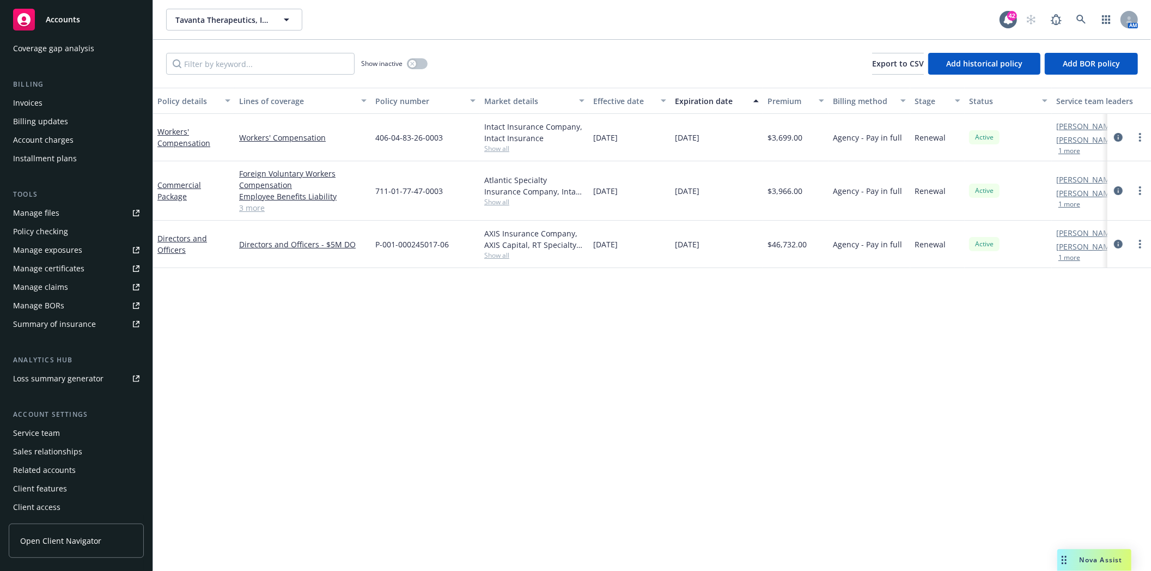
click at [45, 437] on div "Service team" at bounding box center [36, 432] width 47 height 17
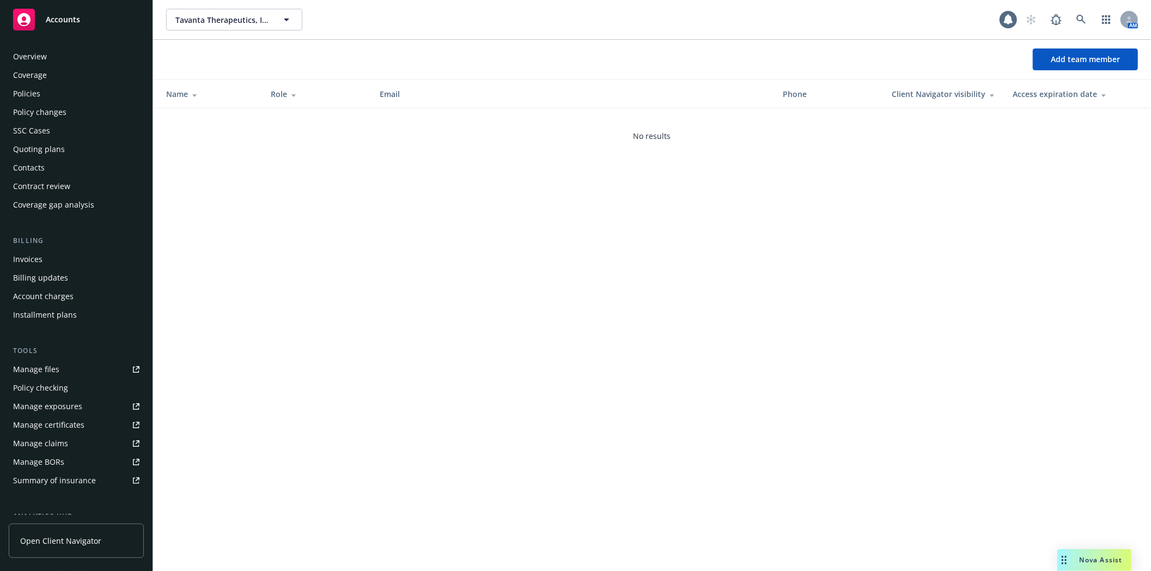
scroll to position [157, 0]
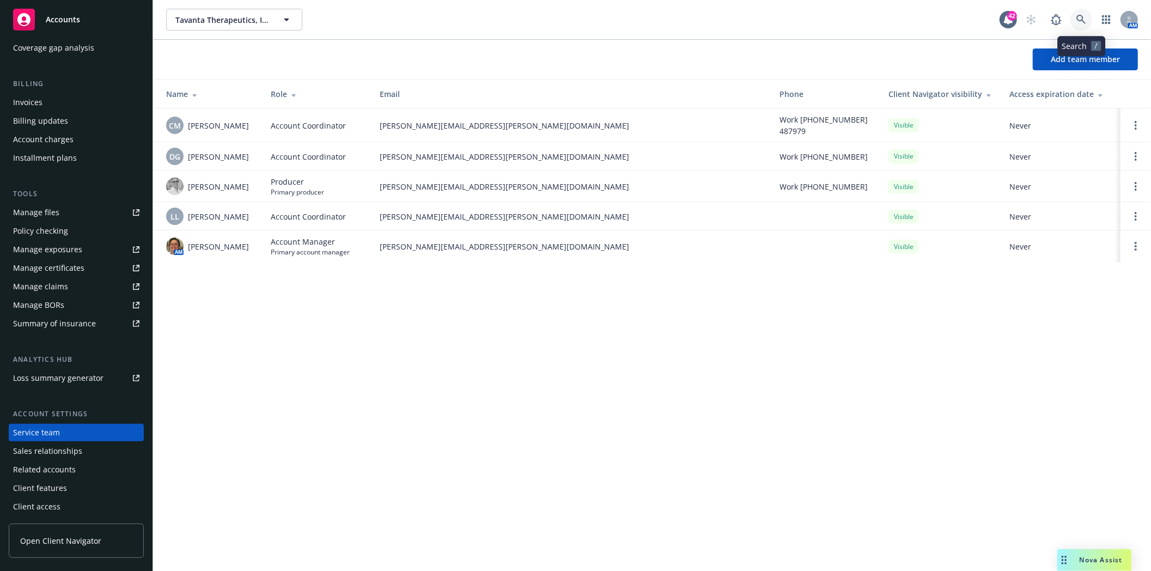
click at [1086, 12] on link at bounding box center [1081, 20] width 22 height 22
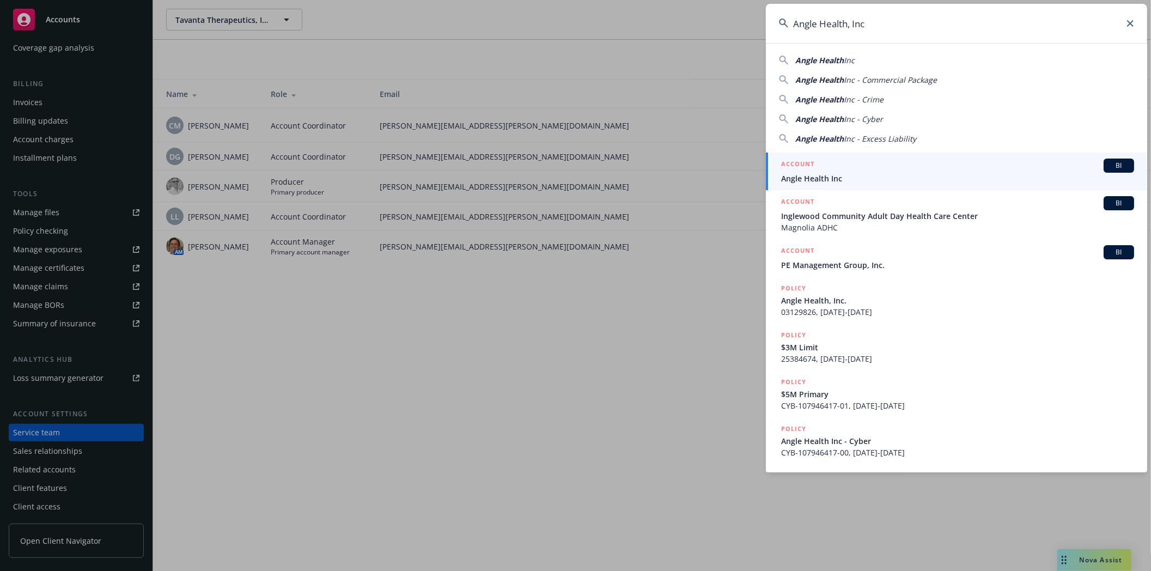
type input "Angle Health, Inc"
click at [792, 175] on span "Angle Health Inc" at bounding box center [957, 178] width 353 height 11
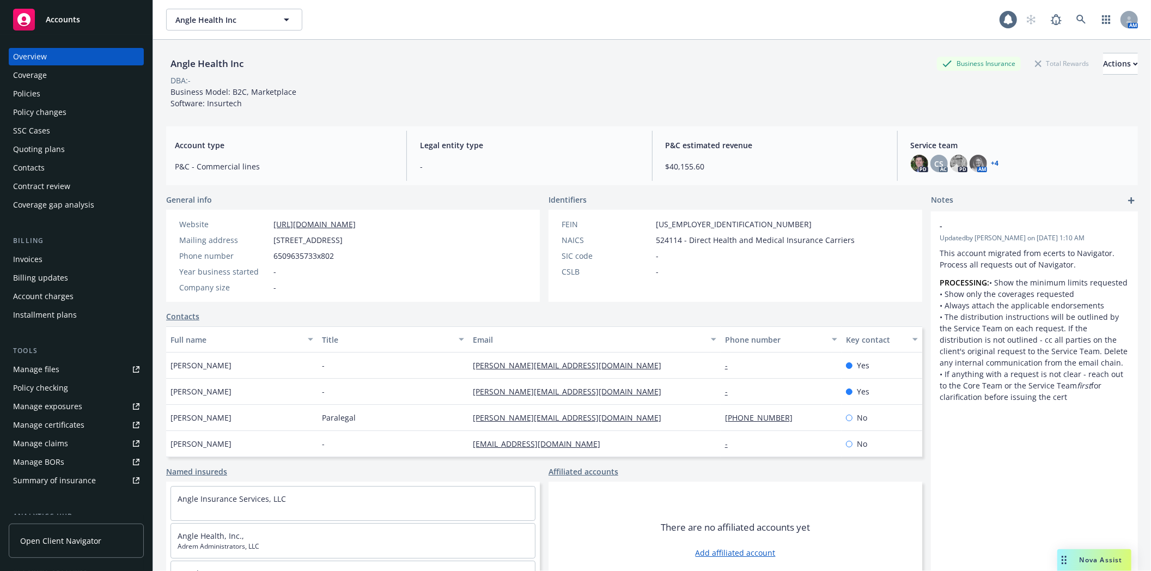
click at [56, 97] on div "Policies" at bounding box center [76, 93] width 126 height 17
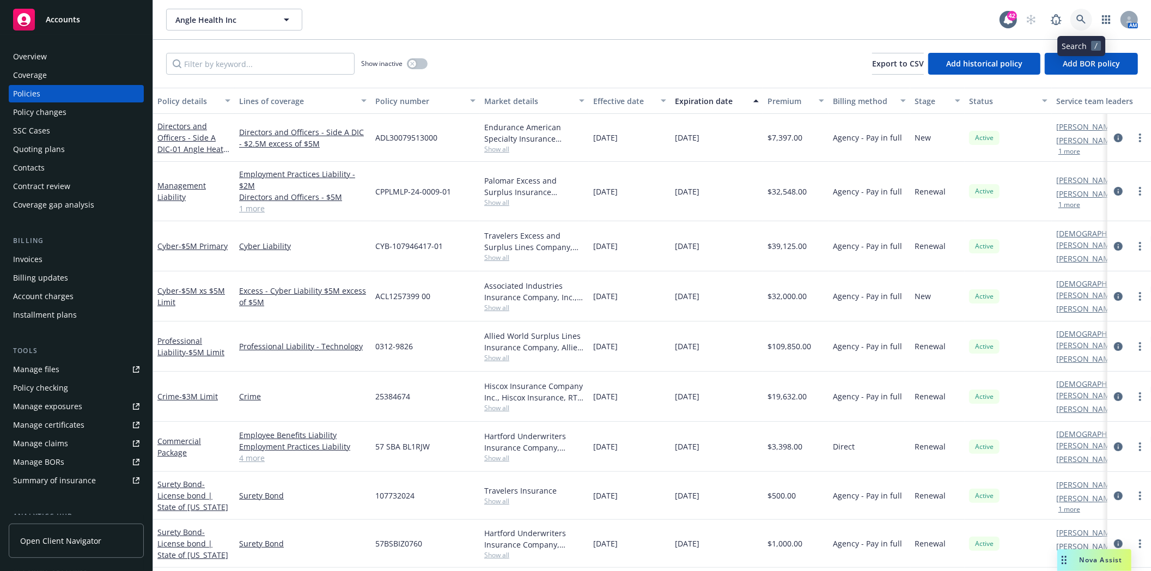
click at [1084, 19] on icon at bounding box center [1081, 20] width 10 height 10
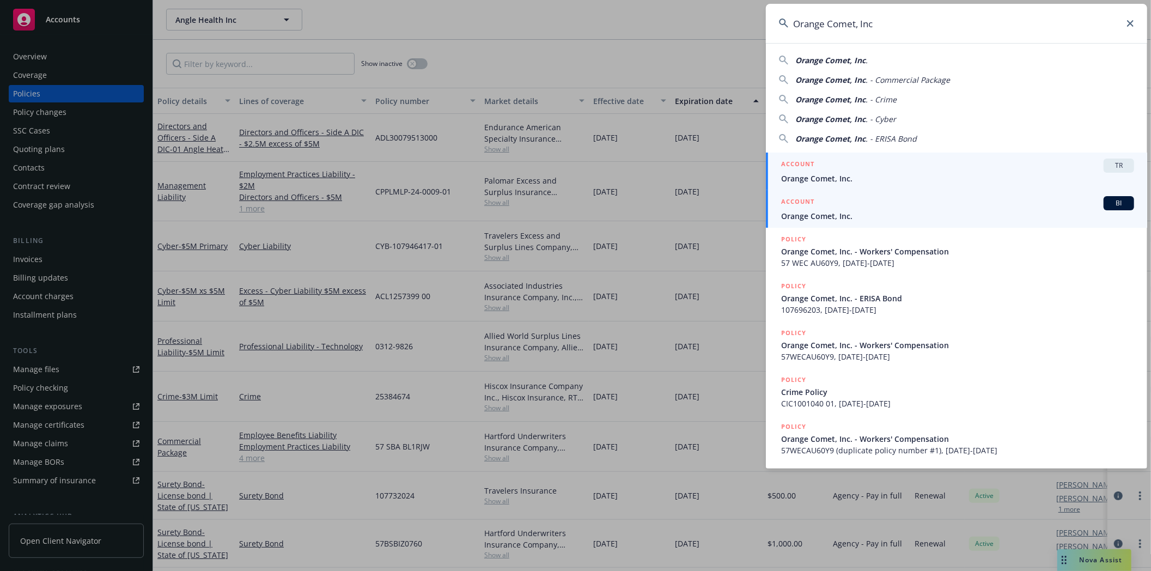
type input "Orange Comet, Inc"
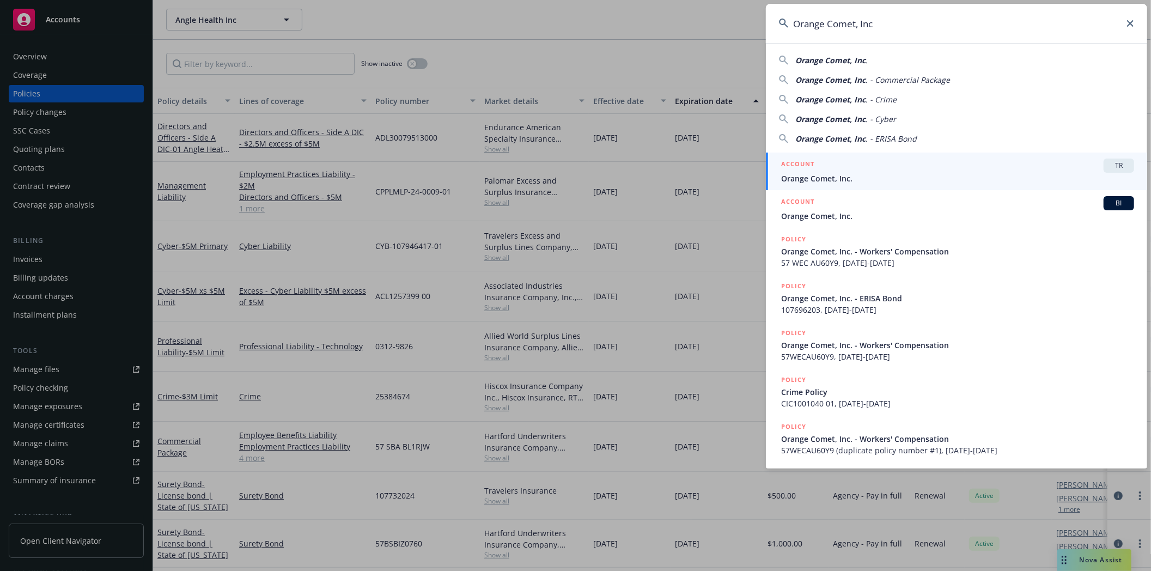
drag, startPoint x: 819, startPoint y: 207, endPoint x: 813, endPoint y: 207, distance: 6.0
click at [819, 207] on div "ACCOUNT BI" at bounding box center [957, 203] width 353 height 14
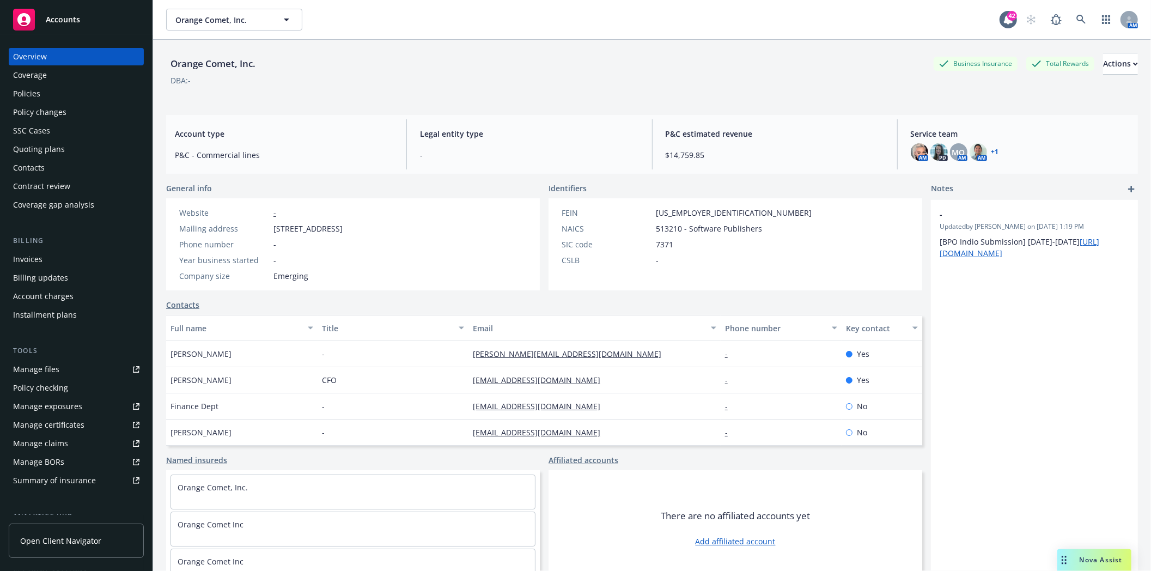
click at [40, 257] on div "Invoices" at bounding box center [27, 259] width 29 height 17
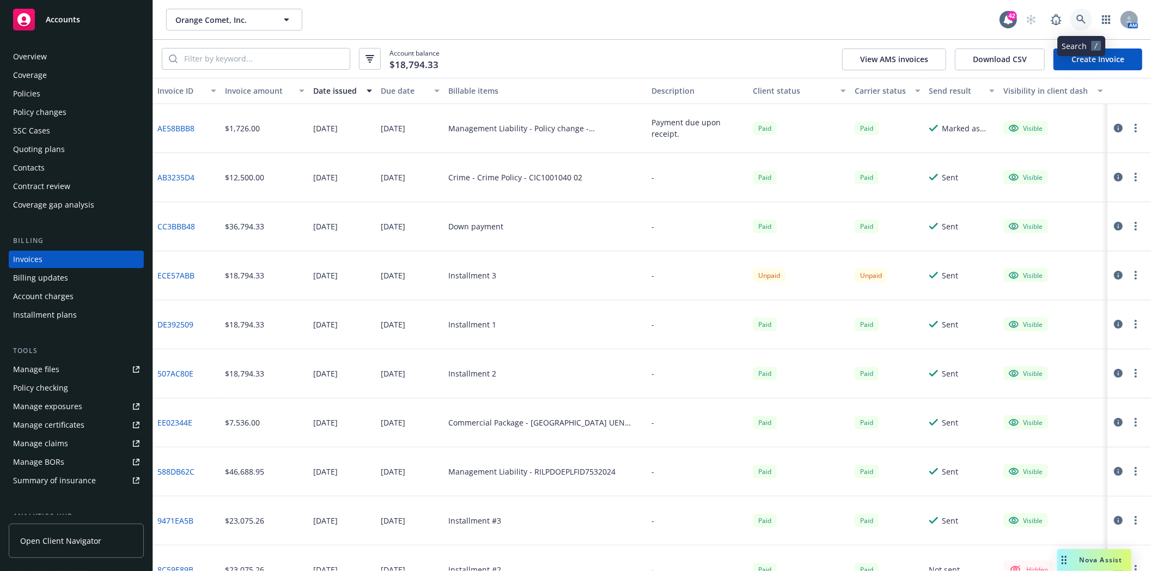
click at [1082, 15] on icon at bounding box center [1080, 19] width 9 height 9
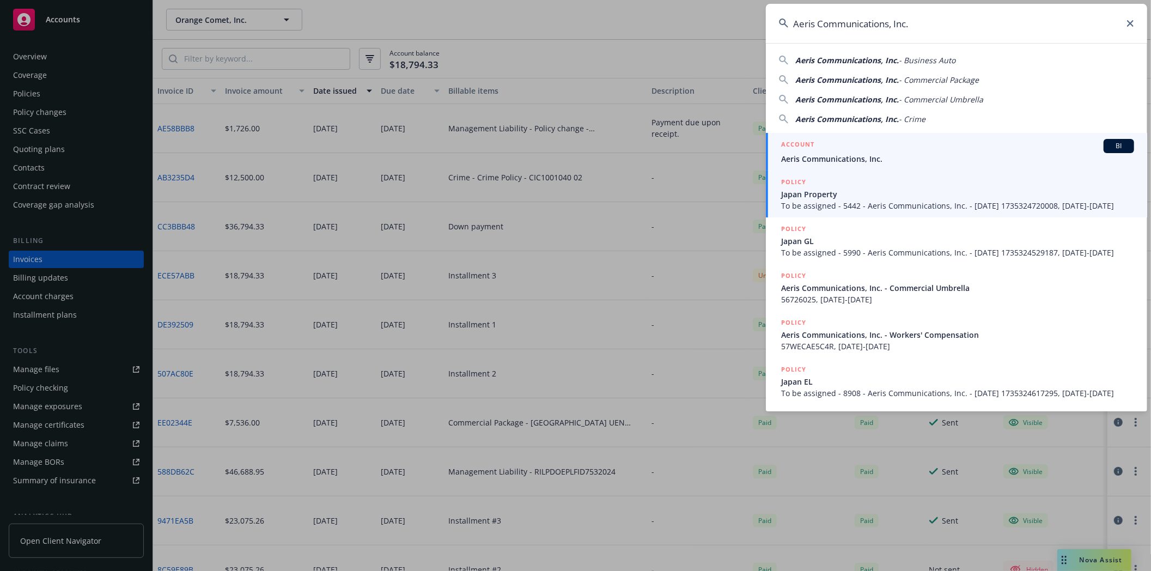
type input "Aeris Communications, Inc."
click at [824, 160] on span "Aeris Communications, Inc." at bounding box center [957, 158] width 353 height 11
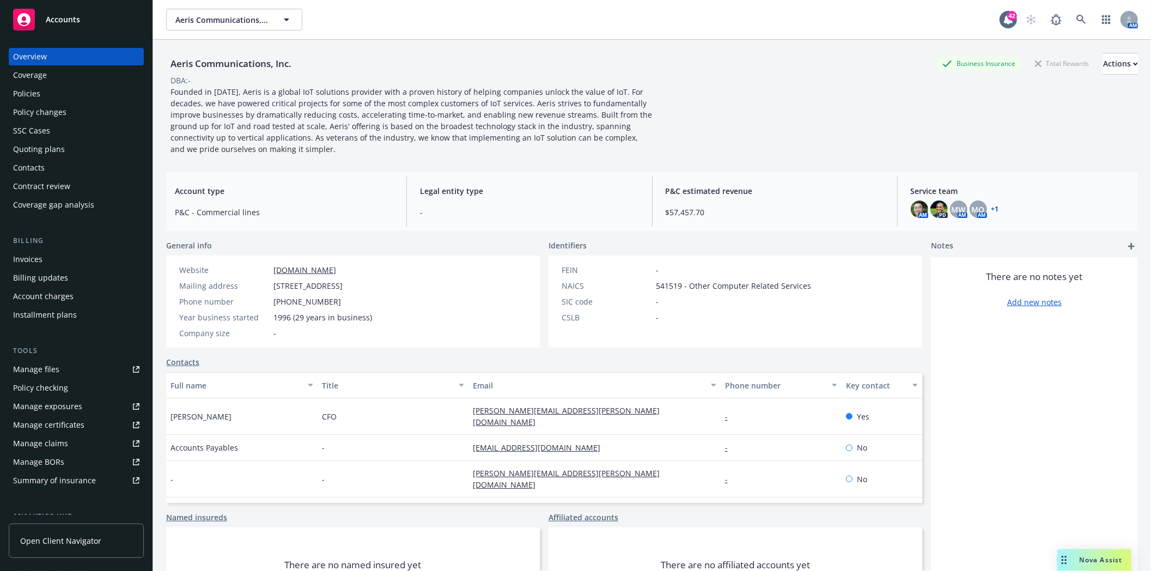
click at [41, 149] on div "Quoting plans" at bounding box center [39, 149] width 52 height 17
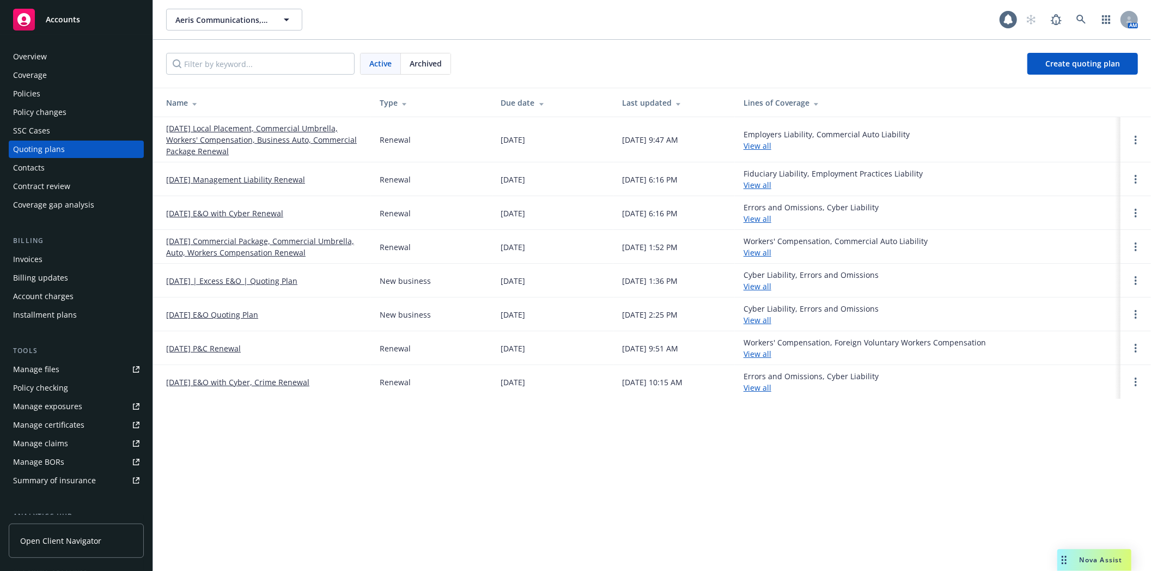
click at [204, 177] on link "[DATE] Management Liability Renewal" at bounding box center [235, 179] width 139 height 11
